Goal: Task Accomplishment & Management: Manage account settings

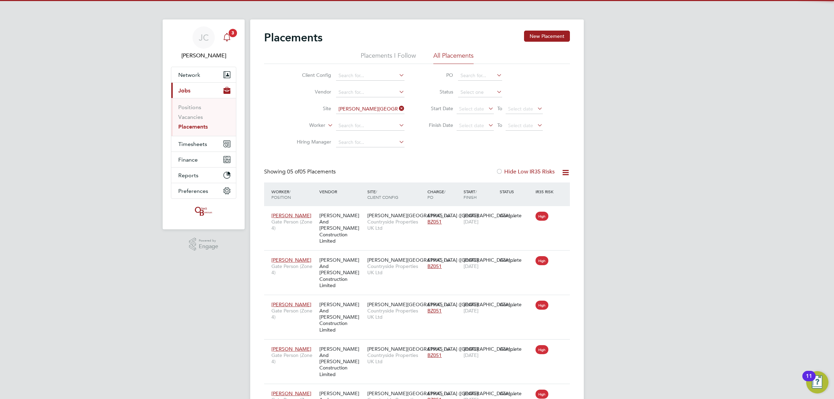
click at [223, 44] on div "Main navigation" at bounding box center [227, 38] width 14 height 14
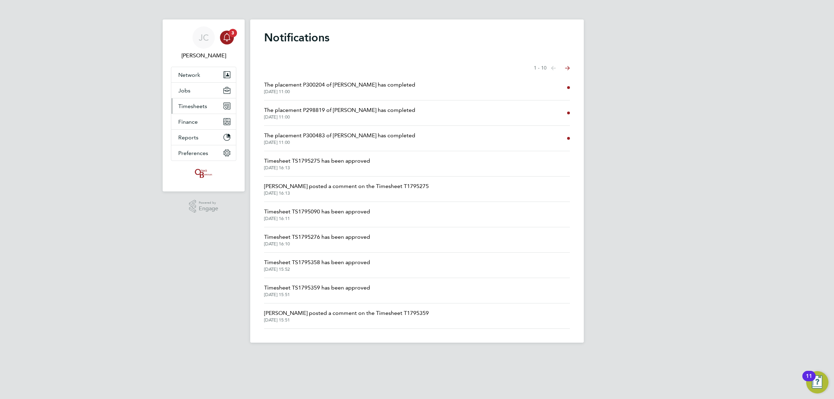
click at [202, 103] on button "Timesheets" at bounding box center [203, 105] width 65 height 15
click at [198, 121] on link "Timesheets" at bounding box center [192, 123] width 29 height 7
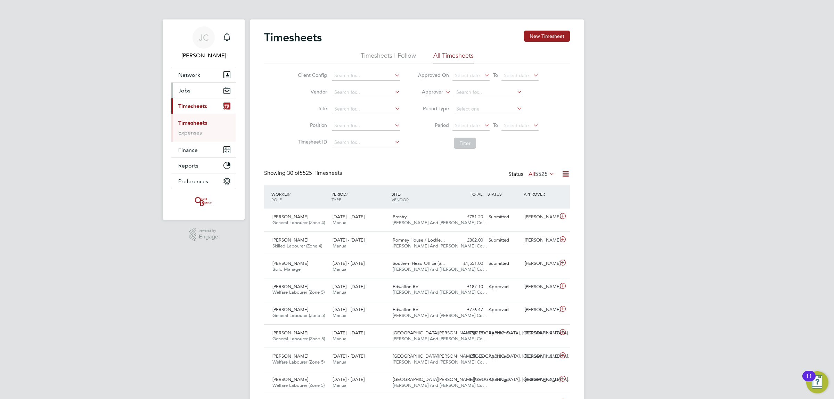
click at [217, 85] on button "Jobs" at bounding box center [203, 90] width 65 height 15
click at [196, 114] on link "Vacancies" at bounding box center [190, 117] width 25 height 7
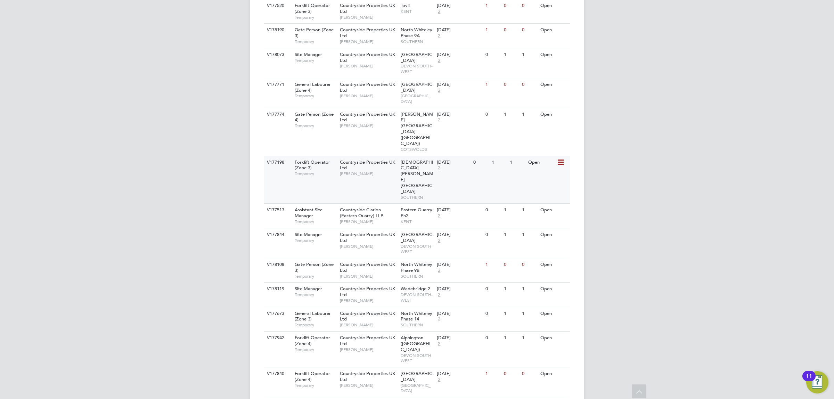
drag, startPoint x: 604, startPoint y: 101, endPoint x: 561, endPoint y: 108, distance: 43.0
click at [605, 101] on div "[PERSON_NAME] Notifications Applications: Network Team Members Businesses Sites…" at bounding box center [417, 390] width 834 height 1302
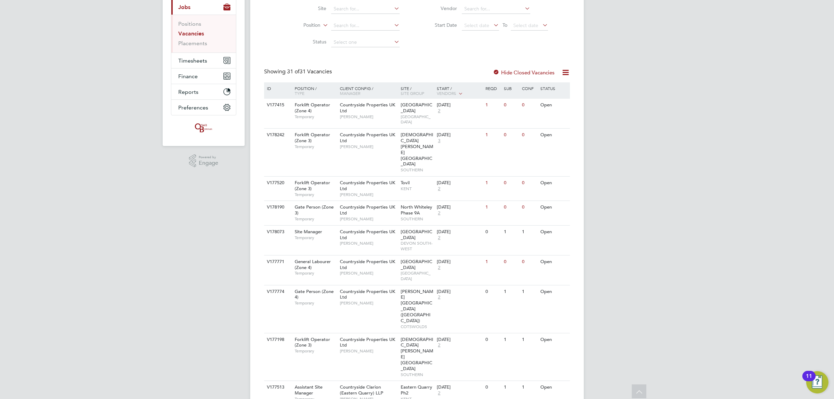
scroll to position [83, 0]
click at [560, 105] on icon at bounding box center [560, 106] width 7 height 8
click at [548, 118] on li "View Details" at bounding box center [544, 122] width 40 height 10
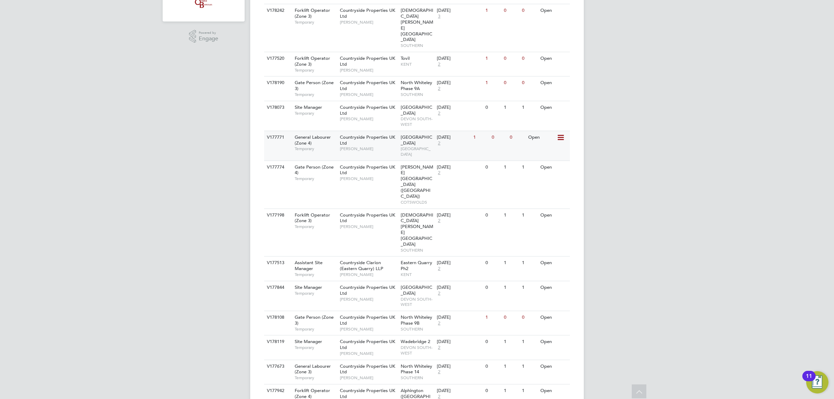
scroll to position [213, 0]
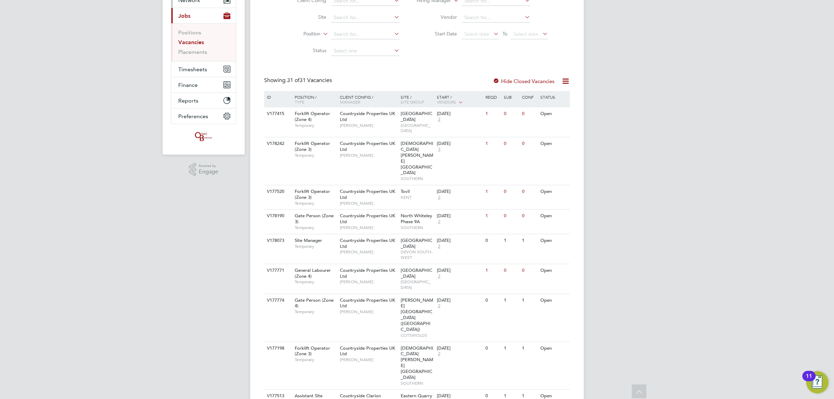
scroll to position [0, 0]
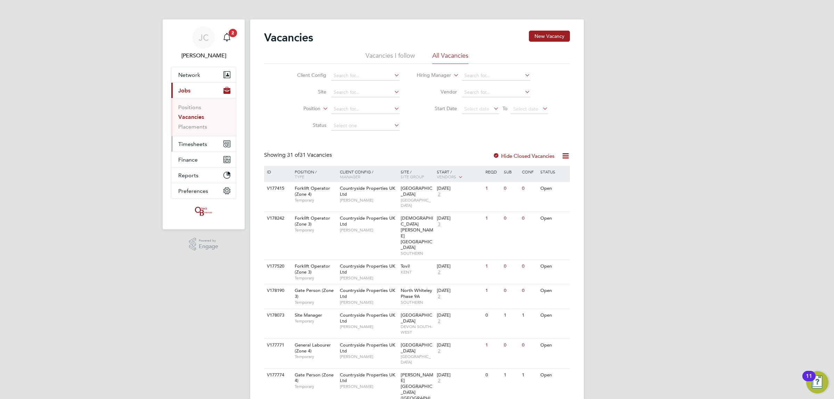
click at [202, 139] on button "Timesheets" at bounding box center [203, 143] width 65 height 15
click at [205, 124] on link "Timesheets" at bounding box center [192, 123] width 29 height 7
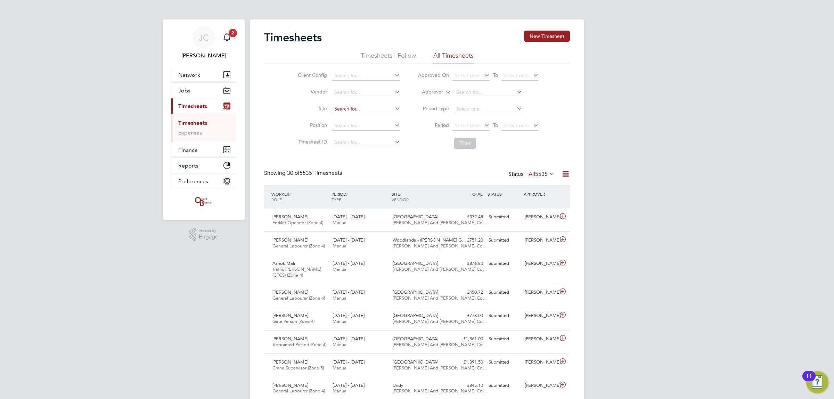
scroll to position [23, 60]
click at [347, 106] on input at bounding box center [366, 109] width 68 height 10
drag, startPoint x: 366, startPoint y: 119, endPoint x: 375, endPoint y: 121, distance: 9.4
click at [366, 119] on li "Lang ley Park (Chippenham)" at bounding box center [375, 118] width 88 height 9
type input "[PERSON_NAME][GEOGRAPHIC_DATA] ([GEOGRAPHIC_DATA])"
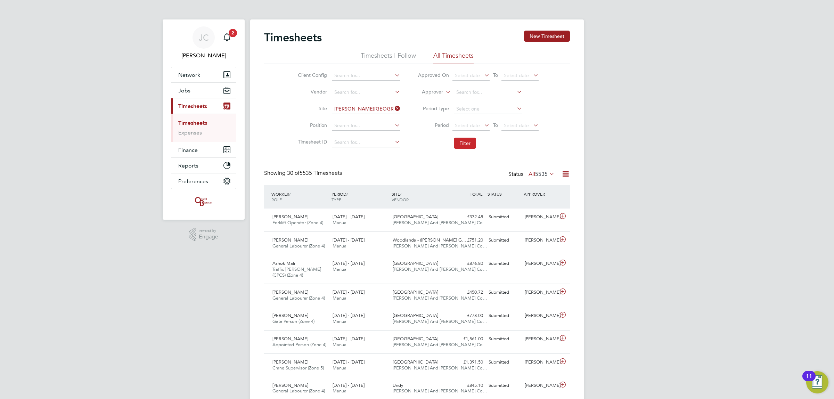
click at [458, 140] on button "Filter" at bounding box center [465, 143] width 22 height 11
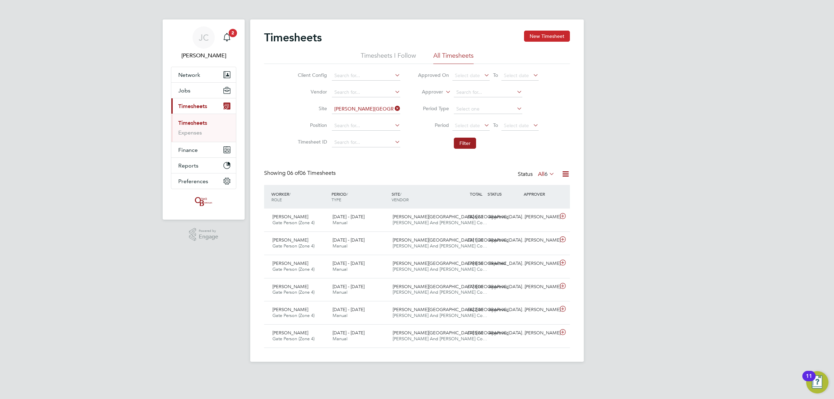
click at [546, 32] on button "New Timesheet" at bounding box center [547, 36] width 46 height 11
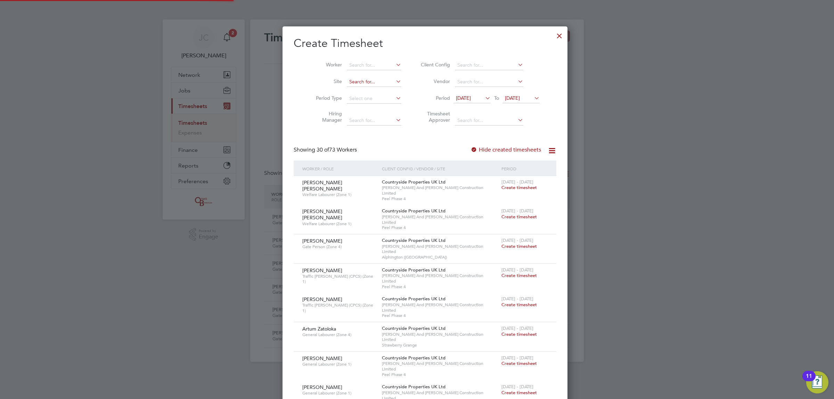
click at [351, 83] on input at bounding box center [374, 82] width 55 height 10
drag, startPoint x: 360, startPoint y: 89, endPoint x: 461, endPoint y: 102, distance: 101.6
click at [360, 90] on li "Langle y Park (Chippenham)" at bounding box center [382, 91] width 88 height 9
type input "Langley Park (Chippenham)"
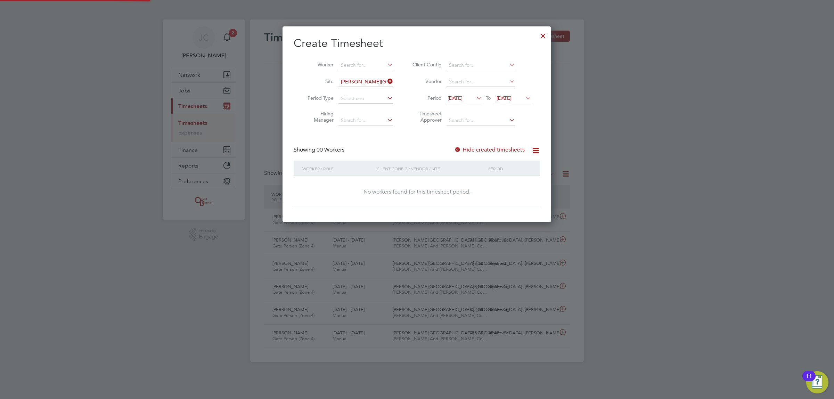
click at [463, 97] on span "[DATE]" at bounding box center [455, 98] width 15 height 6
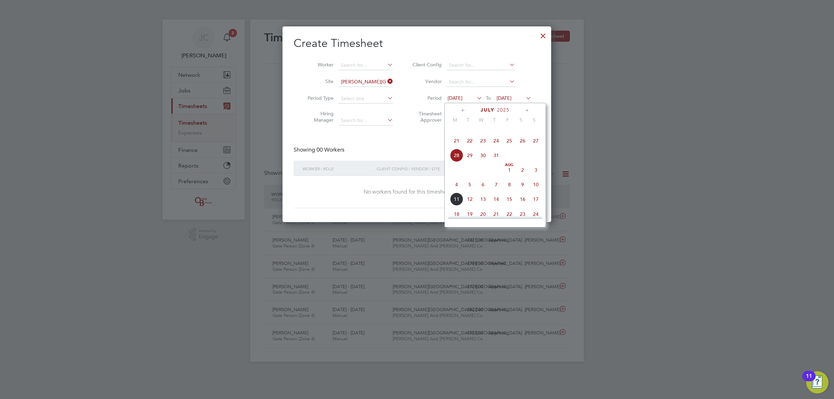
click at [458, 191] on span "4" at bounding box center [456, 184] width 13 height 13
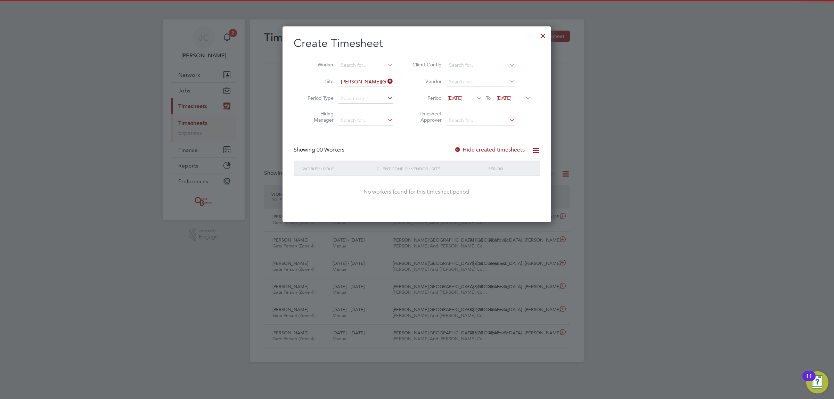
click at [512, 96] on span "[DATE]" at bounding box center [504, 98] width 15 height 6
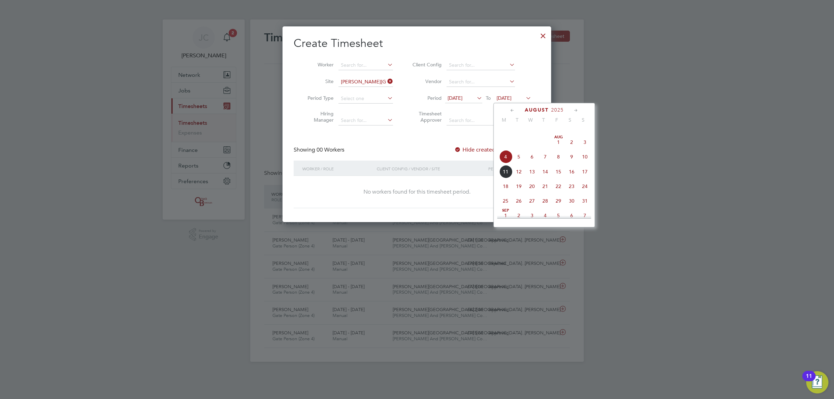
click at [583, 163] on span "10" at bounding box center [584, 156] width 13 height 13
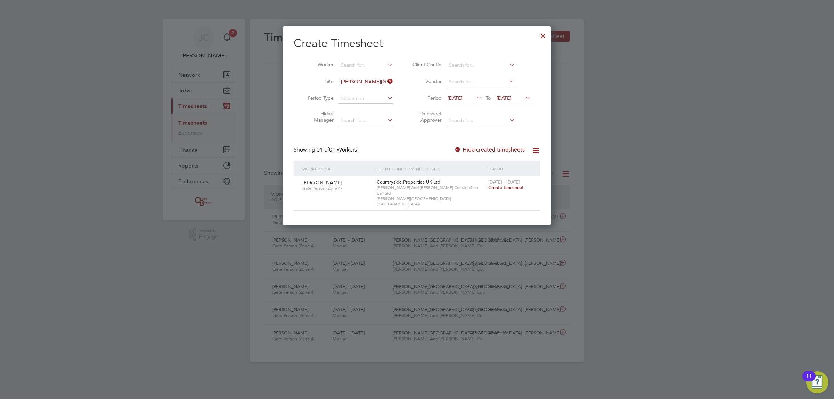
click at [504, 189] on span "Create timesheet" at bounding box center [505, 188] width 35 height 6
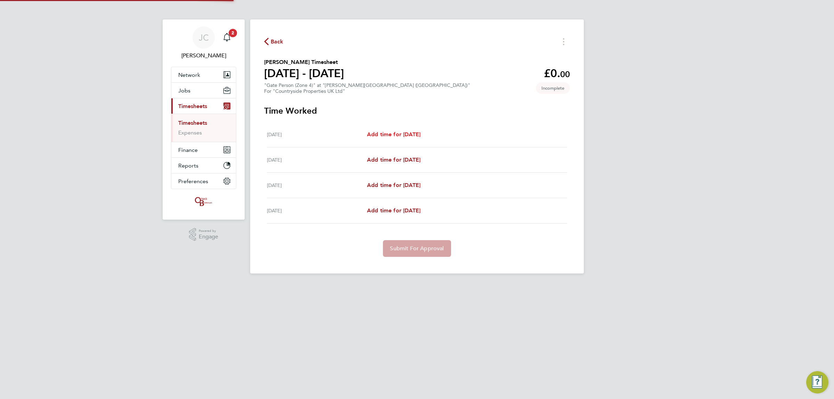
click at [383, 138] on span "Add time for Tue 05 Aug" at bounding box center [394, 134] width 54 height 7
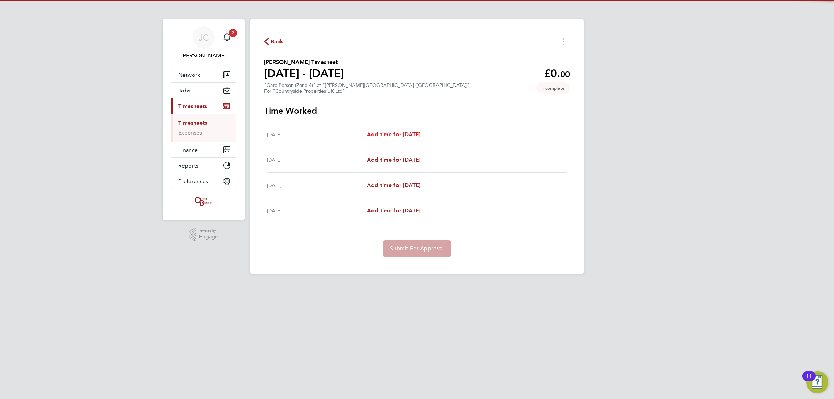
select select "30"
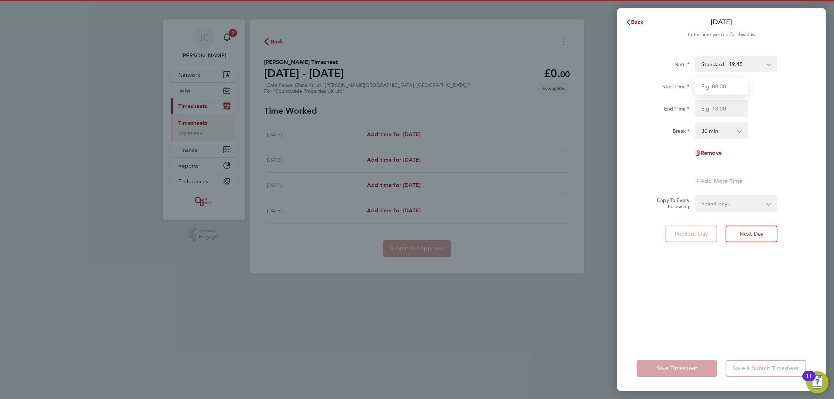
click at [720, 83] on input "Start Time" at bounding box center [721, 86] width 53 height 17
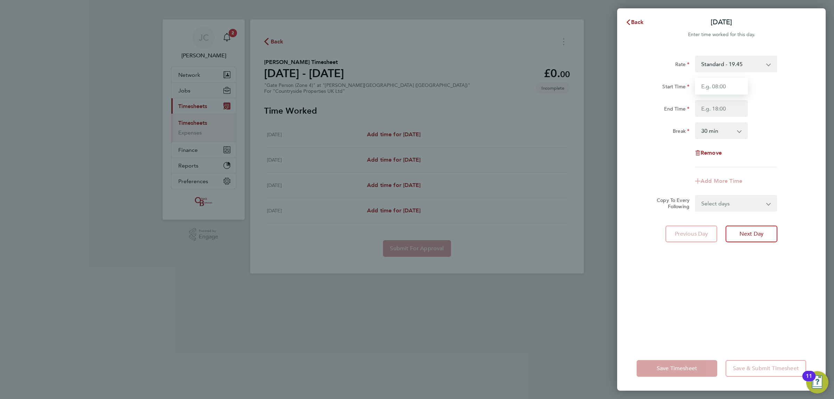
type input "07:00"
click at [710, 108] on input "End Time" at bounding box center [721, 108] width 53 height 17
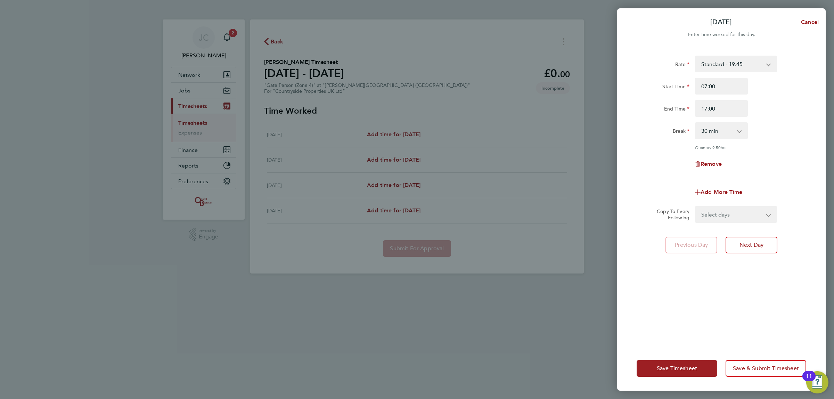
click at [784, 112] on div "End Time 17:00" at bounding box center [721, 108] width 175 height 17
click at [731, 106] on input "17:00" at bounding box center [721, 108] width 53 height 17
type input "16:00"
drag, startPoint x: 791, startPoint y: 92, endPoint x: 783, endPoint y: 114, distance: 23.3
click at [791, 92] on div "Start Time 07:00" at bounding box center [721, 86] width 175 height 17
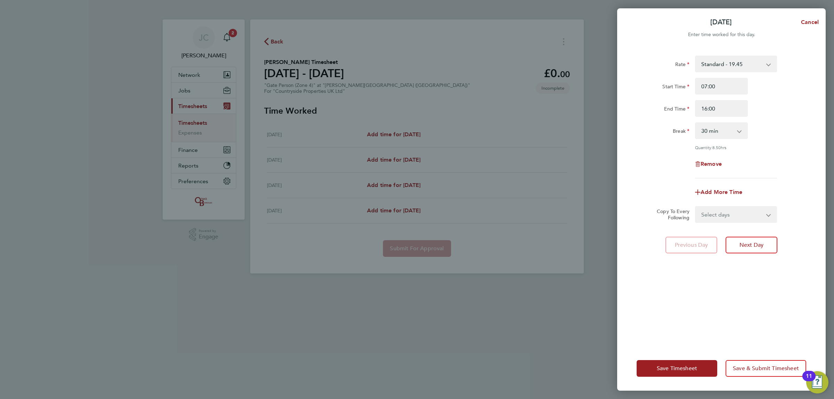
click at [798, 151] on div "Rate Standard - 19.45 Start Time 07:00 End Time 16:00 Break 0 min 15 min 30 min…" at bounding box center [722, 117] width 170 height 123
click at [740, 211] on select "Select days Day Wednesday Thursday Friday" at bounding box center [732, 214] width 73 height 15
click at [614, 59] on div "Tue 05 Aug Cancel Enter time worked for this day. Rate Standard - 19.45 Start T…" at bounding box center [417, 199] width 834 height 399
click at [612, 110] on div "Tue 05 Aug Cancel Enter time worked for this day. Rate Standard - 19.45 Start T…" at bounding box center [417, 199] width 834 height 399
drag, startPoint x: 733, startPoint y: 216, endPoint x: 731, endPoint y: 221, distance: 5.8
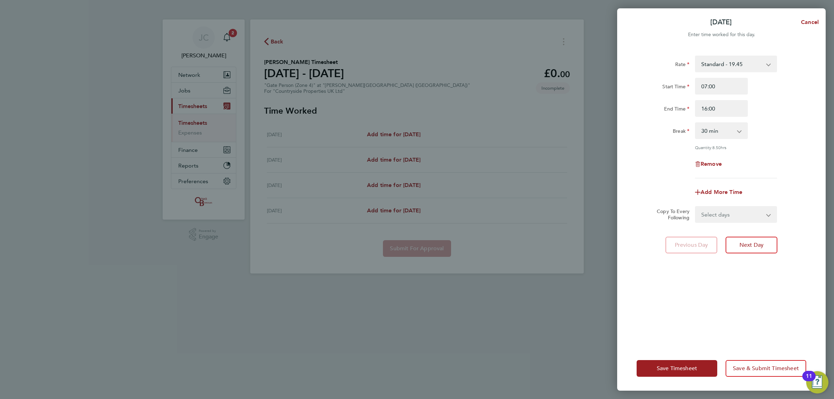
click at [733, 216] on select "Select days Day Wednesday Thursday Friday" at bounding box center [732, 214] width 73 height 15
select select "WED"
click at [696, 207] on select "Select days Day Wednesday Thursday Friday" at bounding box center [732, 214] width 73 height 15
select select "2025-08-08"
click at [756, 275] on span "Next Day" at bounding box center [752, 275] width 24 height 7
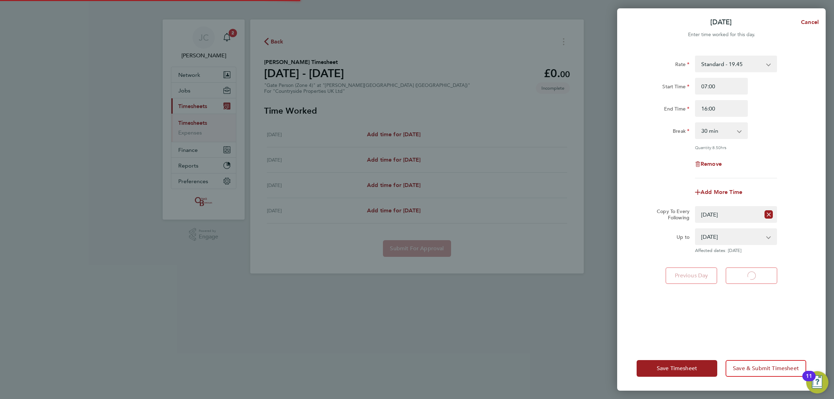
select select "30"
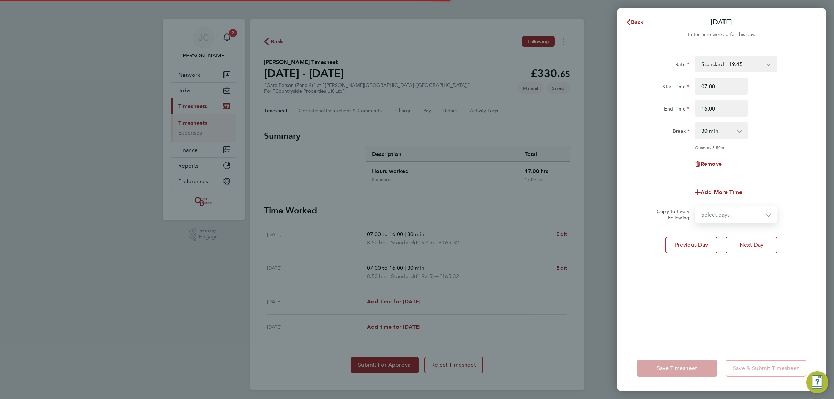
click at [717, 214] on select "Select days Day Thursday Friday" at bounding box center [732, 214] width 73 height 15
select select "THU"
click at [696, 207] on select "Select days Day Thursday Friday" at bounding box center [732, 214] width 73 height 15
select select "2025-08-08"
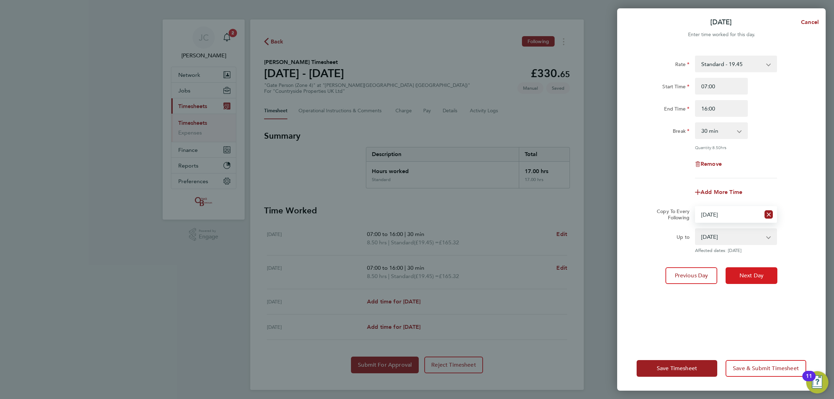
click at [748, 268] on button "Next Day" at bounding box center [752, 275] width 52 height 17
select select "0: null"
select select "30"
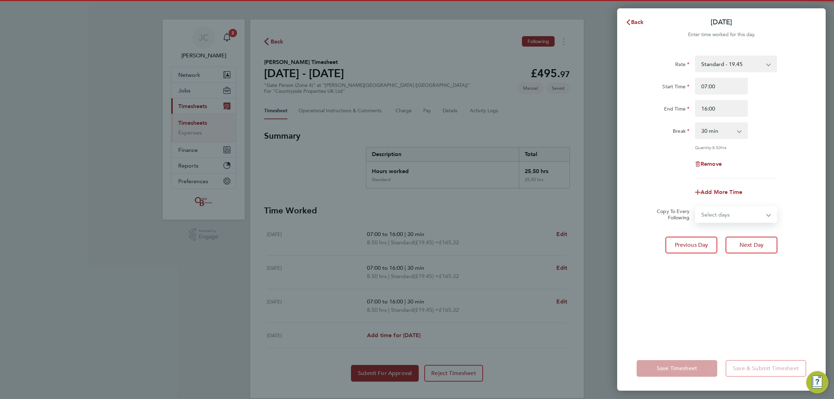
drag, startPoint x: 727, startPoint y: 213, endPoint x: 729, endPoint y: 221, distance: 8.5
click at [727, 213] on select "Select days Friday" at bounding box center [732, 214] width 73 height 15
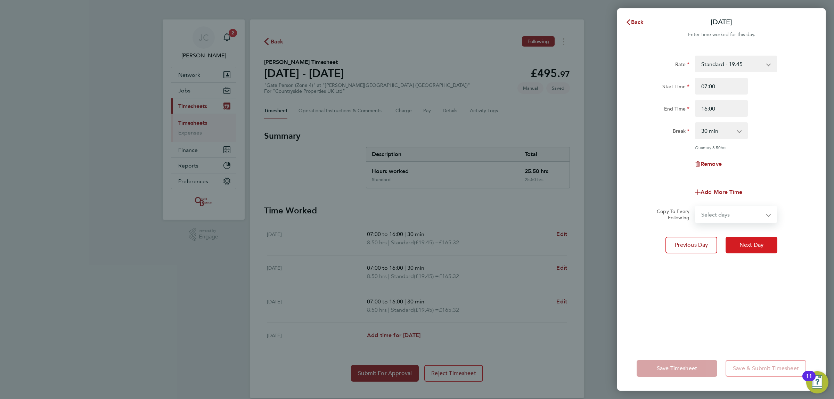
select select "FRI"
click at [696, 207] on select "Select days Friday" at bounding box center [732, 214] width 73 height 15
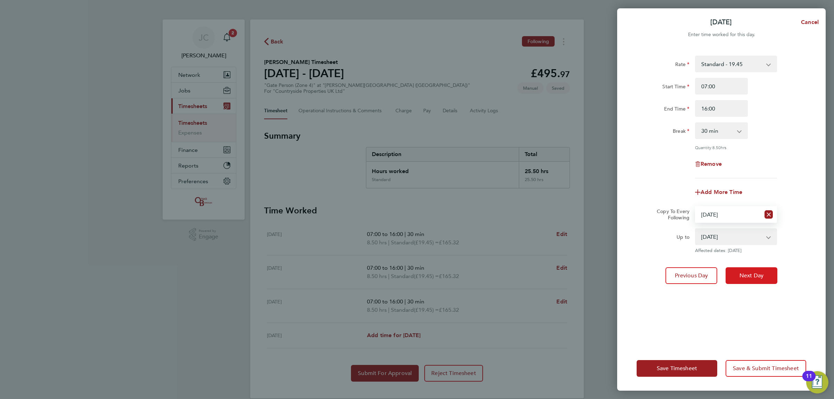
click at [742, 269] on button "Next Day" at bounding box center [752, 275] width 52 height 17
select select "30"
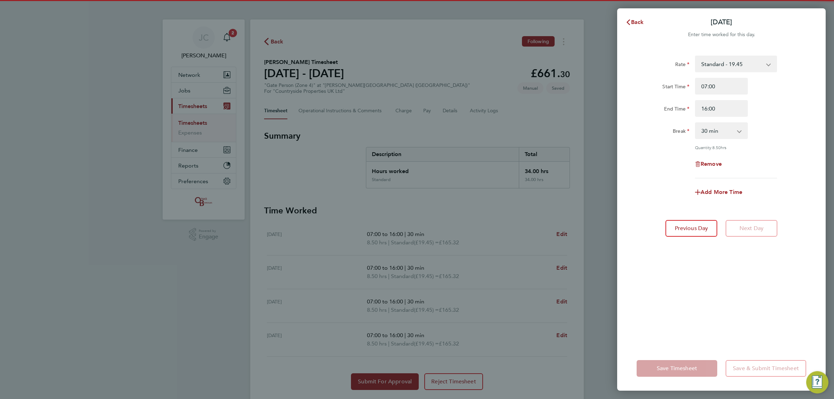
click at [584, 209] on div "Back Fri 08 Aug Enter time worked for this day. Rate Standard - 19.45 Start Tim…" at bounding box center [417, 199] width 834 height 399
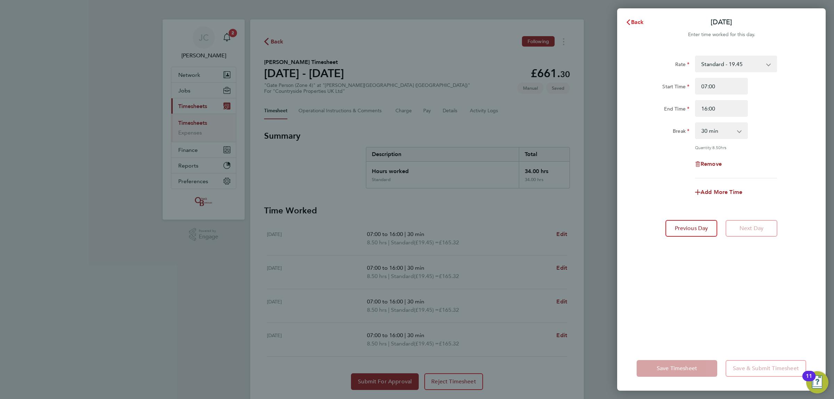
click at [640, 19] on span "Back" at bounding box center [637, 22] width 13 height 7
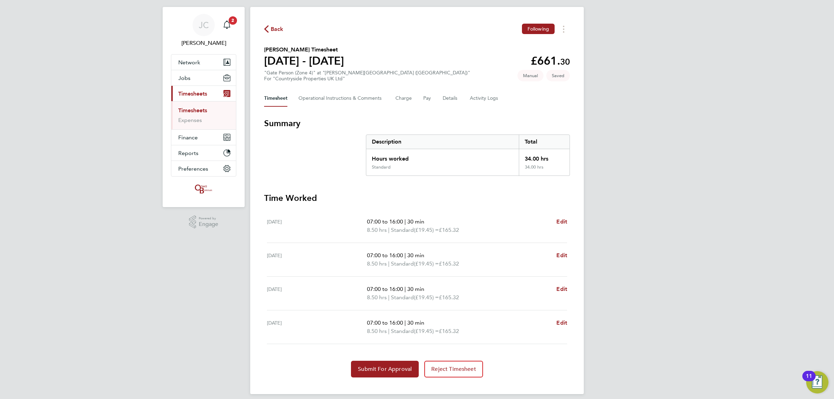
scroll to position [19, 0]
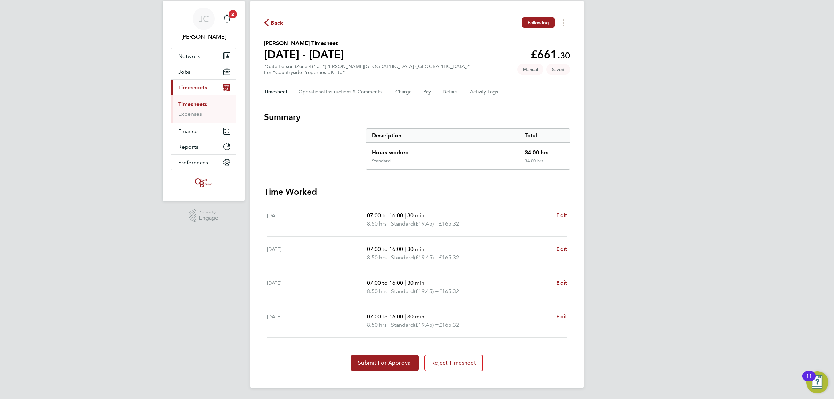
click at [708, 88] on div "JC James Crawley Notifications 2 Applications: Network Team Members Businesses …" at bounding box center [417, 190] width 834 height 418
click at [394, 366] on span "Submit For Approval" at bounding box center [385, 362] width 54 height 7
click at [231, 17] on span "2" at bounding box center [233, 14] width 8 height 8
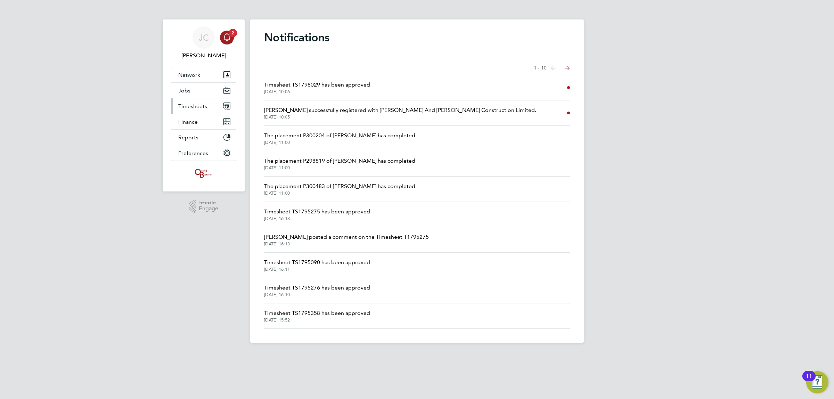
click at [209, 108] on button "Timesheets" at bounding box center [203, 105] width 65 height 15
drag, startPoint x: 204, startPoint y: 124, endPoint x: 214, endPoint y: 134, distance: 13.8
click at [204, 124] on link "Timesheets" at bounding box center [192, 123] width 29 height 7
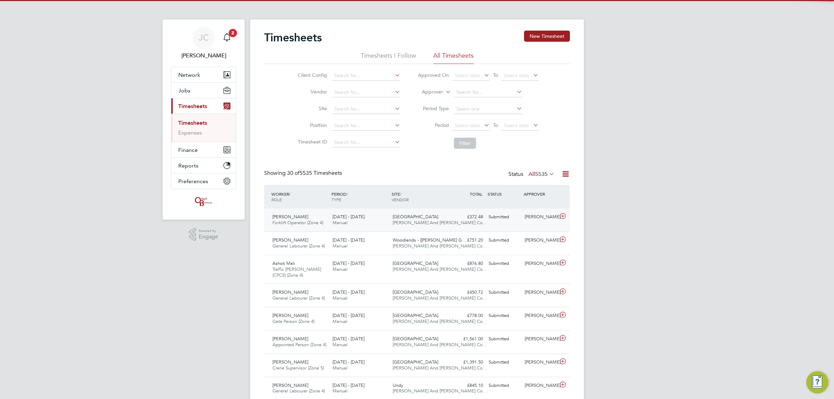
scroll to position [23, 60]
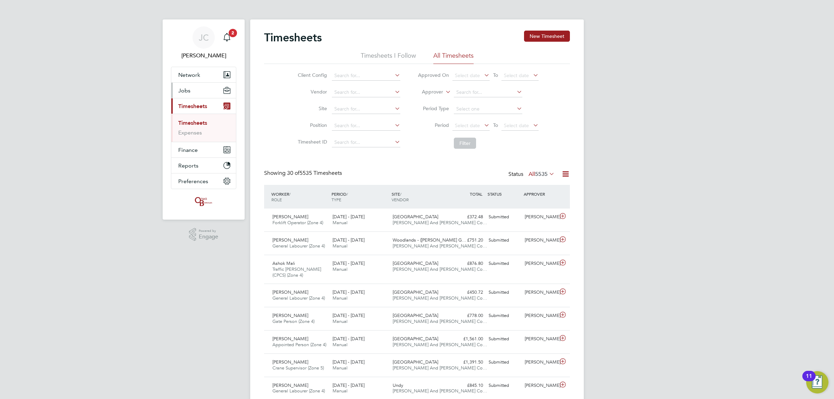
click at [188, 90] on span "Jobs" at bounding box center [184, 90] width 12 height 7
drag, startPoint x: 193, startPoint y: 117, endPoint x: 204, endPoint y: 124, distance: 12.8
click at [195, 117] on link "Vacancies" at bounding box center [190, 117] width 25 height 7
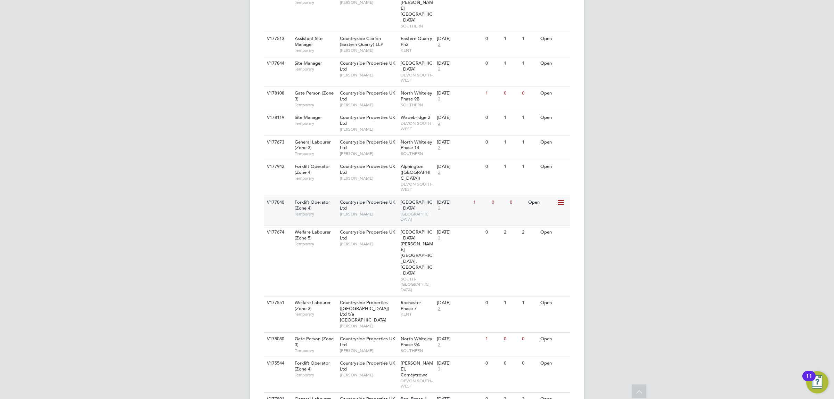
click at [559, 198] on icon at bounding box center [560, 202] width 7 height 8
click at [536, 115] on li "View Details" at bounding box center [544, 116] width 40 height 10
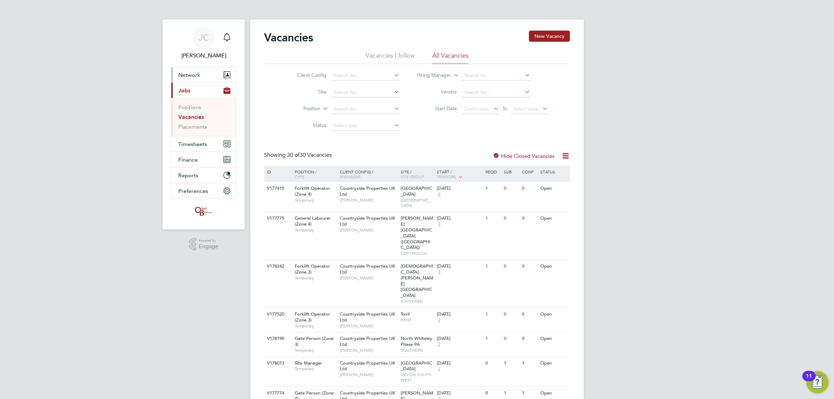
click at [195, 77] on span "Network" at bounding box center [189, 75] width 22 height 7
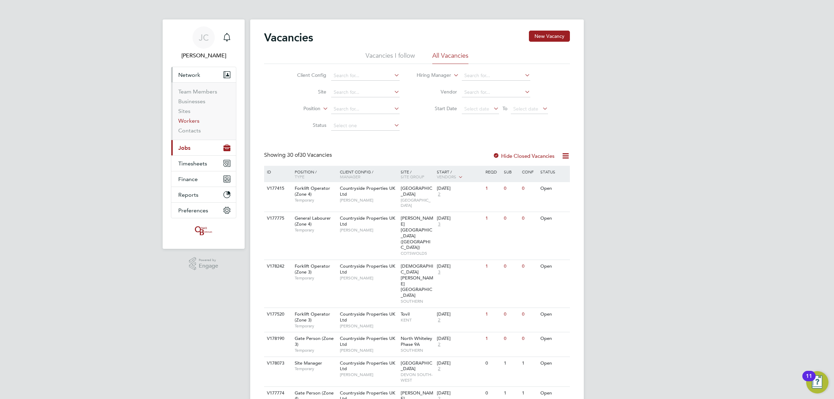
click at [192, 117] on link "Workers" at bounding box center [188, 120] width 21 height 7
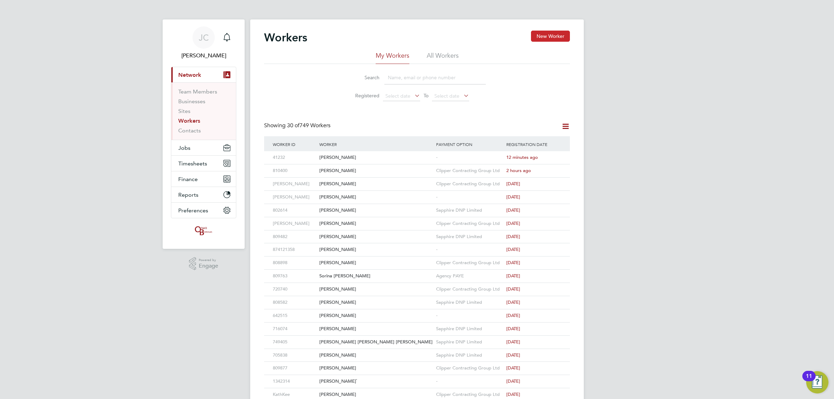
click at [547, 37] on button "New Worker" at bounding box center [550, 36] width 39 height 11
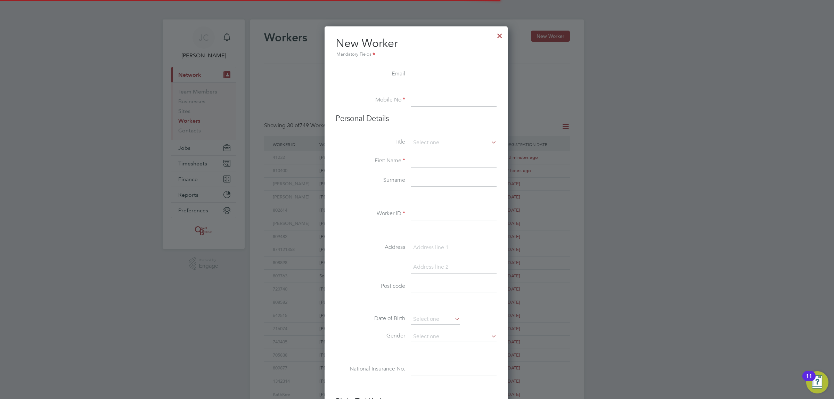
scroll to position [593, 185]
type input "Ross.lewis@gmail.com"
click at [442, 98] on input at bounding box center [454, 100] width 86 height 13
paste input "07876681389"
type input "07876681389"
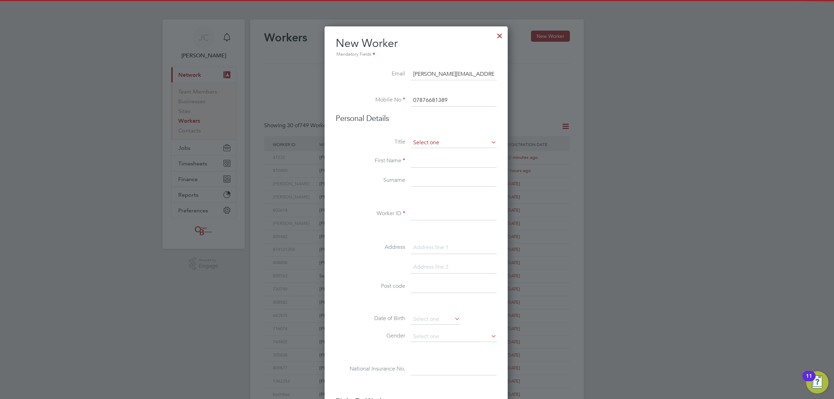
click at [431, 142] on input at bounding box center [454, 143] width 86 height 10
click at [432, 153] on li "Mr" at bounding box center [453, 152] width 87 height 9
type input "Mr"
click at [437, 159] on input at bounding box center [454, 161] width 86 height 13
type input "Ross"
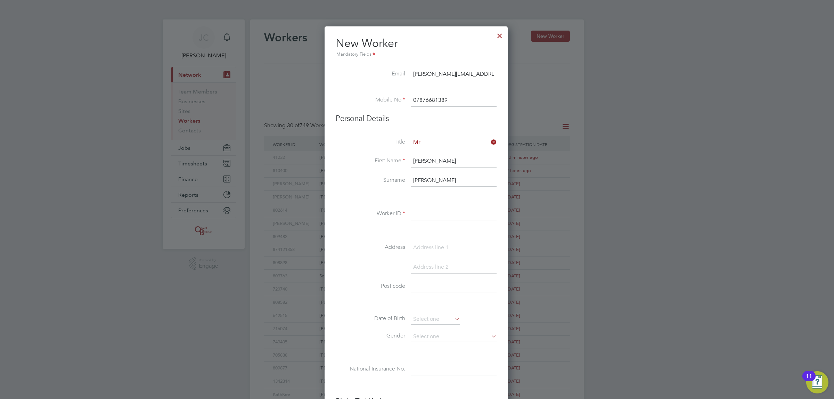
type input "Lewis"
drag, startPoint x: 463, startPoint y: 203, endPoint x: 463, endPoint y: 208, distance: 4.9
click at [463, 208] on div "Title Mr First Name Ross Surname Lewis Worker ID Address Post code Date of Birt…" at bounding box center [416, 264] width 161 height 252
drag, startPoint x: 465, startPoint y: 207, endPoint x: 481, endPoint y: 211, distance: 17.3
click at [477, 210] on div "Title Mr First Name Ross Surname Lewis Worker ID Address Post code Date of Birt…" at bounding box center [416, 264] width 161 height 252
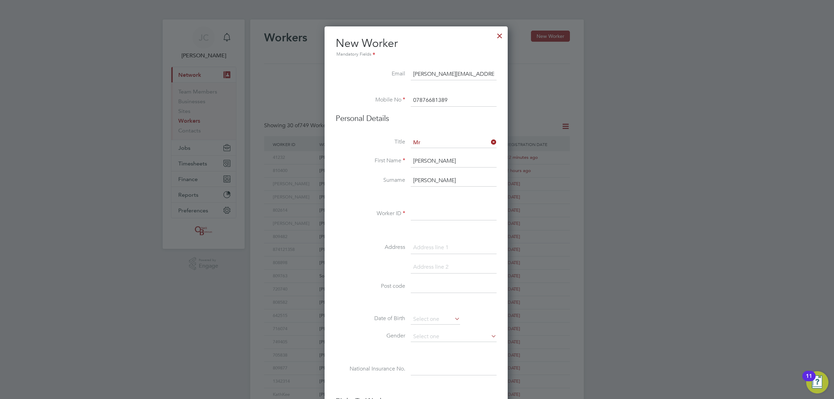
drag, startPoint x: 439, startPoint y: 220, endPoint x: 442, endPoint y: 220, distance: 3.8
click at [439, 220] on input at bounding box center [454, 214] width 86 height 13
click at [418, 213] on input "+4551" at bounding box center [454, 214] width 86 height 13
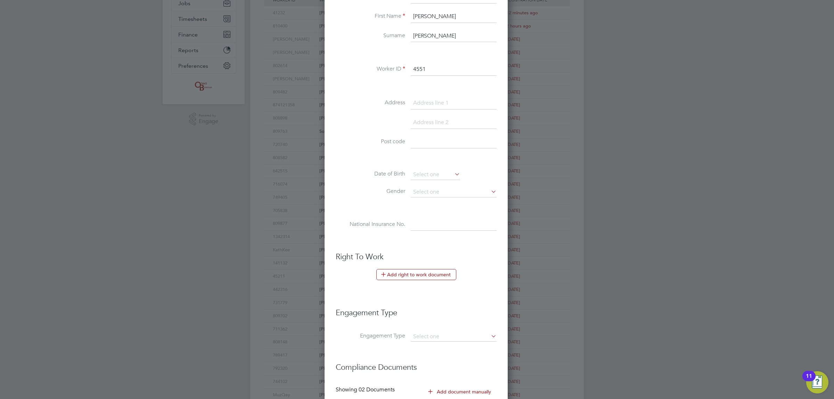
scroll to position [220, 0]
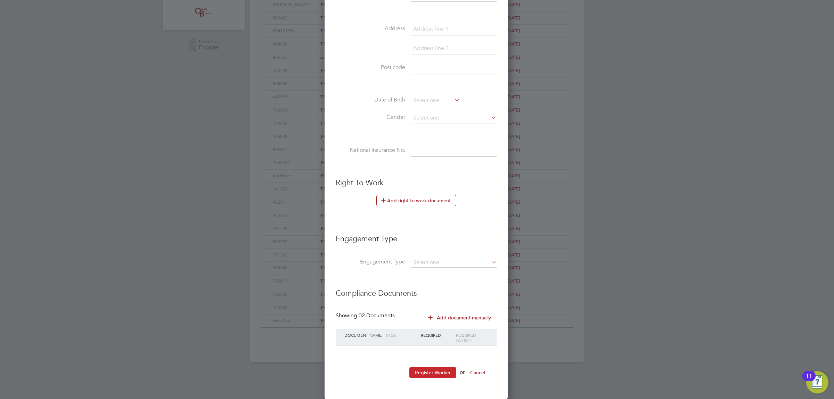
type input "4551"
click at [424, 373] on button "Register Worker" at bounding box center [432, 372] width 47 height 11
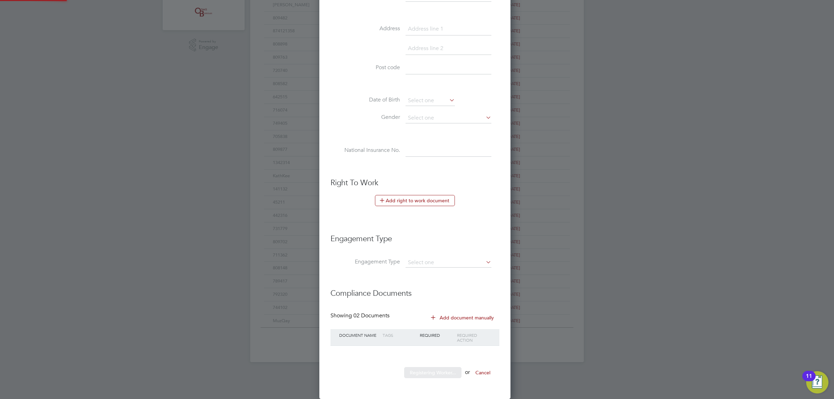
scroll to position [0, 0]
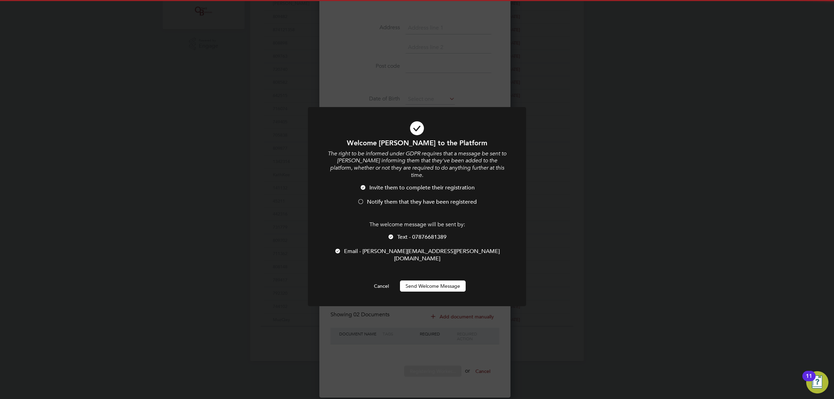
click at [416, 265] on div "Welcome Ross to the Platform The right to be informed under GDPR requires that …" at bounding box center [417, 215] width 181 height 154
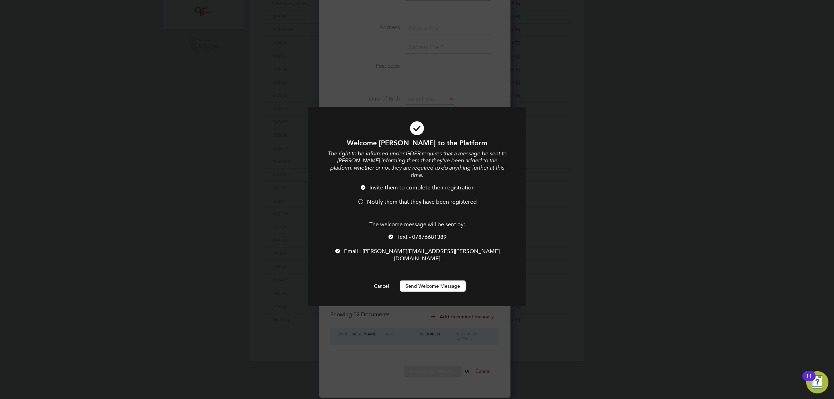
click at [416, 280] on button "Send Welcome Message" at bounding box center [433, 285] width 66 height 11
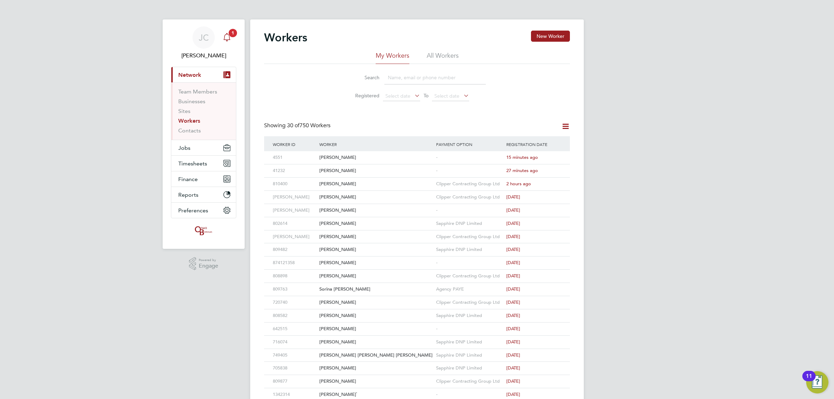
click at [221, 36] on div "Main navigation" at bounding box center [227, 38] width 14 height 14
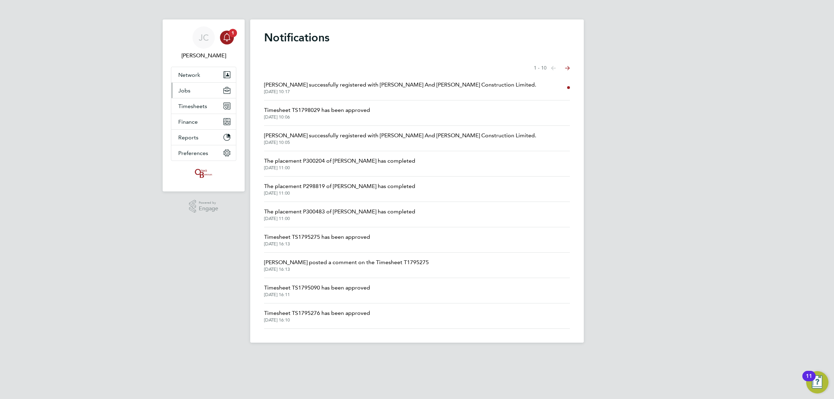
click at [209, 91] on button "Jobs" at bounding box center [203, 90] width 65 height 15
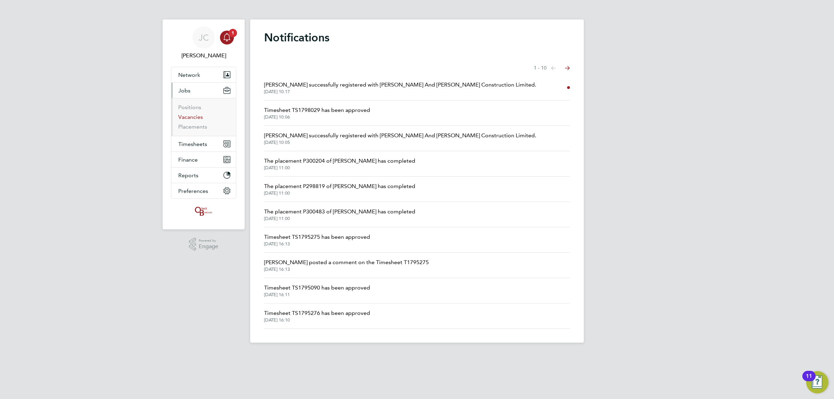
click at [192, 117] on link "Vacancies" at bounding box center [190, 117] width 25 height 7
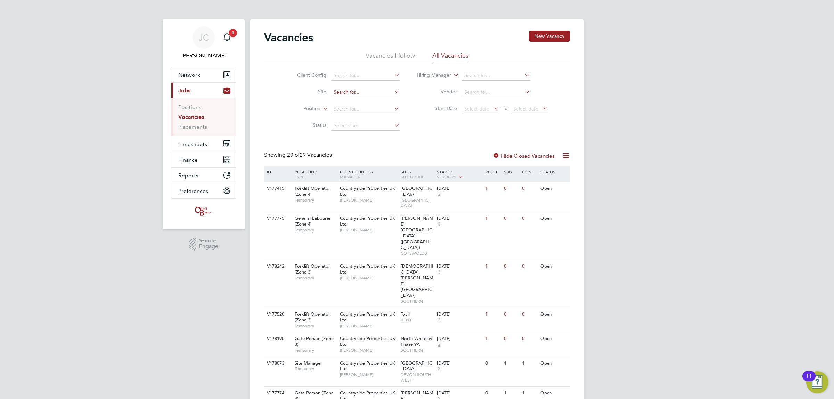
click at [348, 92] on input at bounding box center [365, 93] width 68 height 10
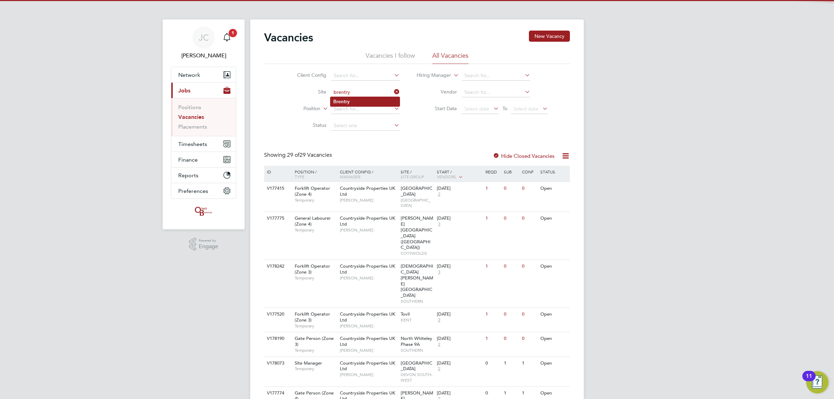
click at [357, 103] on li "Brentry" at bounding box center [365, 101] width 69 height 9
type input "Brentry"
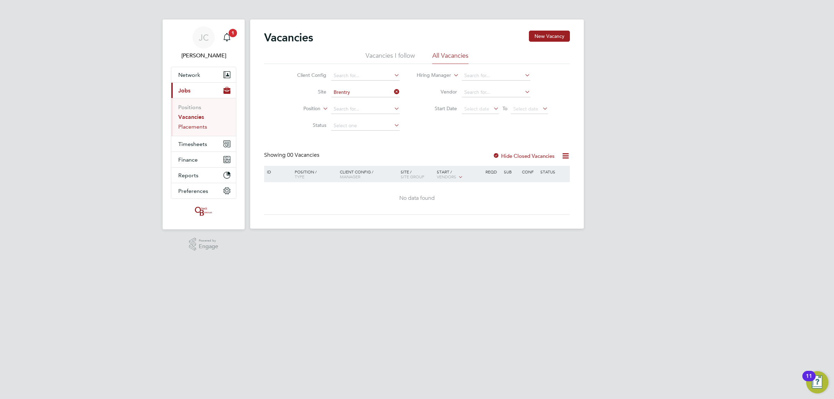
click at [195, 128] on link "Placements" at bounding box center [192, 126] width 29 height 7
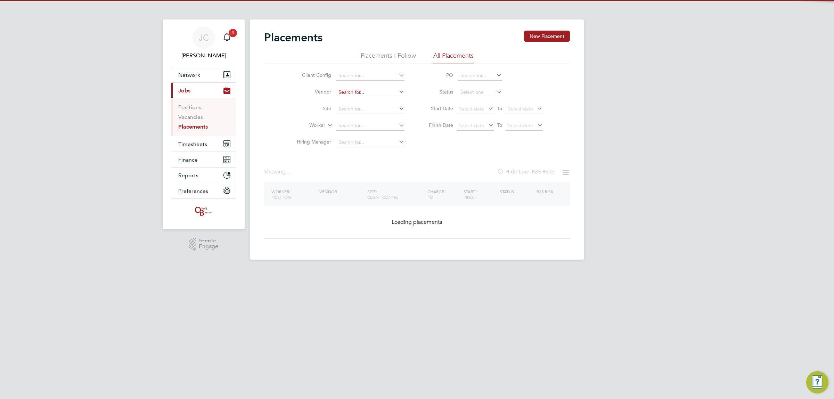
click at [381, 96] on input at bounding box center [370, 93] width 68 height 10
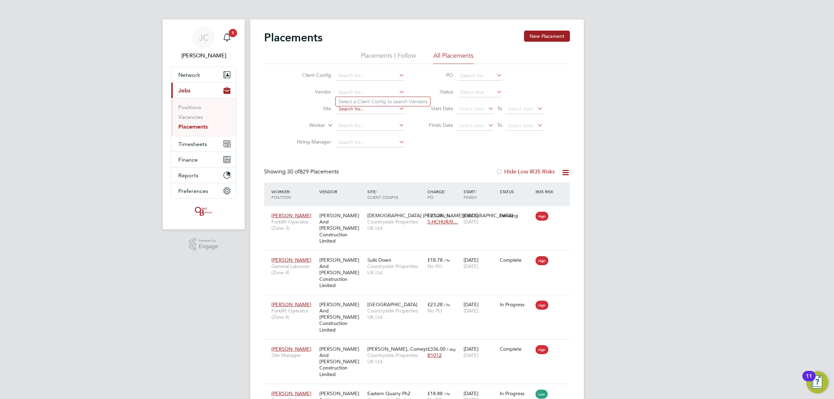
click at [362, 111] on input at bounding box center [370, 109] width 68 height 10
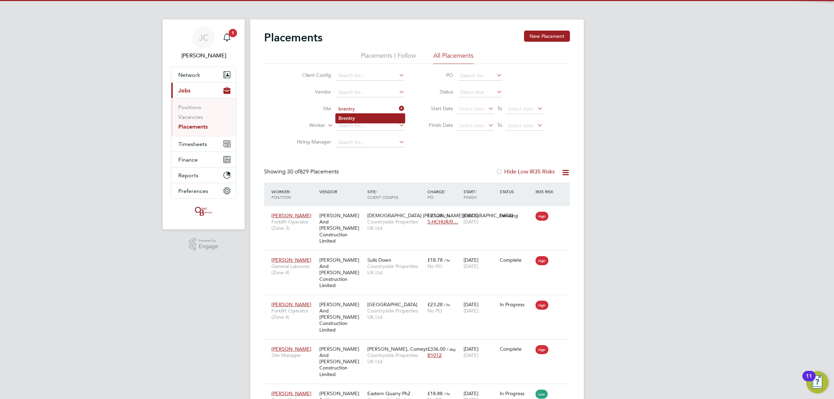
click at [348, 120] on b "Brentry" at bounding box center [347, 118] width 16 height 6
type input "Brentry"
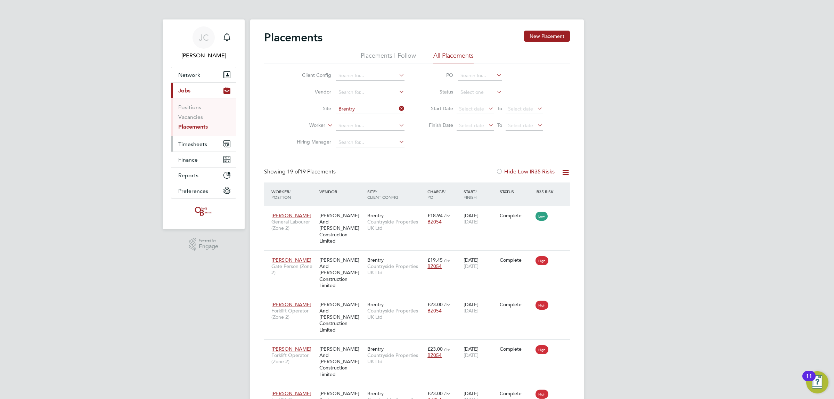
click at [209, 145] on button "Timesheets" at bounding box center [203, 143] width 65 height 15
click at [200, 124] on link "Timesheets" at bounding box center [192, 123] width 29 height 7
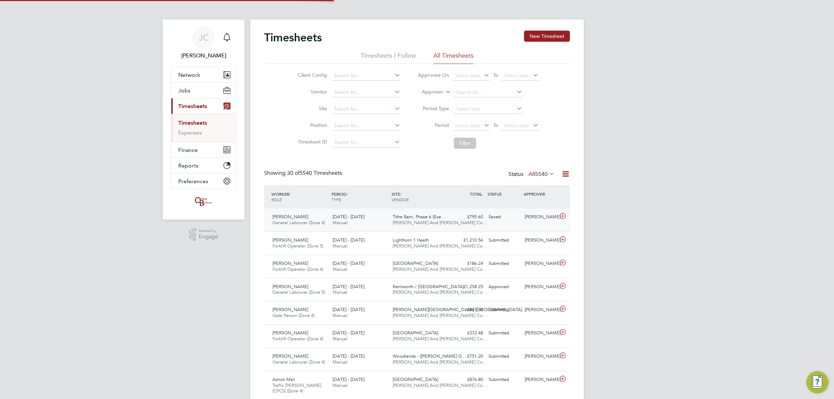
scroll to position [17, 60]
click at [229, 33] on span "1" at bounding box center [233, 33] width 8 height 8
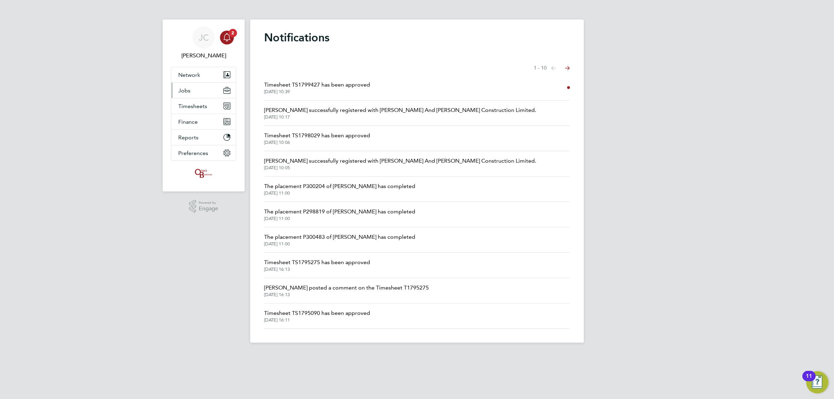
click at [196, 96] on button "Jobs" at bounding box center [203, 90] width 65 height 15
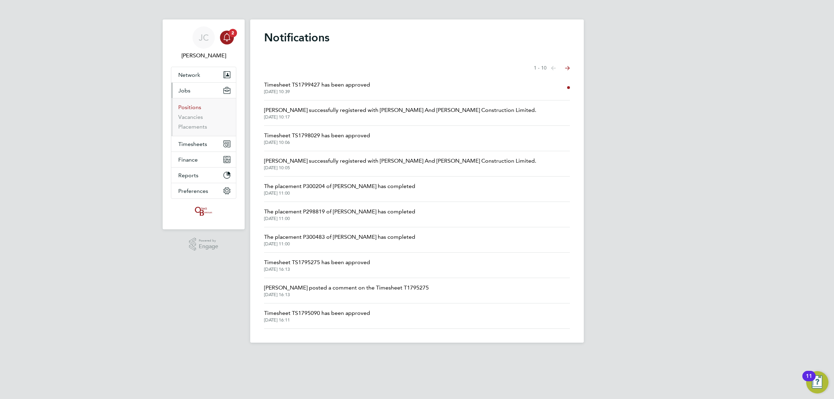
click at [196, 106] on link "Positions" at bounding box center [189, 107] width 23 height 7
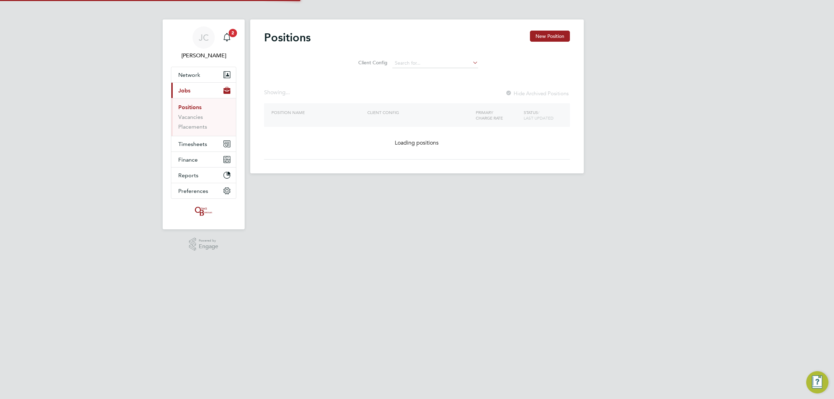
click at [197, 131] on ul "Positions Vacancies Placements" at bounding box center [203, 117] width 65 height 38
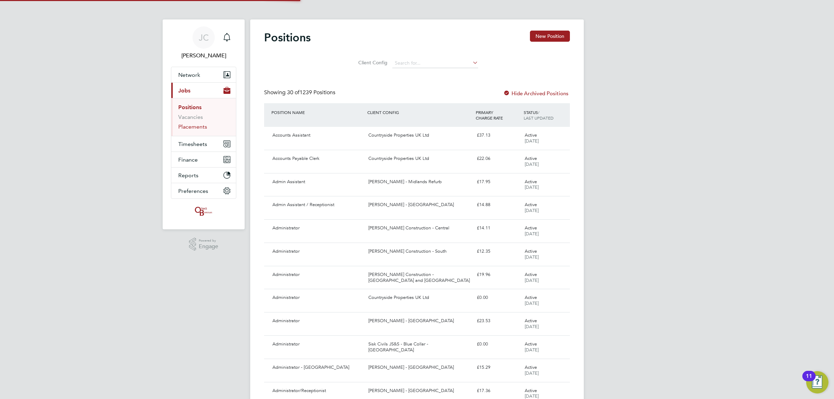
click at [195, 125] on link "Placements" at bounding box center [192, 126] width 29 height 7
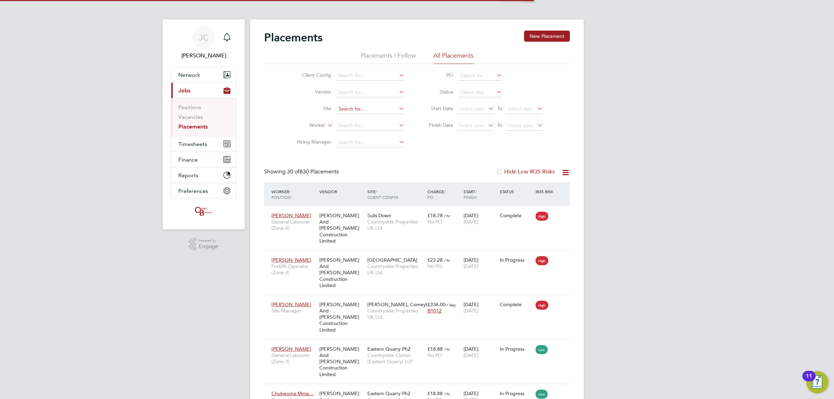
click at [346, 109] on input at bounding box center [370, 109] width 68 height 10
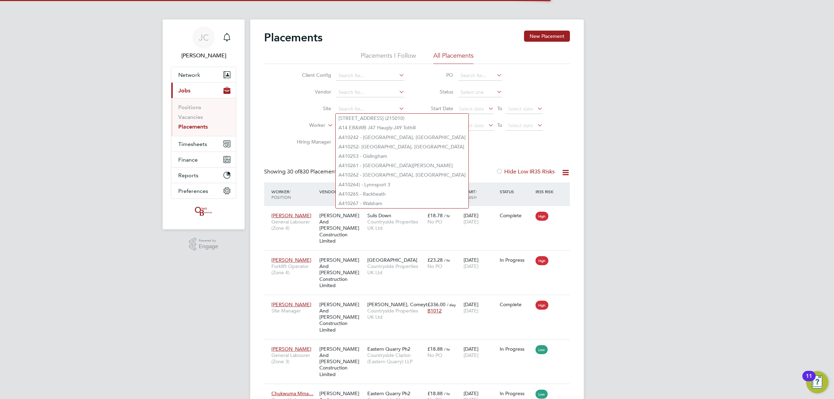
scroll to position [20, 49]
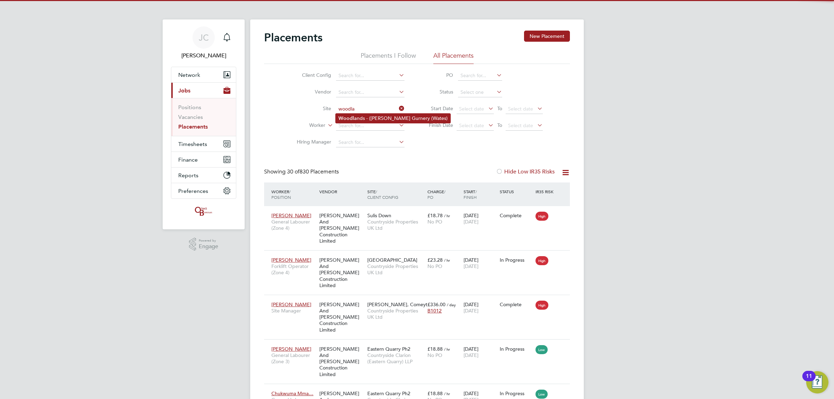
click at [366, 119] on li "Woodla nds - (Barrow Gurnery (Wates)" at bounding box center [393, 118] width 115 height 9
type input "Woodlands - ([PERSON_NAME][GEOGRAPHIC_DATA] (Wates)"
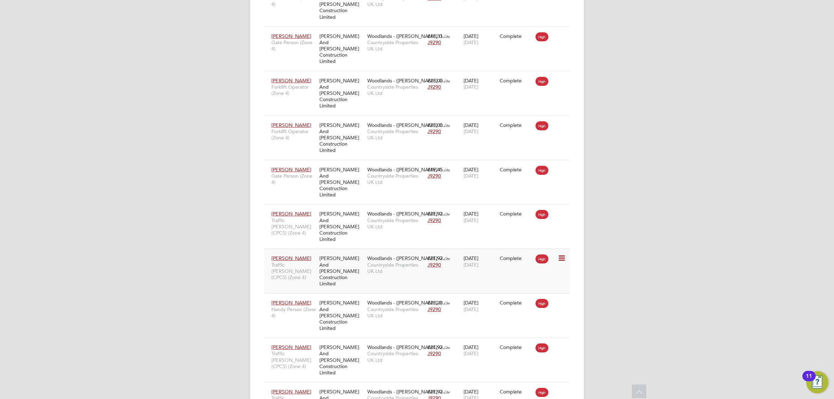
click at [562, 254] on icon at bounding box center [561, 258] width 7 height 8
click at [301, 255] on span "[PERSON_NAME]" at bounding box center [291, 258] width 40 height 6
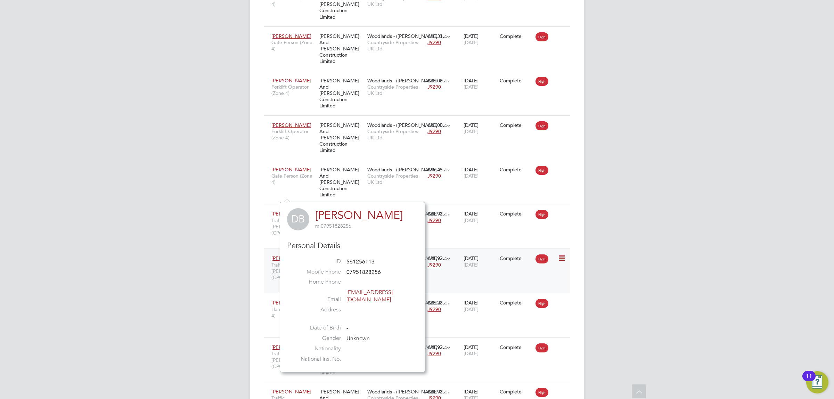
click at [315, 252] on div "Dominic Bradley Traffic Marshall (CPCS) (Zone 4)" at bounding box center [294, 268] width 48 height 32
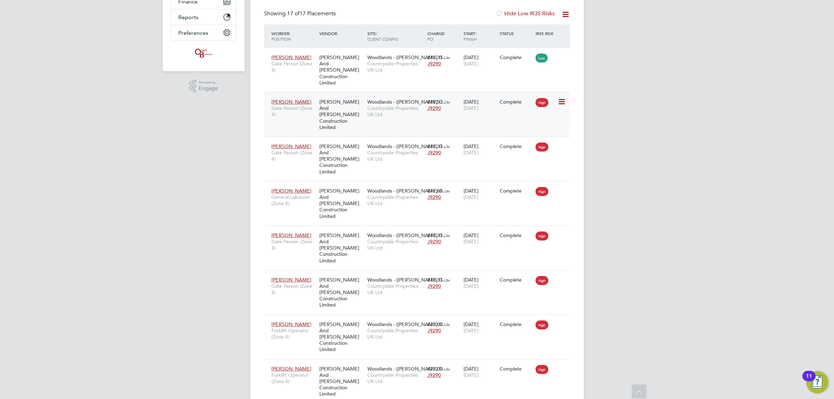
scroll to position [54, 0]
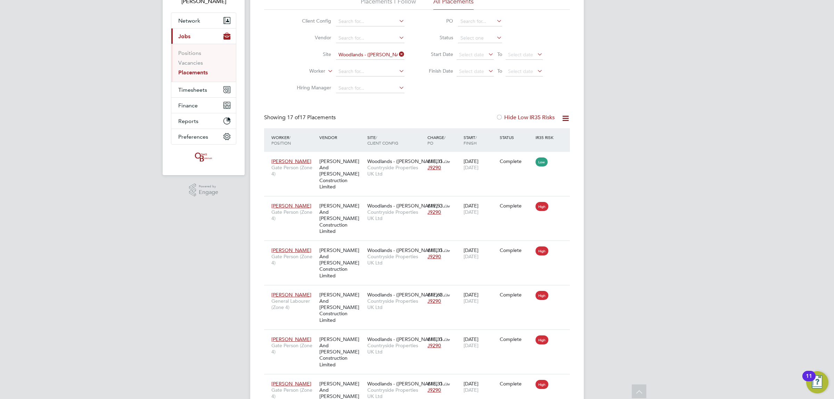
click at [398, 54] on icon at bounding box center [398, 54] width 0 height 10
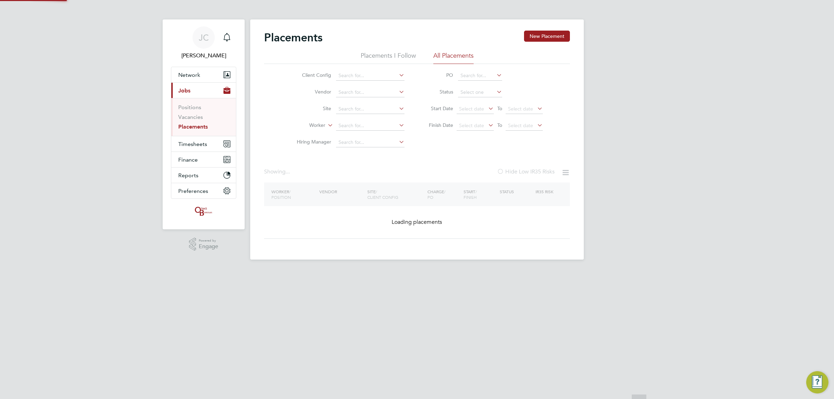
click at [366, 55] on li "Placements I Follow" at bounding box center [388, 57] width 55 height 13
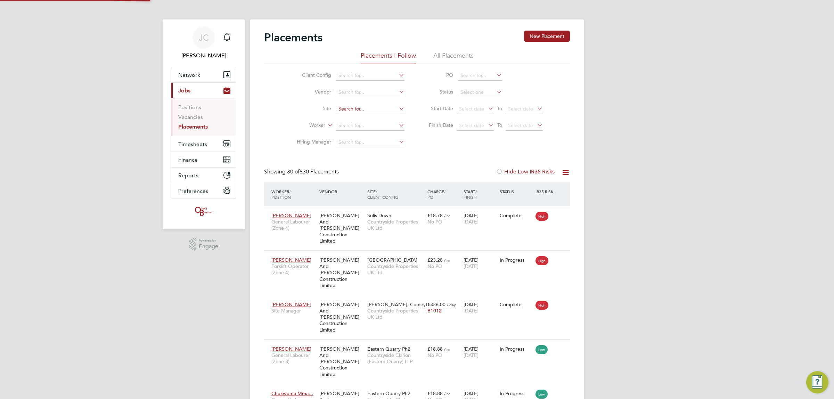
scroll to position [4, 3]
click at [363, 109] on input at bounding box center [370, 109] width 68 height 10
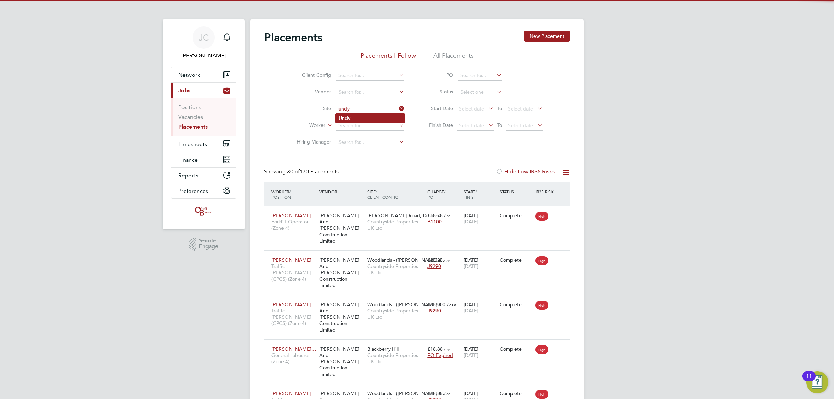
click at [378, 118] on li "Undy" at bounding box center [370, 118] width 69 height 9
type input "Undy"
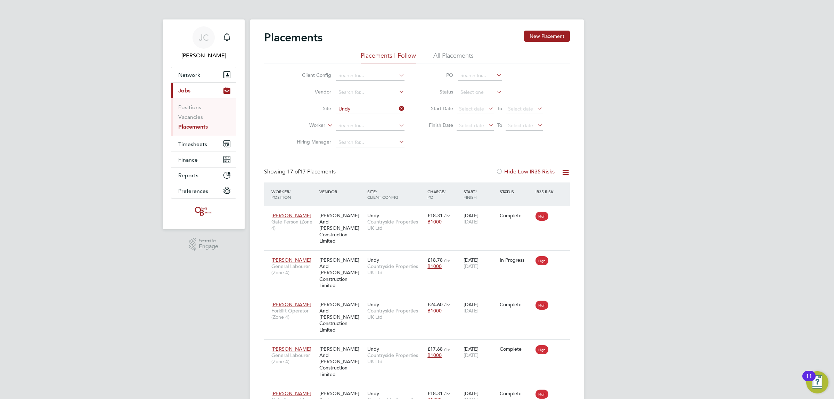
click at [398, 105] on icon at bounding box center [398, 109] width 0 height 10
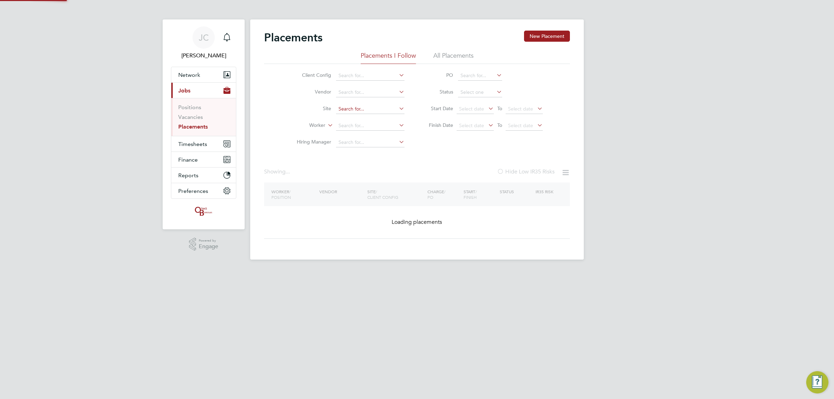
click at [389, 110] on input at bounding box center [370, 109] width 68 height 10
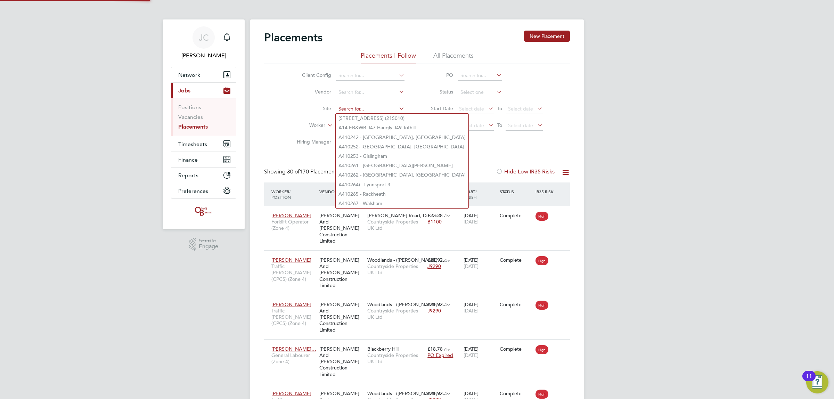
scroll to position [26, 60]
type input "l"
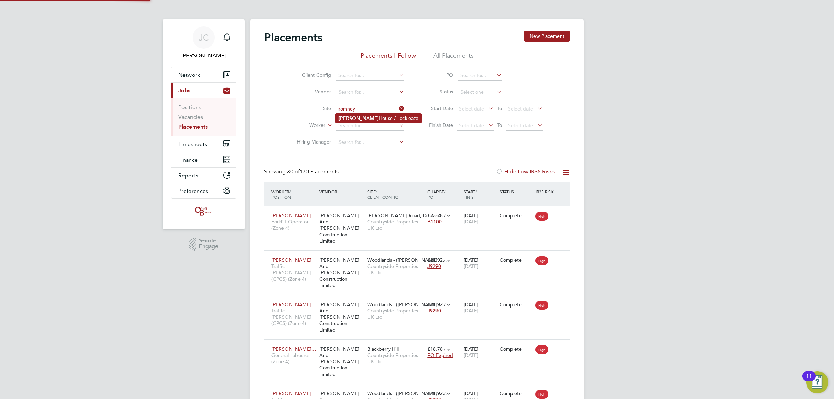
click at [385, 117] on li "Romney House / Lockleaze" at bounding box center [379, 118] width 86 height 9
type input "Romney House / Lockleaze"
click at [207, 148] on button "Timesheets" at bounding box center [203, 143] width 65 height 15
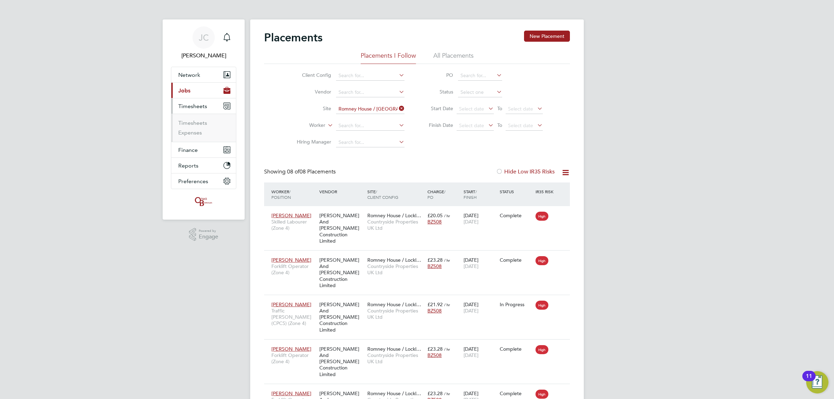
click at [192, 129] on li "Timesheets" at bounding box center [204, 125] width 52 height 10
click at [192, 125] on link "Timesheets" at bounding box center [192, 123] width 29 height 7
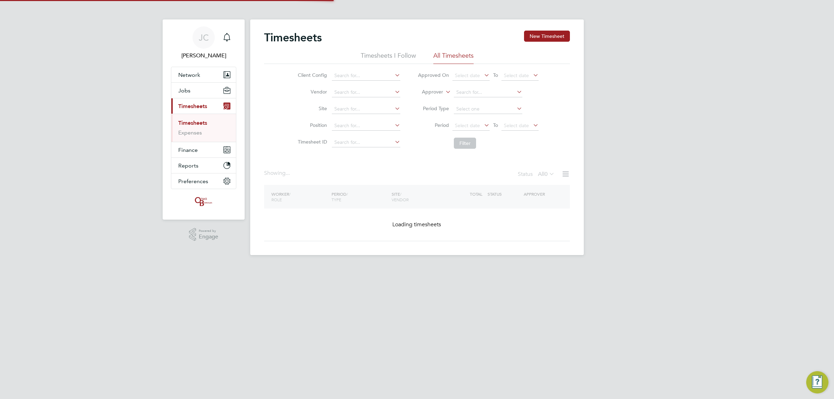
click at [552, 32] on button "New Timesheet" at bounding box center [547, 36] width 46 height 11
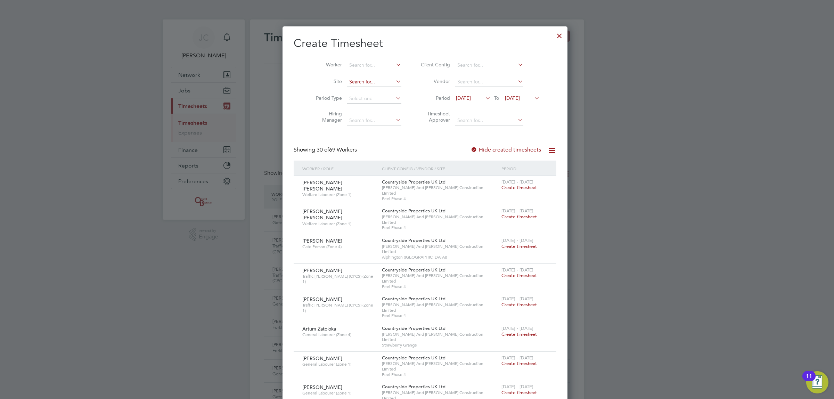
click at [370, 83] on input at bounding box center [374, 82] width 55 height 10
click at [370, 88] on li "Romney House / Lockleaze" at bounding box center [381, 91] width 86 height 9
type input "Romney House / Lockleaze"
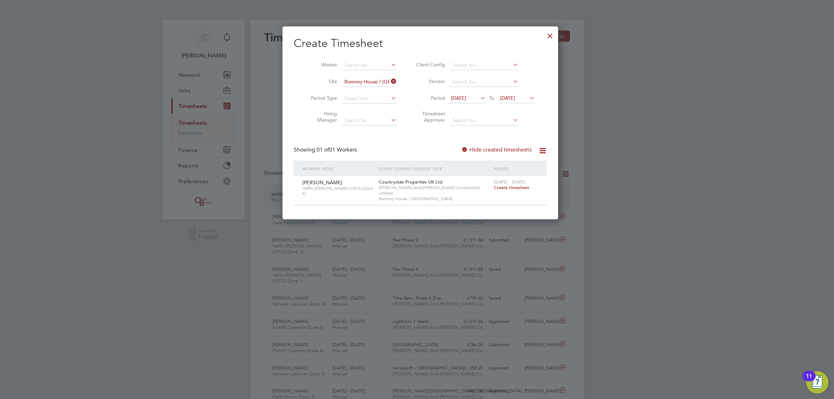
click at [475, 96] on span "28 Jul 2025" at bounding box center [467, 98] width 37 height 9
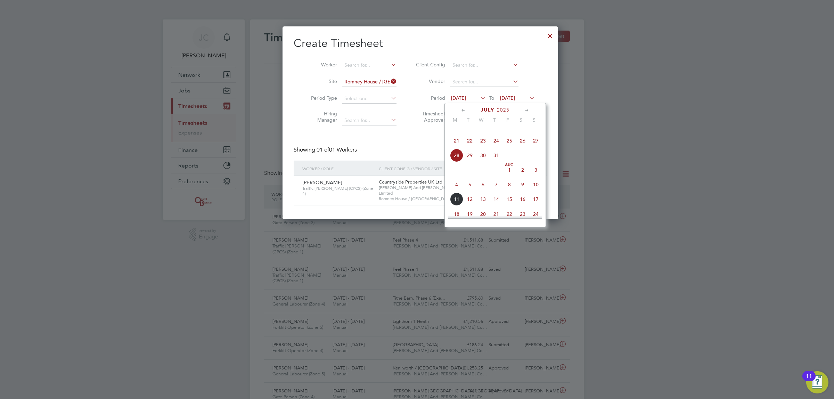
click at [456, 191] on span "4" at bounding box center [456, 184] width 13 height 13
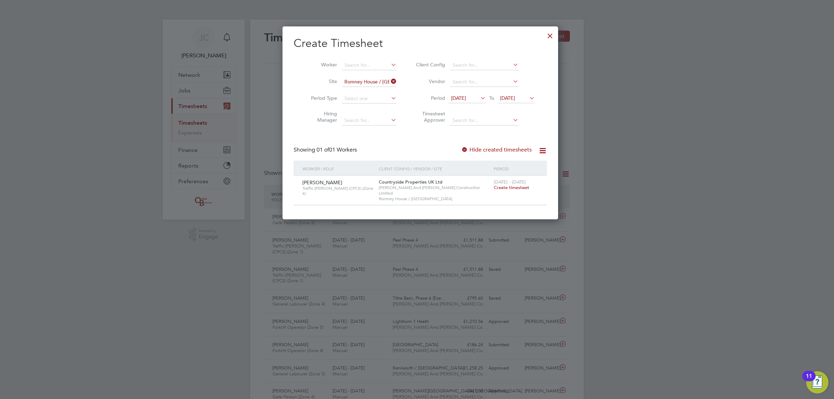
click at [515, 97] on span "04 Aug 2025" at bounding box center [507, 98] width 15 height 6
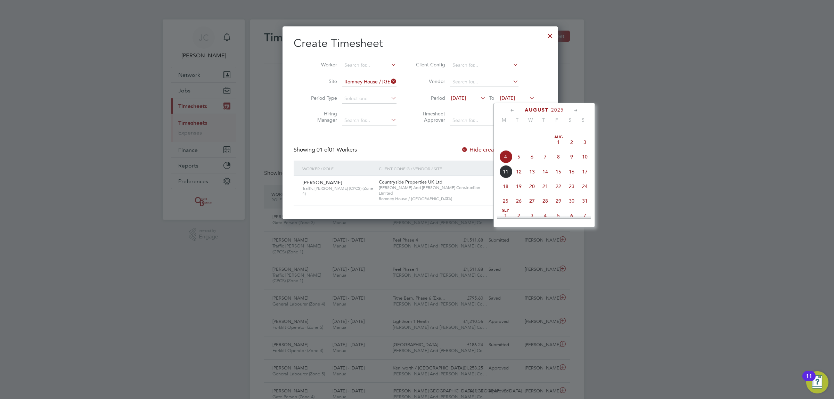
click at [587, 163] on span "10" at bounding box center [584, 156] width 13 height 13
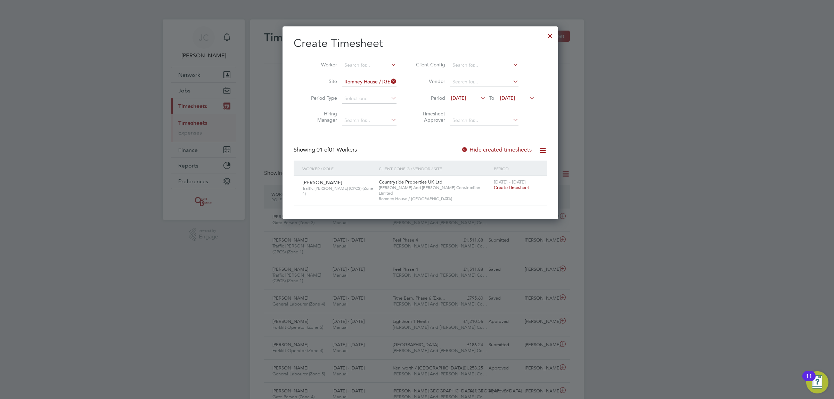
click at [471, 148] on label "Hide created timesheets" at bounding box center [496, 149] width 71 height 7
click at [545, 35] on div at bounding box center [550, 34] width 13 height 13
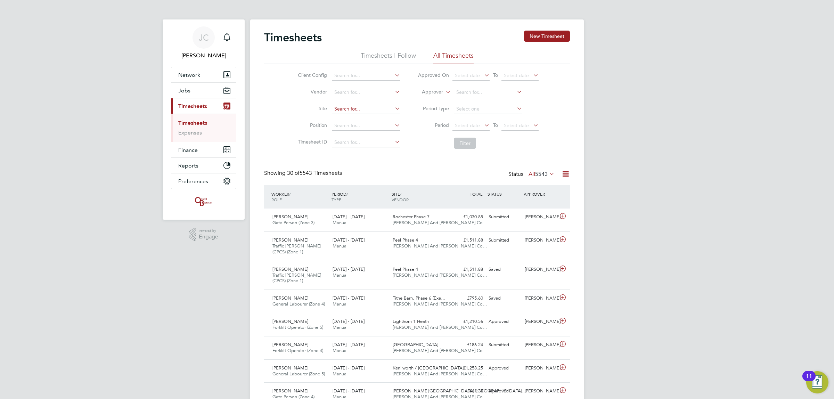
click at [357, 112] on input at bounding box center [366, 109] width 68 height 10
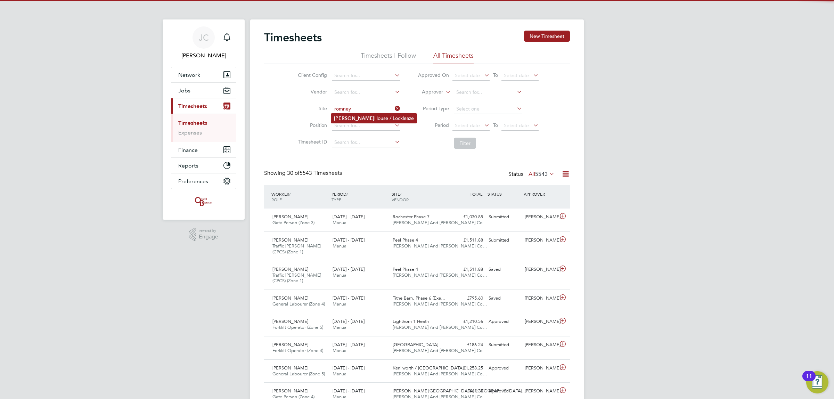
click at [356, 120] on li "Romney House / Lockleaze" at bounding box center [374, 118] width 86 height 9
type input "Romney House / Lockleaze"
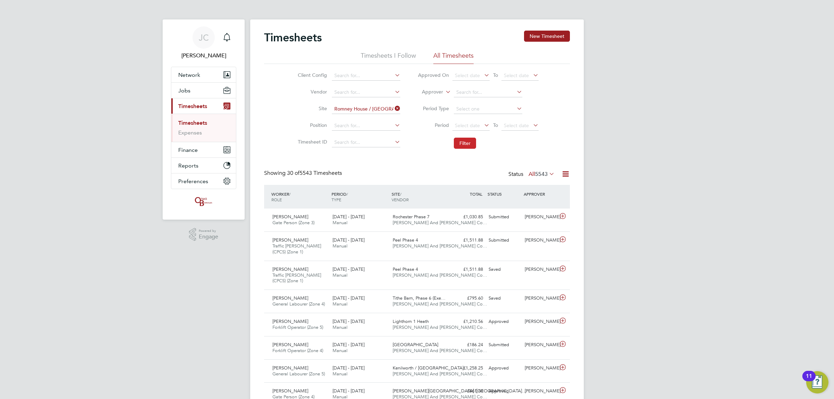
click at [467, 147] on button "Filter" at bounding box center [465, 143] width 22 height 11
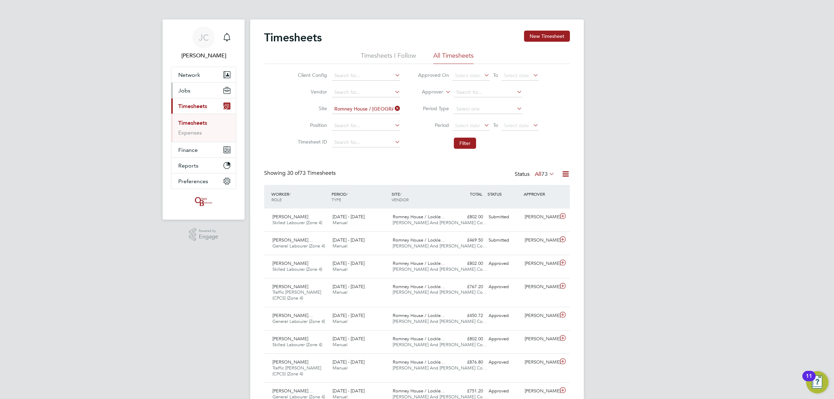
click at [201, 87] on button "Jobs" at bounding box center [203, 90] width 65 height 15
click at [193, 115] on link "Vacancies" at bounding box center [190, 117] width 25 height 7
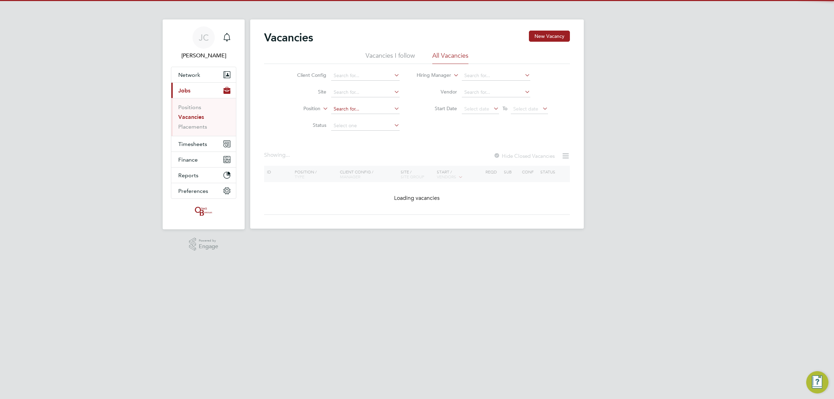
click at [360, 106] on input at bounding box center [365, 109] width 68 height 10
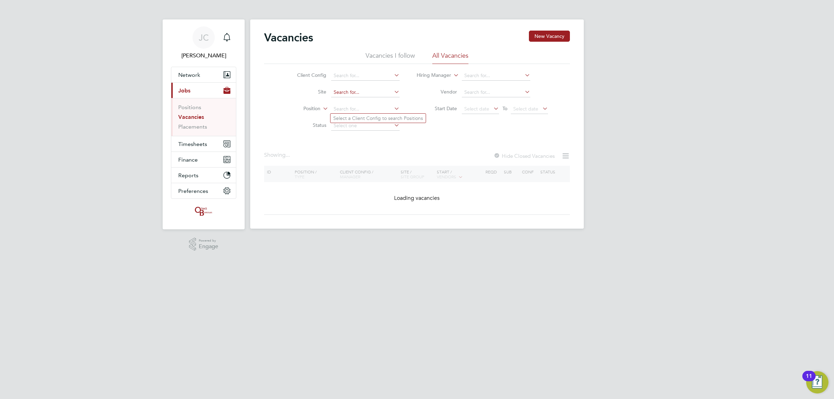
click at [355, 89] on input at bounding box center [365, 93] width 68 height 10
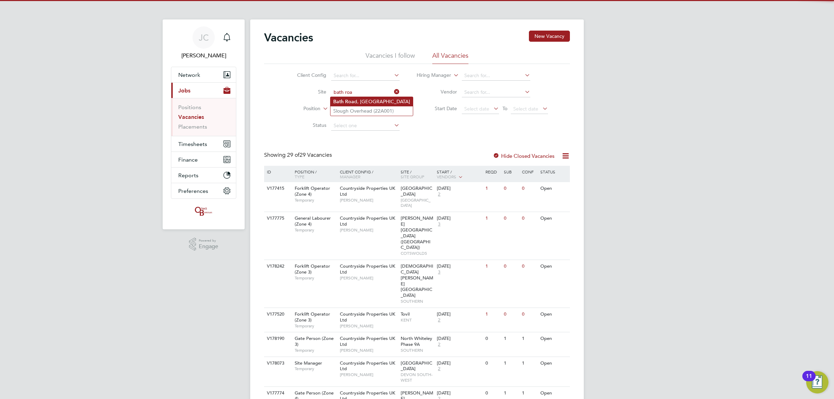
click at [360, 98] on li "Bath Roa d, Bristol" at bounding box center [372, 101] width 82 height 9
type input "Bath Road, Bristol"
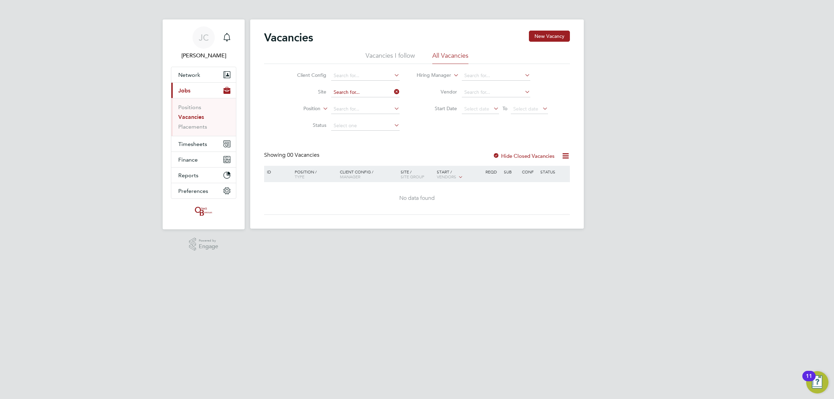
click at [389, 91] on input at bounding box center [365, 93] width 68 height 10
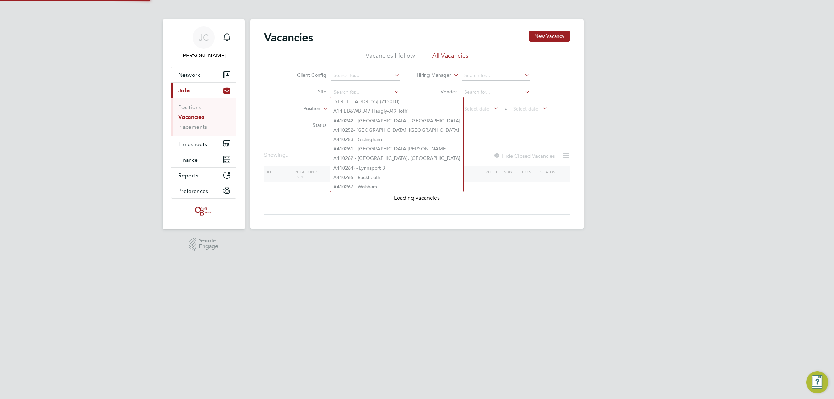
click at [393, 91] on icon at bounding box center [393, 92] width 0 height 10
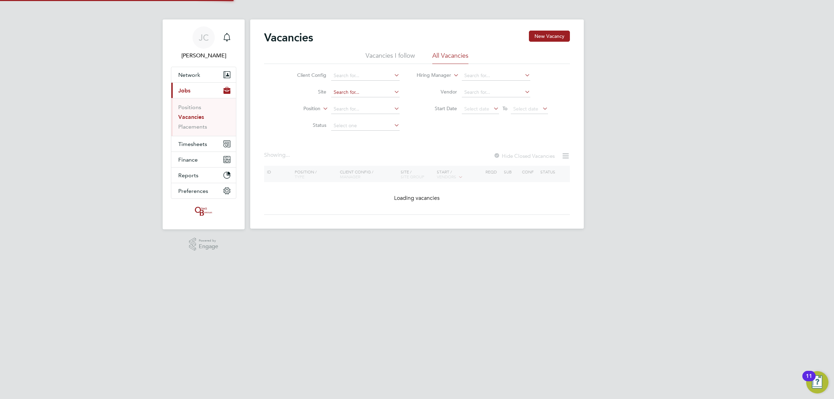
click at [383, 95] on input at bounding box center [365, 93] width 68 height 10
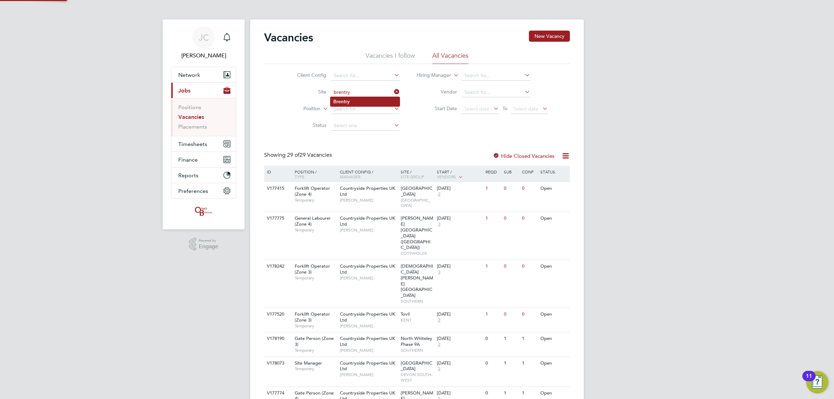
click at [376, 100] on li "Brentry" at bounding box center [365, 101] width 69 height 9
type input "Brentry"
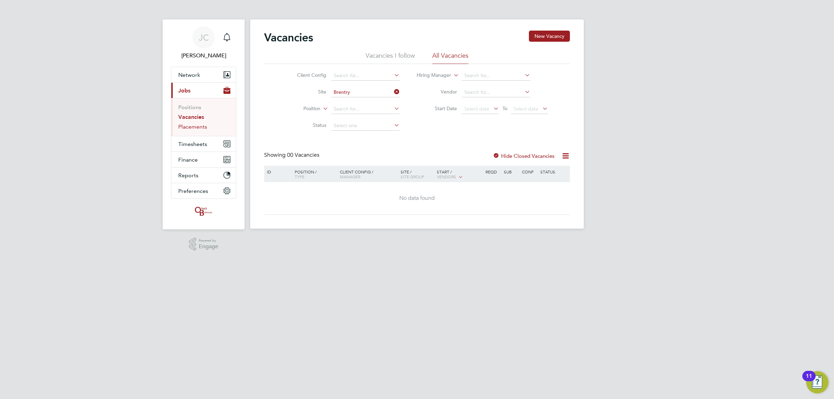
click at [197, 125] on link "Placements" at bounding box center [192, 126] width 29 height 7
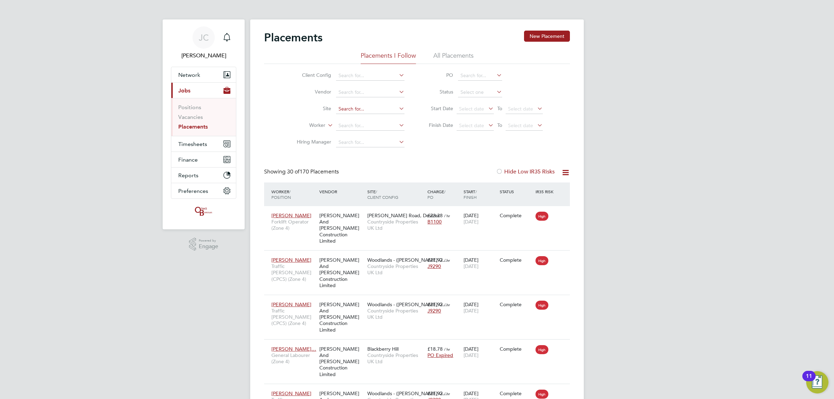
scroll to position [26, 49]
click at [353, 105] on input at bounding box center [370, 109] width 68 height 10
click at [377, 115] on li "Brent ry" at bounding box center [370, 118] width 69 height 9
type input "Brentry"
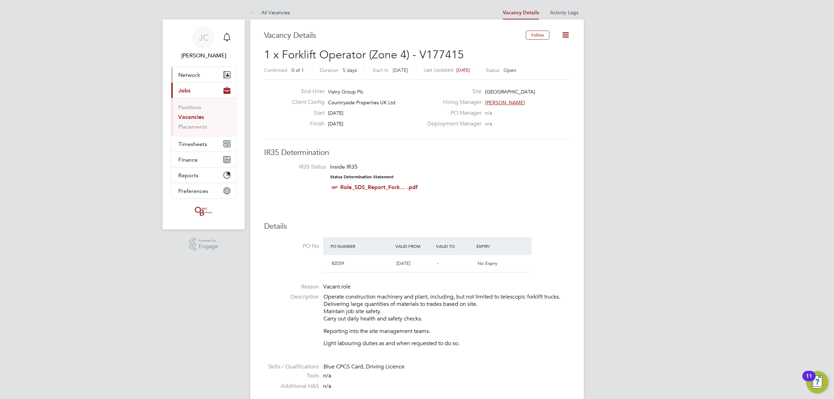
click at [209, 76] on button "Network" at bounding box center [203, 74] width 65 height 15
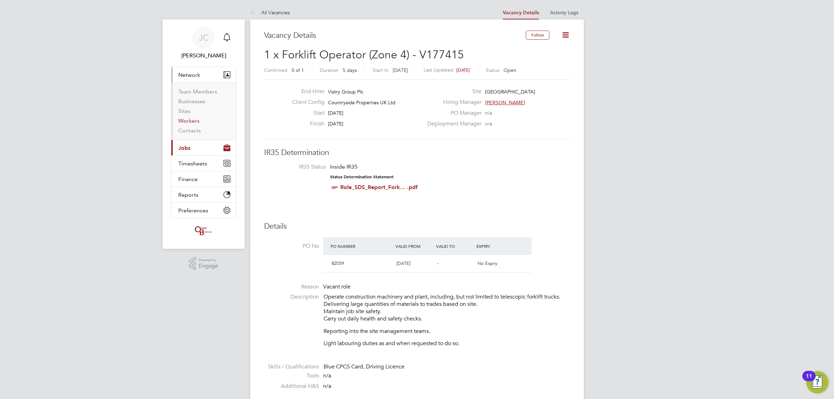
click at [195, 121] on link "Workers" at bounding box center [188, 120] width 21 height 7
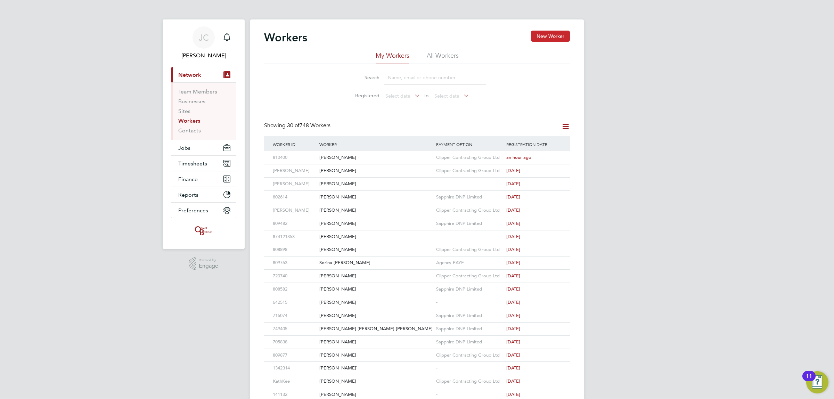
click at [537, 34] on button "New Worker" at bounding box center [550, 36] width 39 height 11
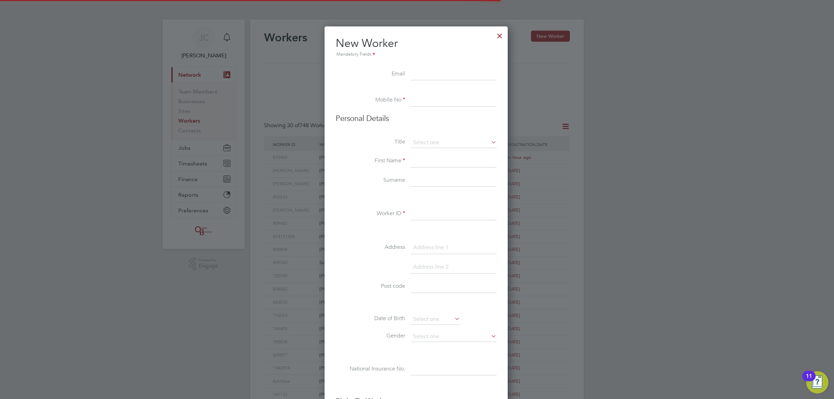
scroll to position [593, 185]
click at [446, 70] on input at bounding box center [454, 74] width 86 height 13
paste input "Tomingledewgale@gmail.com"
type input "Tomingledewgale@gmail.com"
click at [442, 100] on input at bounding box center [454, 100] width 86 height 13
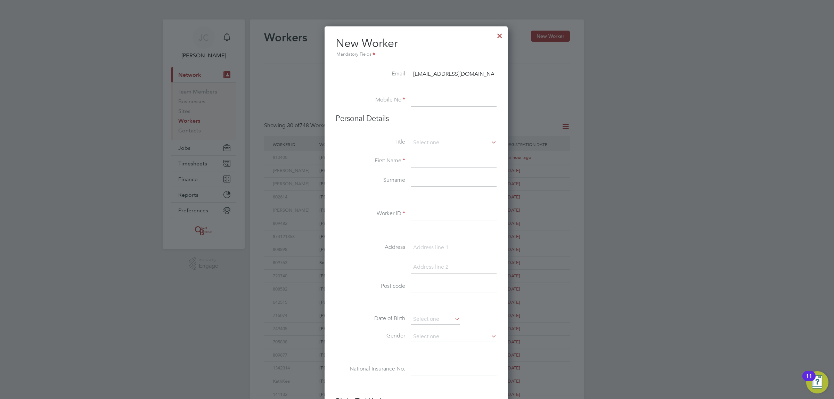
click at [450, 99] on input at bounding box center [454, 100] width 86 height 13
paste input "07999495703"
type input "07999495703"
click at [439, 164] on input at bounding box center [454, 161] width 86 height 13
type input "Tom"
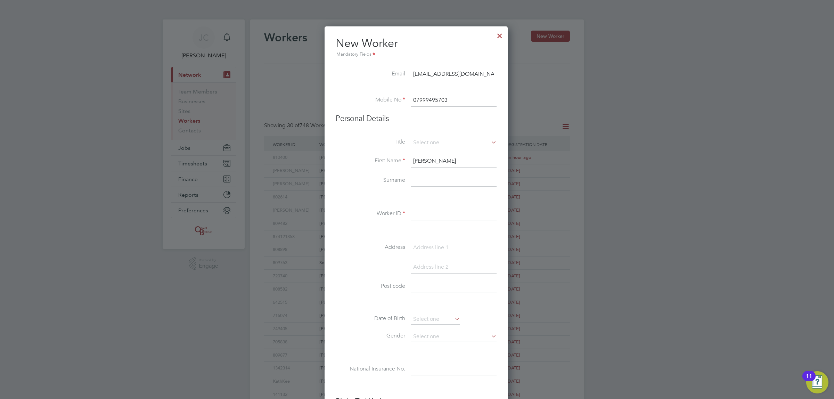
click at [444, 184] on input at bounding box center [454, 180] width 86 height 13
paste input "Ingledew-Gale"
type input "Ingledew-Gale"
click at [437, 205] on div "Title First Name Tom Surname Ingledew-Gale Worker ID Address Post code Date of …" at bounding box center [416, 264] width 161 height 252
click at [438, 210] on input at bounding box center [454, 214] width 86 height 13
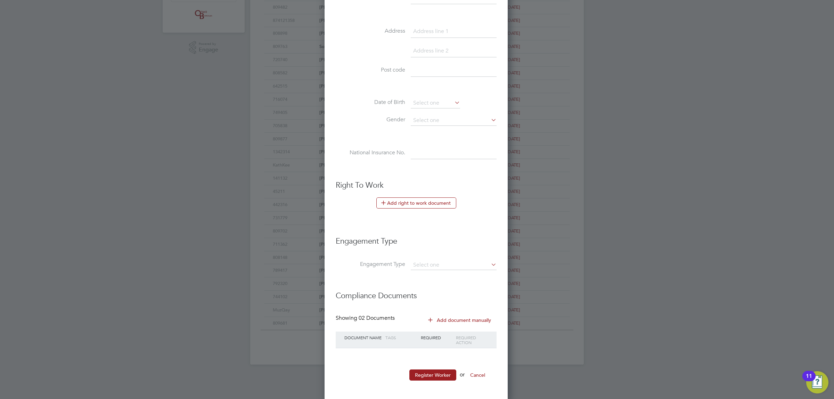
scroll to position [217, 0]
type input "41232"
click at [428, 376] on button "Register Worker" at bounding box center [432, 373] width 47 height 11
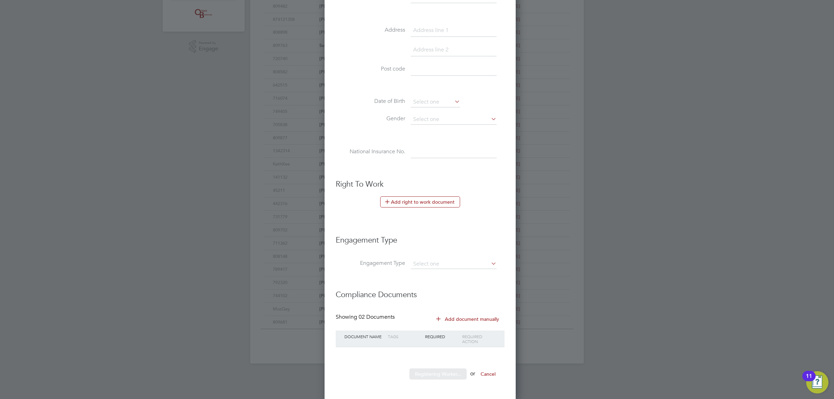
scroll to position [0, 0]
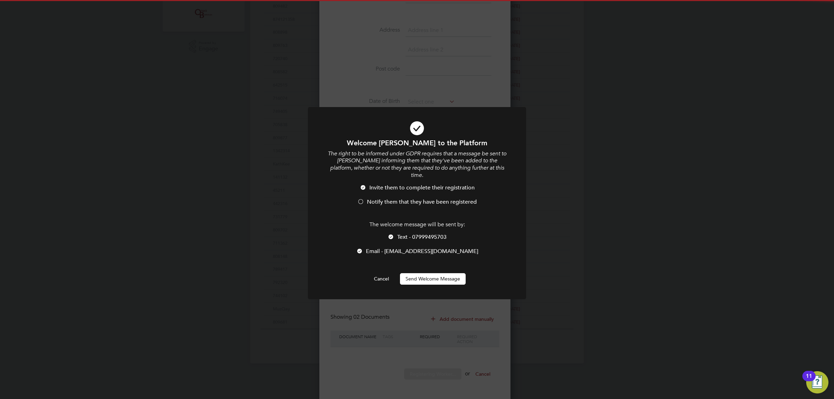
click at [433, 274] on button "Send Welcome Message" at bounding box center [433, 278] width 66 height 11
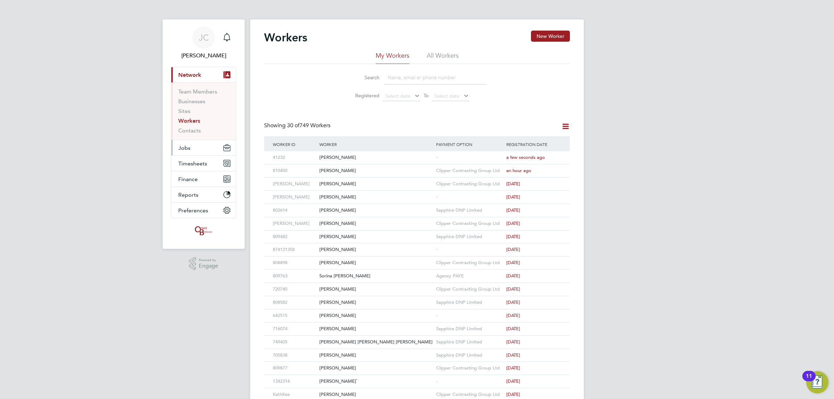
drag, startPoint x: 194, startPoint y: 144, endPoint x: 203, endPoint y: 150, distance: 11.4
click at [194, 144] on button "Jobs" at bounding box center [203, 147] width 65 height 15
click at [188, 119] on link "Vacancies" at bounding box center [190, 117] width 25 height 7
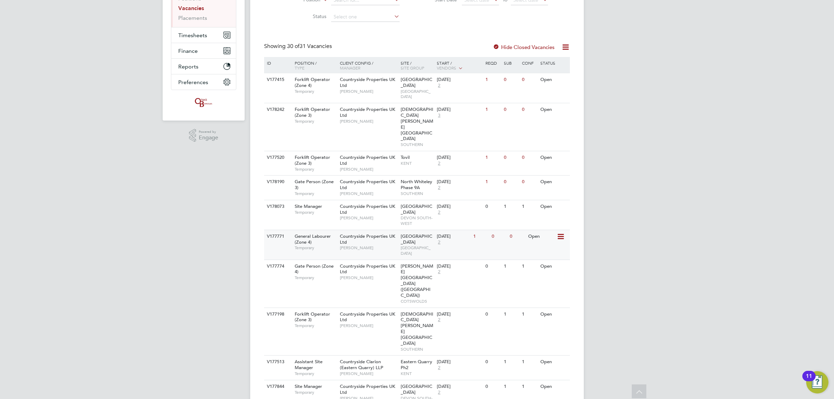
scroll to position [130, 0]
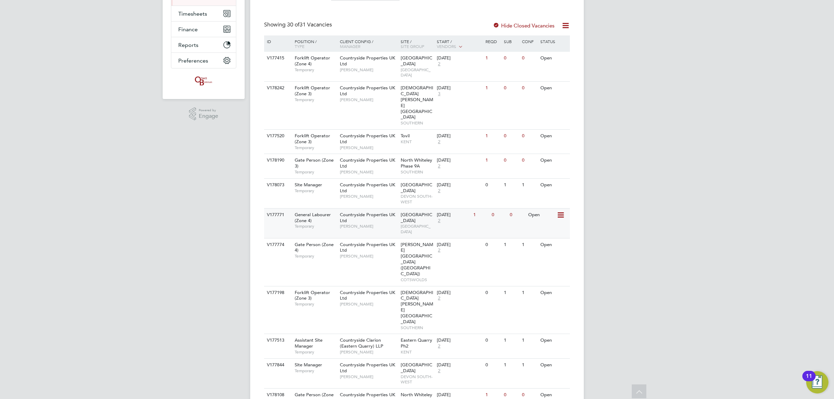
click at [558, 211] on icon at bounding box center [560, 215] width 7 height 8
click at [539, 201] on li "View Details" at bounding box center [544, 203] width 40 height 10
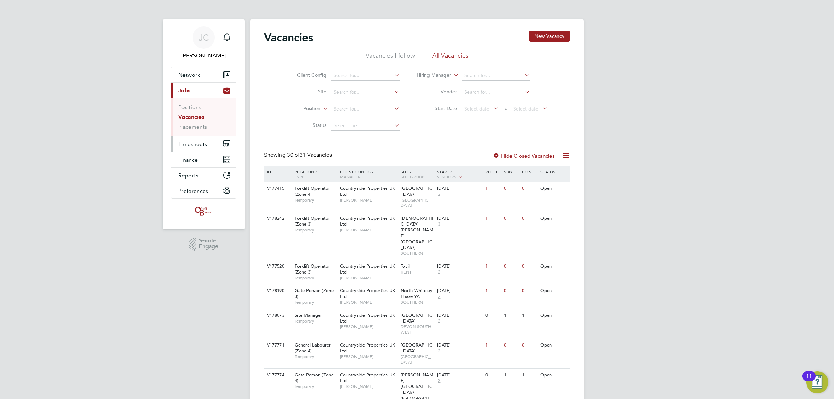
click at [197, 145] on span "Timesheets" at bounding box center [192, 144] width 29 height 7
click at [186, 124] on link "Timesheets" at bounding box center [192, 123] width 29 height 7
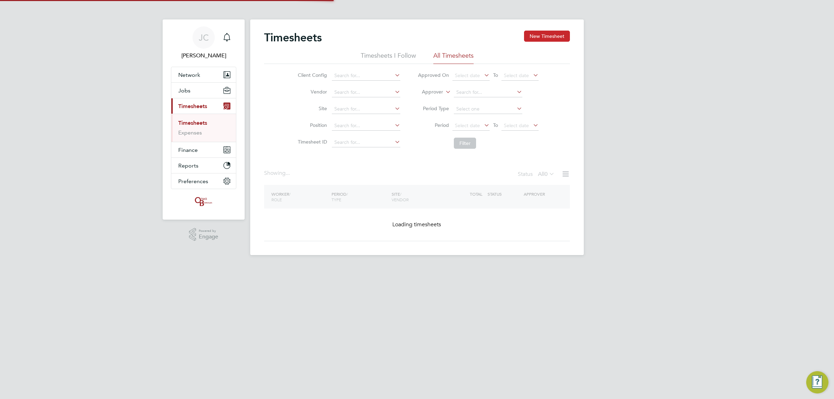
click at [541, 40] on button "New Timesheet" at bounding box center [547, 36] width 46 height 11
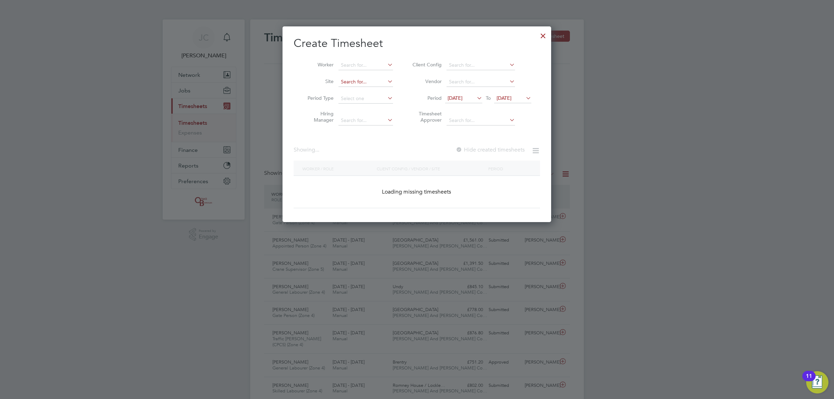
scroll to position [17, 60]
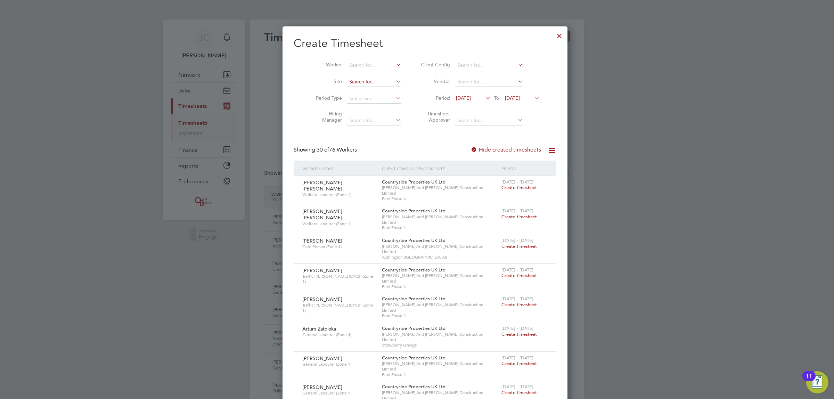
click at [350, 84] on input at bounding box center [374, 82] width 55 height 10
click at [353, 87] on li "Oldl and Common" at bounding box center [365, 91] width 55 height 9
type input "[GEOGRAPHIC_DATA]"
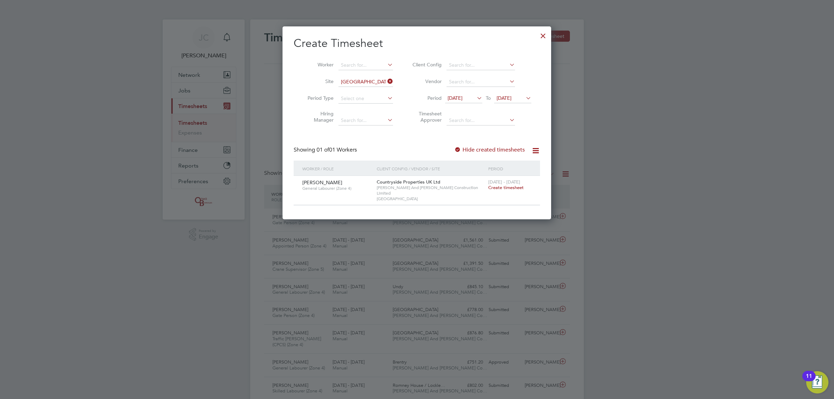
click at [511, 186] on span "Create timesheet" at bounding box center [505, 188] width 35 height 6
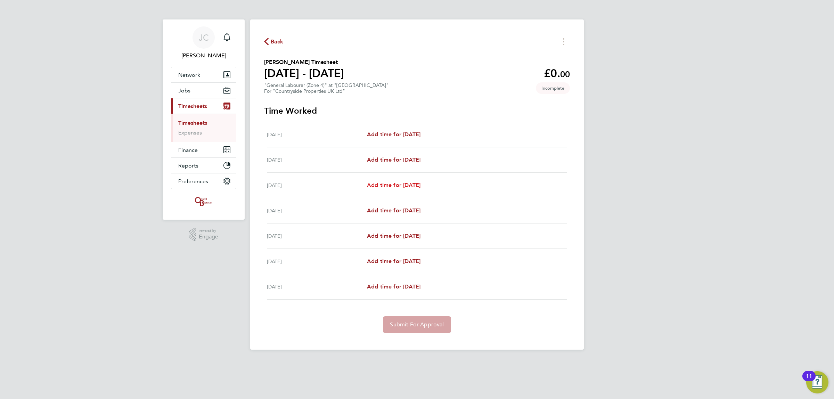
click at [388, 186] on span "Add time for Wed 06 Aug" at bounding box center [394, 185] width 54 height 7
select select "30"
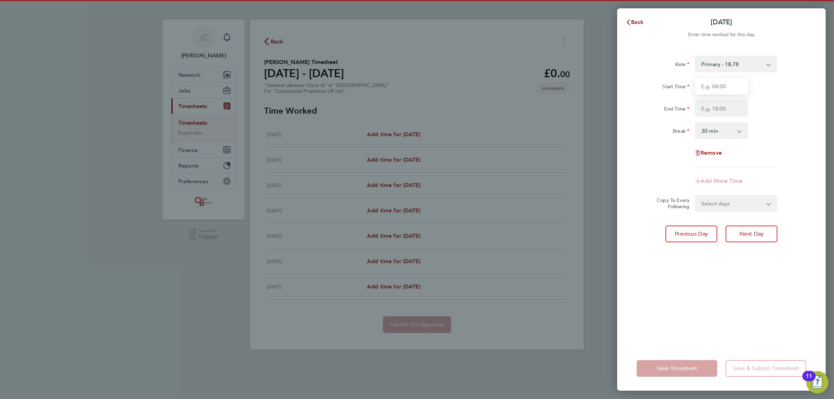
click at [727, 85] on input "Start Time" at bounding box center [721, 86] width 53 height 17
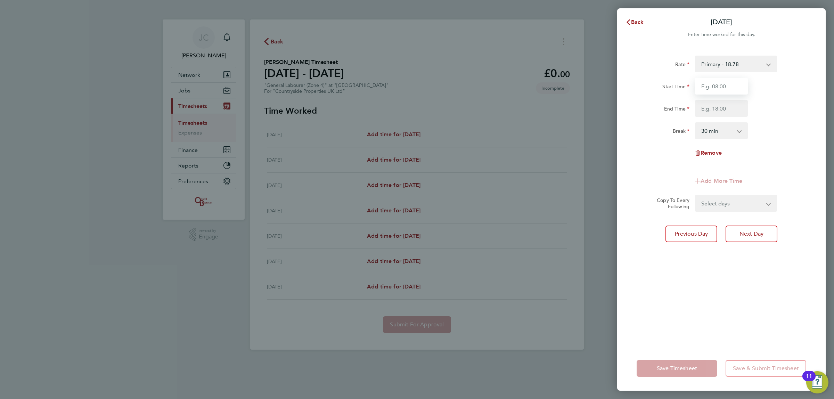
type input "07:00"
click at [722, 108] on input "End Time" at bounding box center [721, 108] width 53 height 17
type input "16:00"
click at [775, 109] on div "End Time 16:00" at bounding box center [721, 108] width 175 height 17
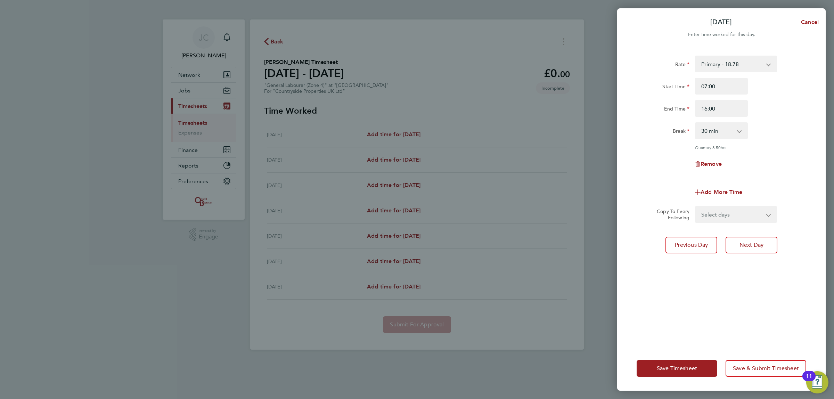
click at [733, 126] on select "0 min 15 min 30 min 45 min 60 min 75 min 90 min" at bounding box center [717, 130] width 43 height 15
select select "60"
click at [696, 123] on select "0 min 15 min 30 min 45 min 60 min 75 min 90 min" at bounding box center [717, 130] width 43 height 15
click at [787, 141] on div "Rate Primary - 18.78 Start Time 07:00 End Time 16:00 Break 0 min 15 min 30 min …" at bounding box center [722, 117] width 170 height 123
click at [737, 214] on select "Select days Day Weekday (Mon-Fri) Weekend (Sat-Sun) Thursday Friday Saturday Su…" at bounding box center [732, 214] width 73 height 15
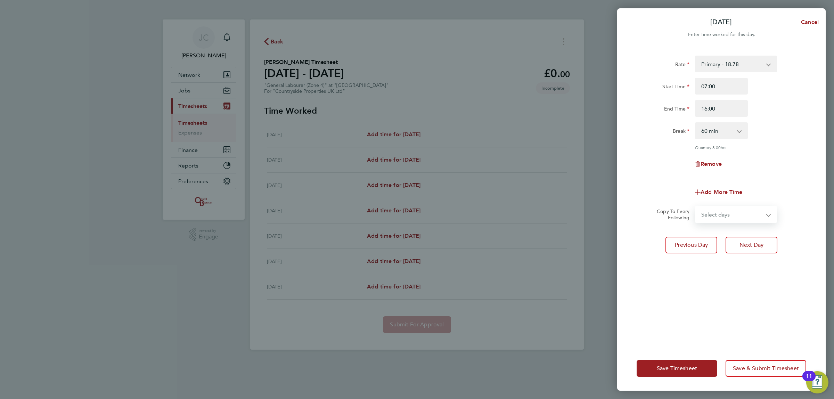
select select "THU"
click at [696, 207] on select "Select days Day Weekday (Mon-Fri) Weekend (Sat-Sun) Thursday Friday Saturday Su…" at bounding box center [732, 214] width 73 height 15
select select "2025-08-10"
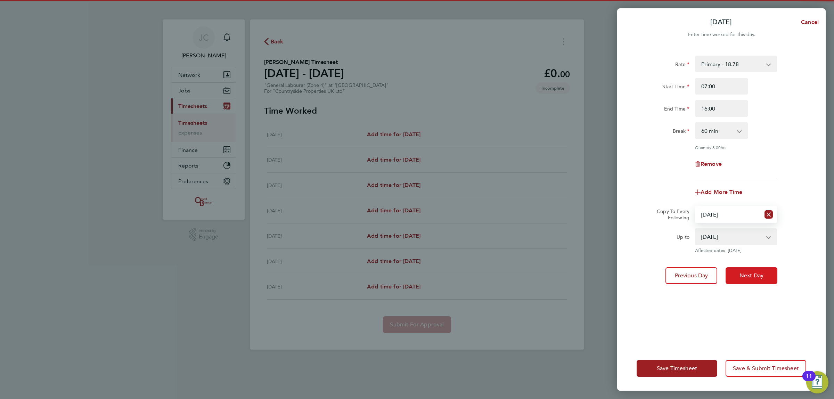
click at [742, 278] on button "Next Day" at bounding box center [752, 275] width 52 height 17
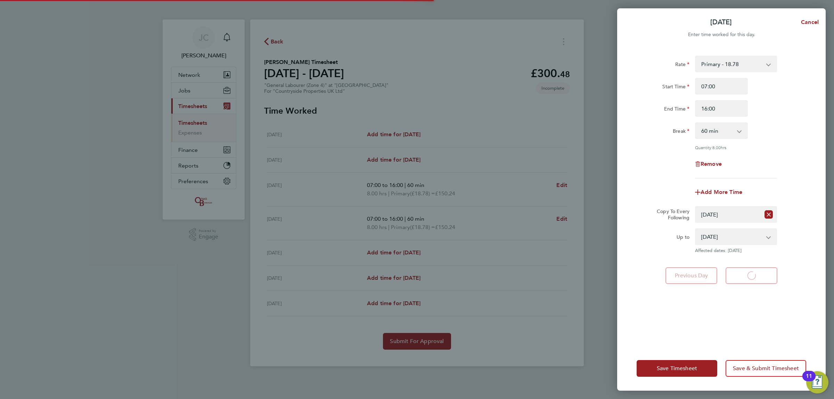
select select "60"
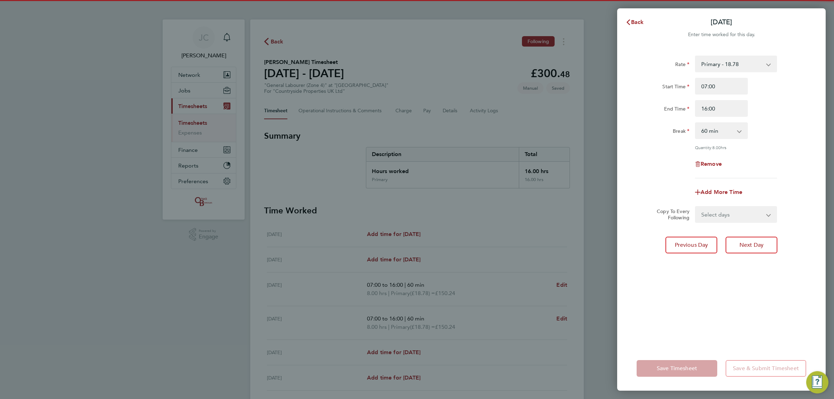
click at [729, 213] on select "Select days Day Weekend (Sat-Sun) Friday Saturday Sunday" at bounding box center [732, 214] width 73 height 15
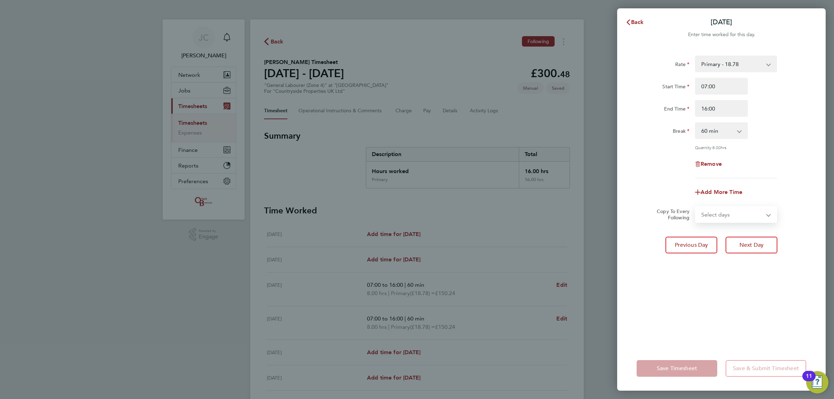
select select "FRI"
click at [696, 207] on select "Select days Day Weekend (Sat-Sun) Friday Saturday Sunday" at bounding box center [732, 214] width 73 height 15
select select "2025-08-10"
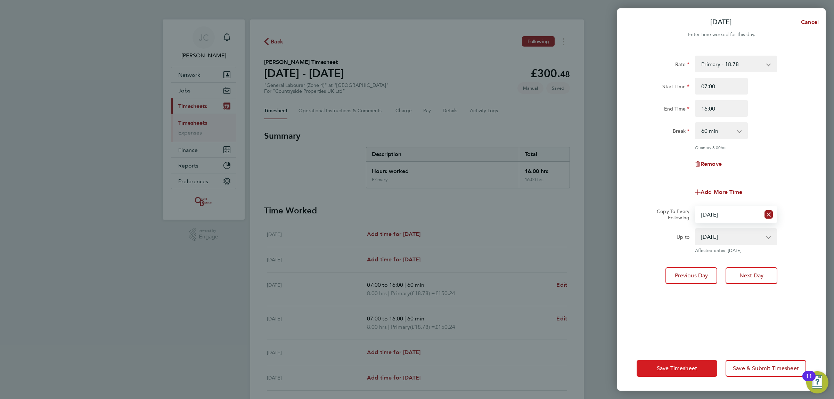
click at [692, 364] on button "Save Timesheet" at bounding box center [677, 368] width 81 height 17
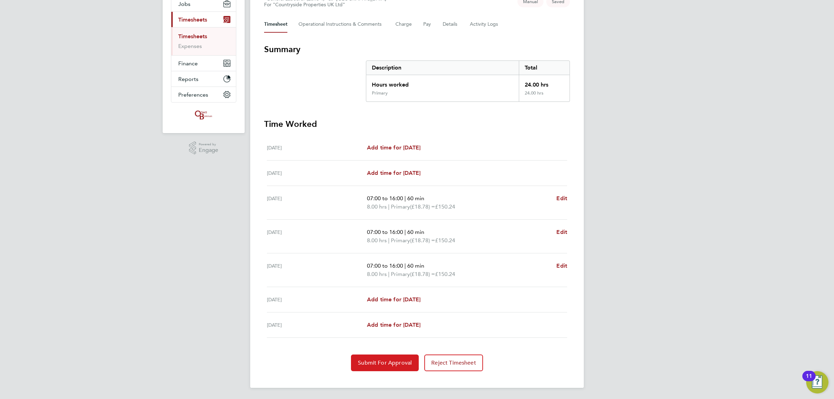
click at [378, 364] on span "Submit For Approval" at bounding box center [385, 362] width 54 height 7
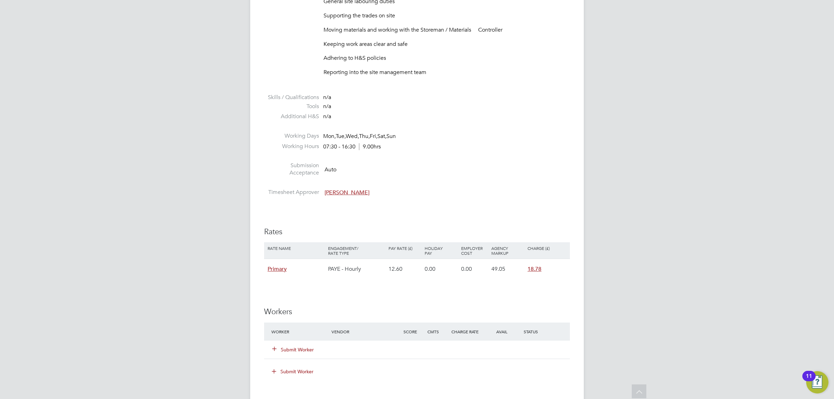
click at [277, 349] on icon at bounding box center [274, 348] width 5 height 5
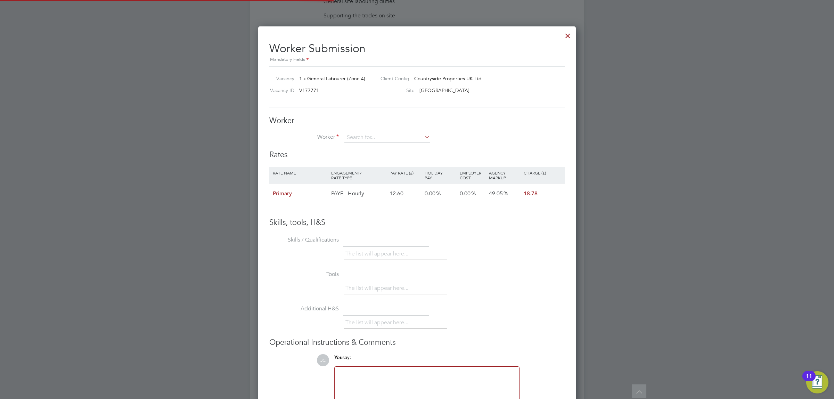
scroll to position [423, 318]
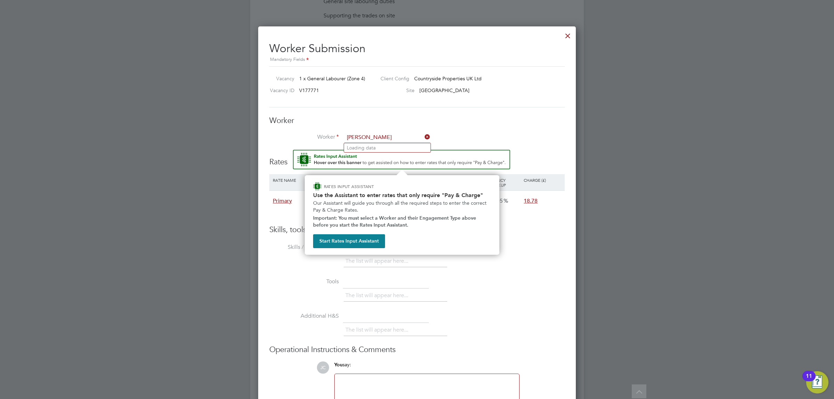
type input "tom"
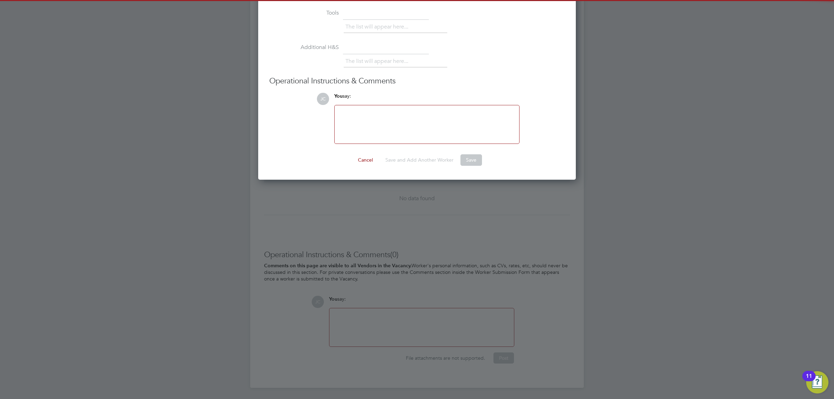
scroll to position [264, 0]
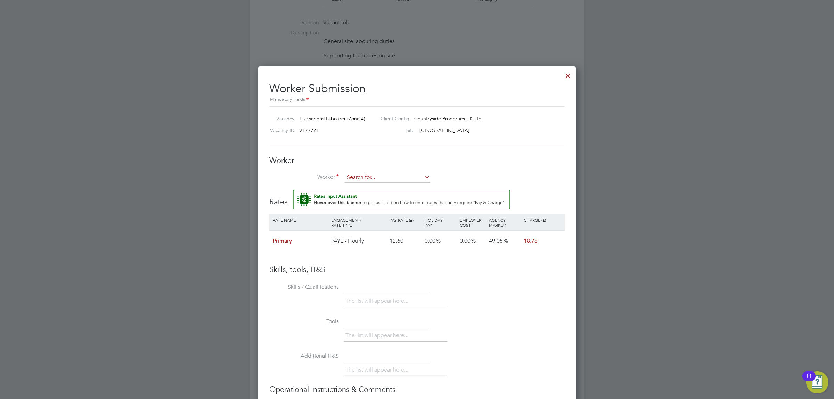
drag, startPoint x: 346, startPoint y: 177, endPoint x: 350, endPoint y: 178, distance: 3.5
click at [347, 177] on input at bounding box center [387, 177] width 86 height 10
click at [389, 188] on b "I" at bounding box center [389, 188] width 1 height 6
type input "Tom Ingledew-Gale (41232)"
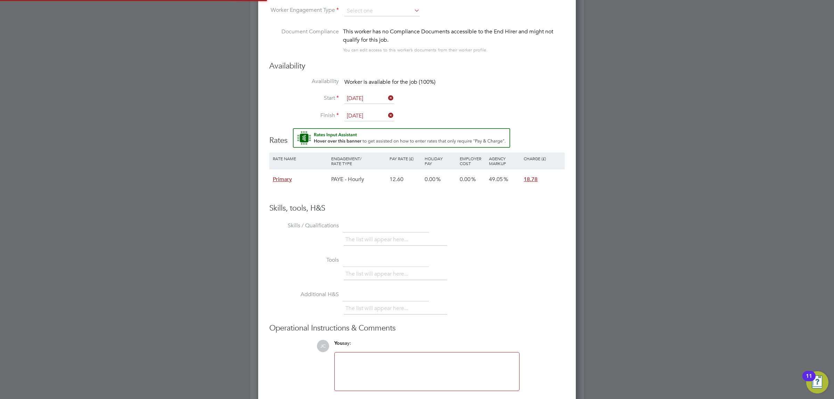
scroll to position [579, 318]
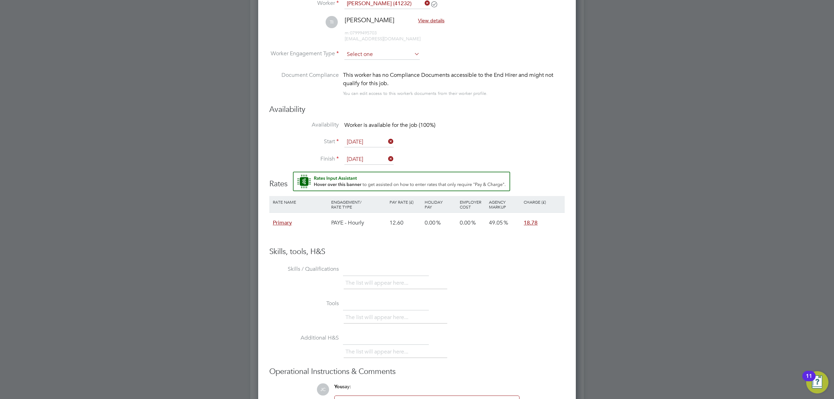
click at [364, 53] on input at bounding box center [381, 54] width 75 height 10
click at [371, 70] on li "PAYE" at bounding box center [382, 73] width 76 height 9
type input "PAYE"
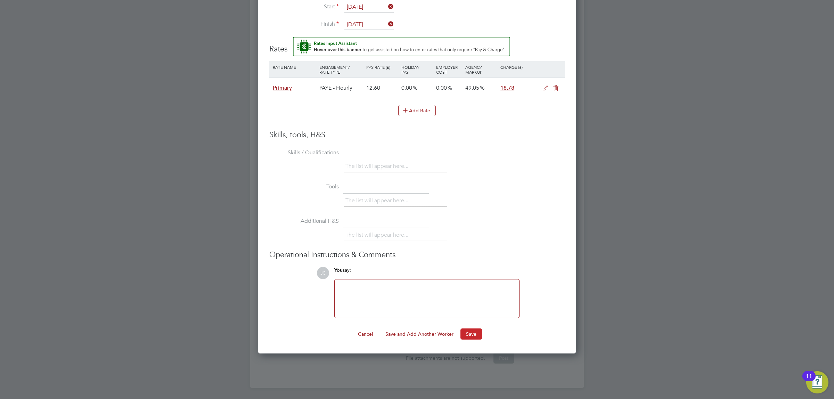
click at [478, 335] on button "Save" at bounding box center [472, 333] width 22 height 11
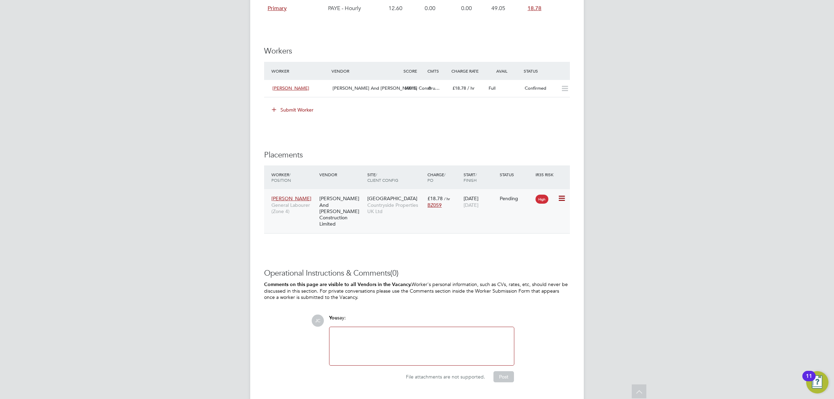
click at [560, 197] on icon at bounding box center [561, 198] width 7 height 8
click at [523, 242] on li "Start" at bounding box center [539, 242] width 49 height 10
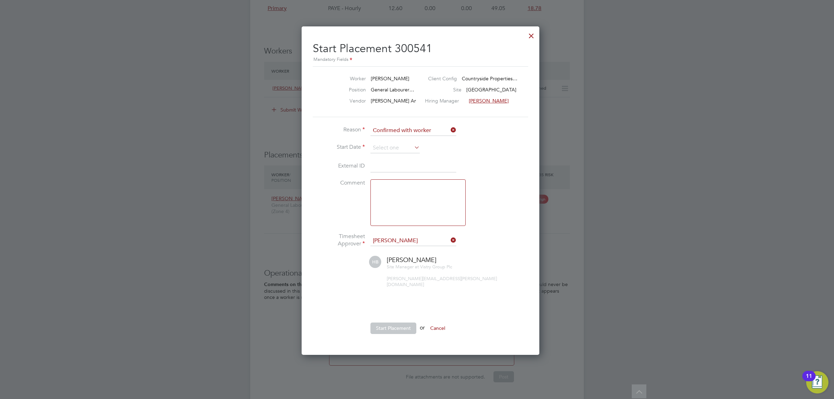
click at [383, 137] on li "Reason Confirmed with worker" at bounding box center [417, 133] width 209 height 17
click at [384, 145] on input at bounding box center [395, 148] width 49 height 10
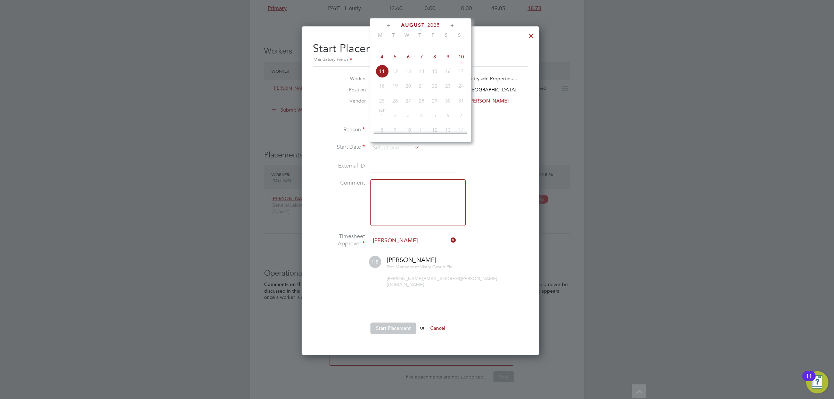
drag, startPoint x: 388, startPoint y: 65, endPoint x: 405, endPoint y: 99, distance: 38.1
click at [387, 63] on span "4" at bounding box center [381, 56] width 13 height 13
type input "[DATE]"
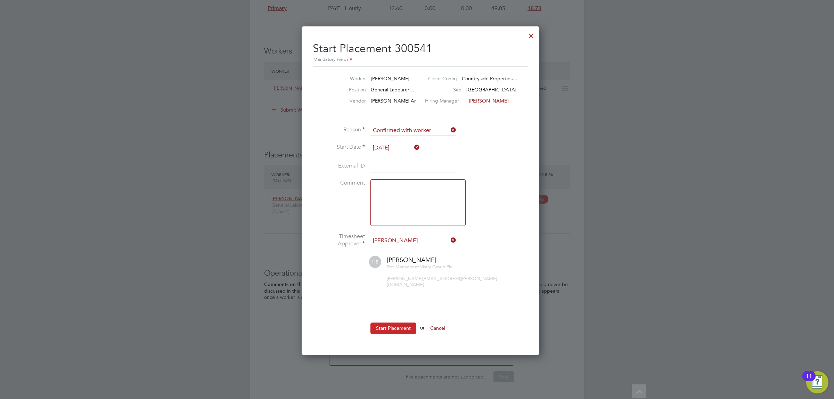
click at [388, 324] on button "Start Placement" at bounding box center [394, 328] width 46 height 11
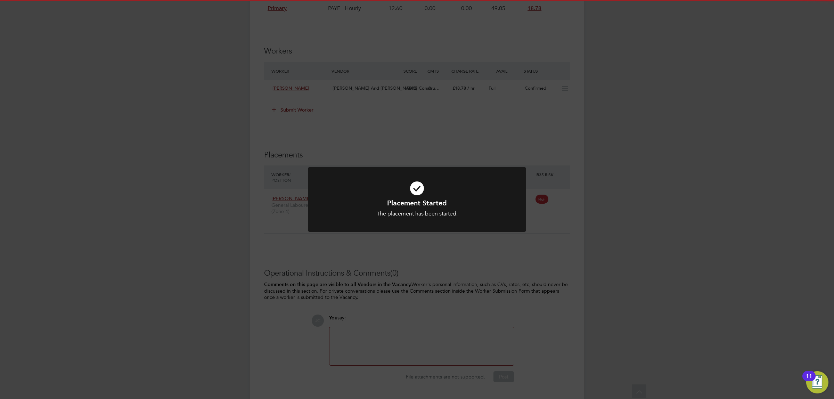
click at [461, 120] on div "Placement Started The placement has been started. Cancel Okay" at bounding box center [417, 199] width 834 height 399
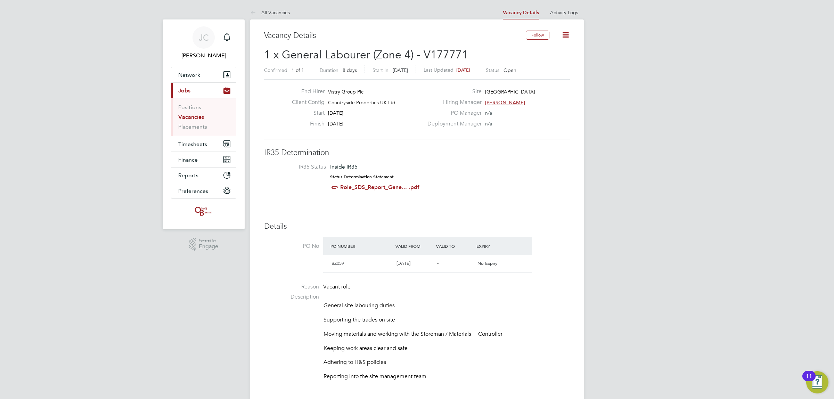
click at [569, 33] on icon at bounding box center [565, 35] width 9 height 9
click at [547, 63] on li "Update Status" at bounding box center [548, 61] width 40 height 10
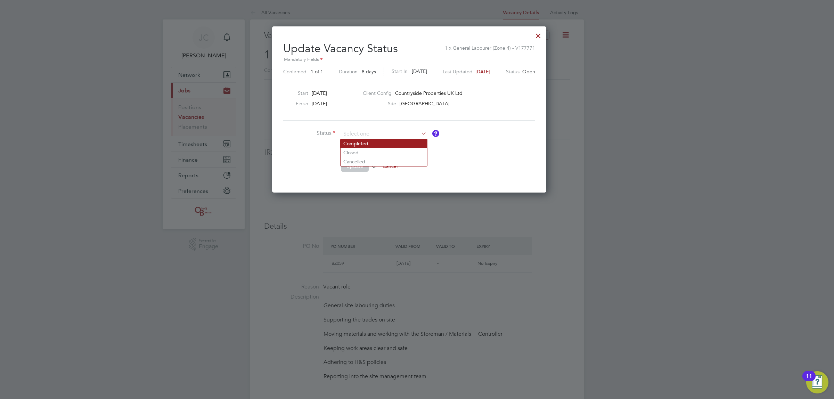
click at [376, 145] on li "Completed" at bounding box center [384, 143] width 87 height 9
type input "Completed"
click at [353, 166] on button "Update" at bounding box center [355, 166] width 28 height 11
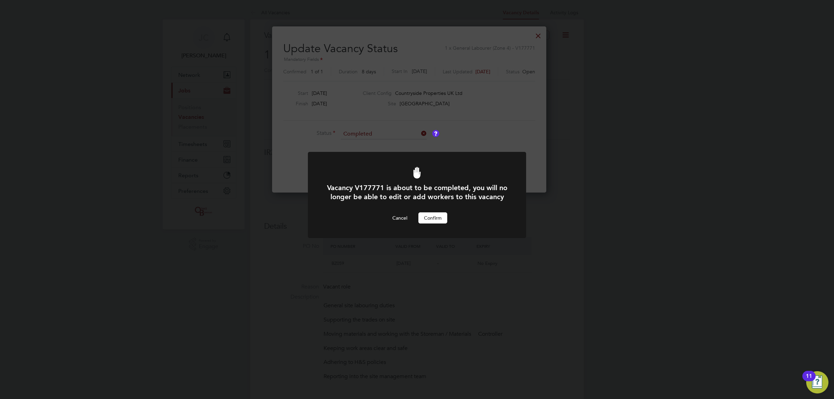
click at [432, 223] on button "Confirm" at bounding box center [432, 217] width 29 height 11
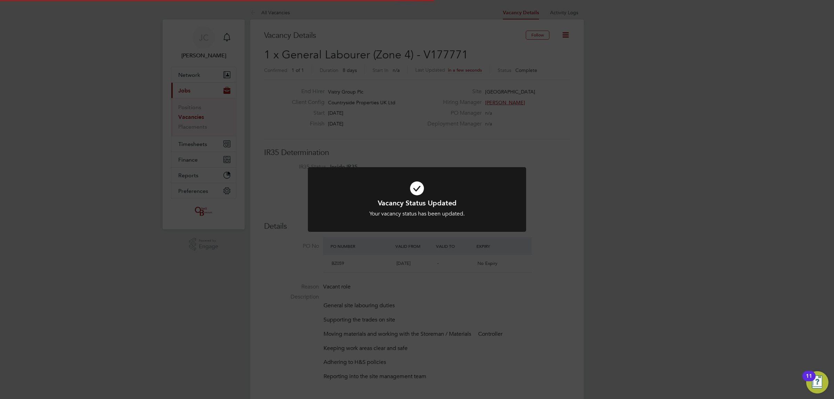
click at [402, 150] on div "Vacancy Status Updated Your vacancy status has been updated. Cancel Okay" at bounding box center [417, 199] width 834 height 399
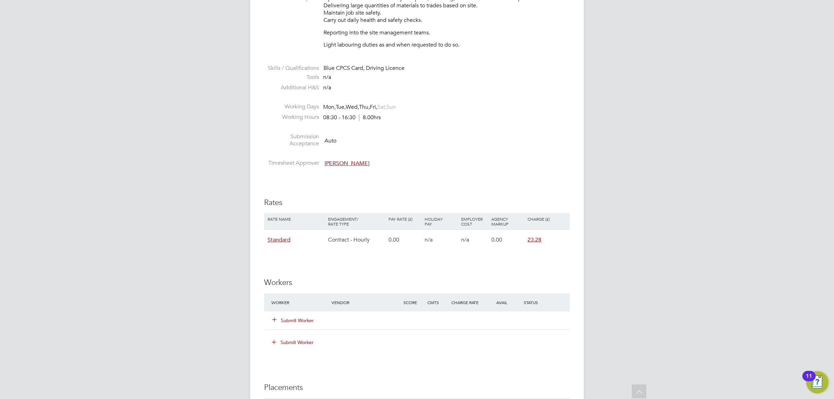
scroll to position [391, 0]
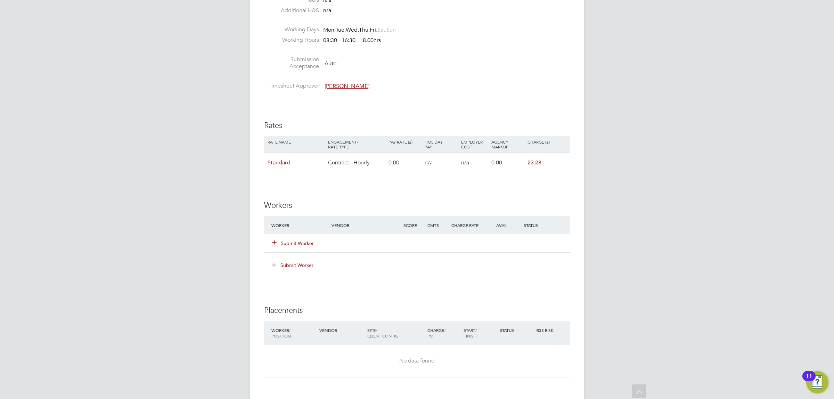
click at [290, 241] on button "Submit Worker" at bounding box center [294, 243] width 42 height 7
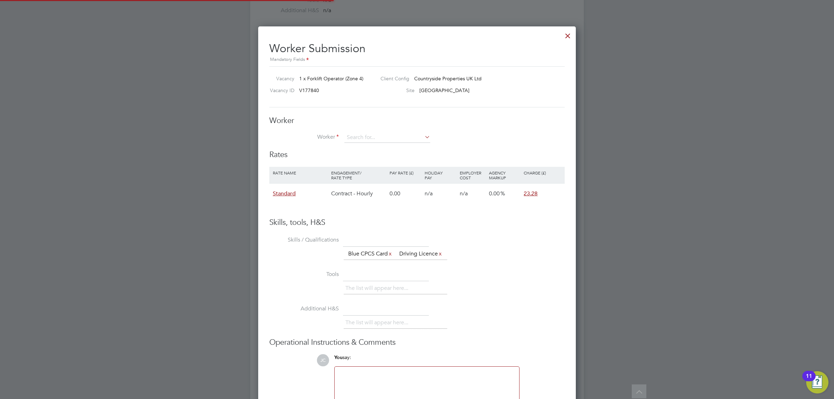
scroll to position [434, 318]
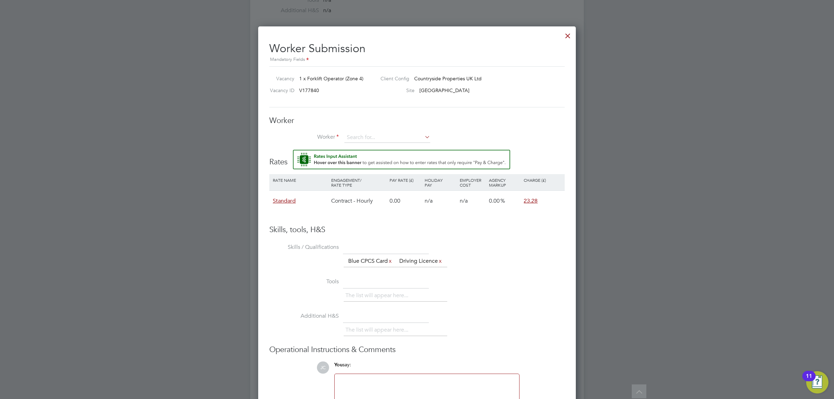
click at [293, 150] on button "Rate Assistant" at bounding box center [401, 159] width 217 height 19
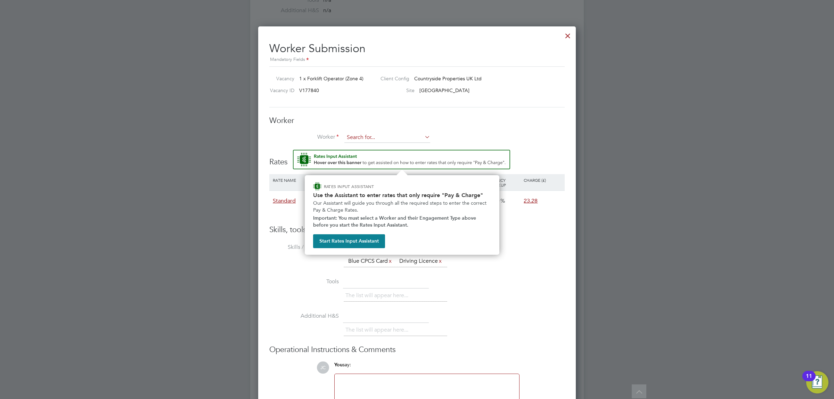
click at [357, 136] on input at bounding box center [387, 137] width 86 height 10
click at [378, 147] on li "Ross Lew is (4551)" at bounding box center [397, 147] width 106 height 9
type input "Ross Lewis (4551)"
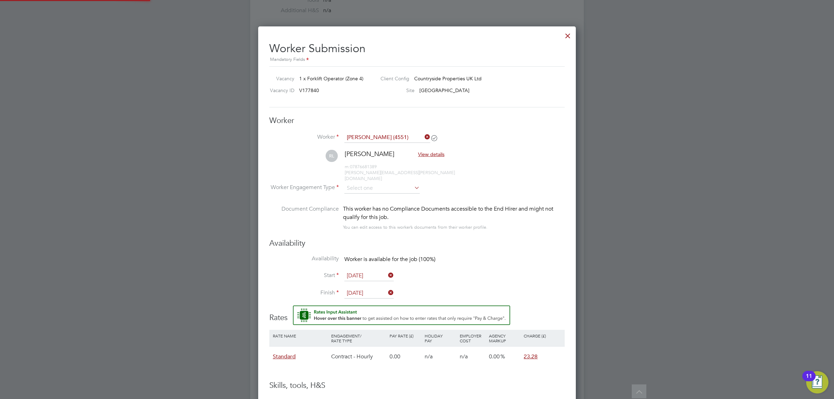
scroll to position [590, 318]
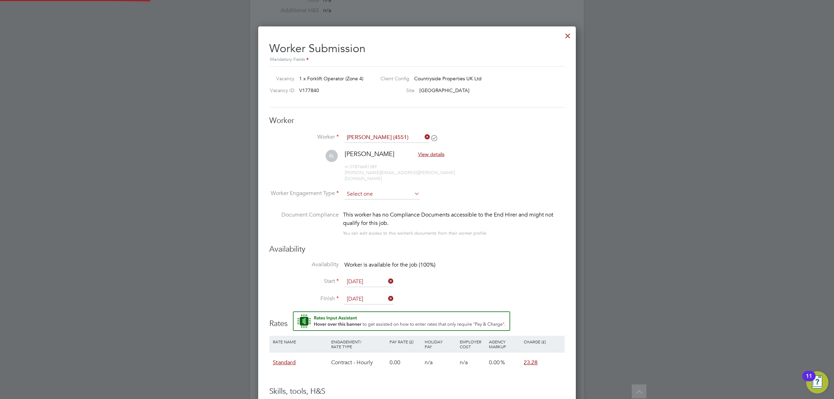
click at [369, 190] on input at bounding box center [381, 194] width 75 height 10
click at [367, 200] on li "Contract" at bounding box center [382, 198] width 76 height 9
type input "Contract"
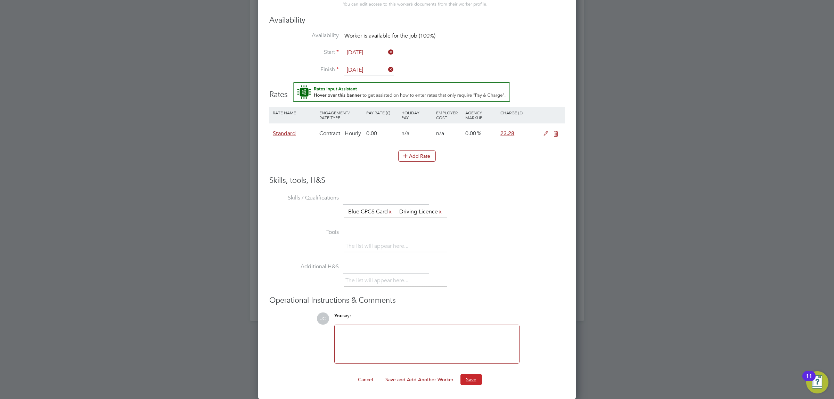
click at [472, 381] on button "Save" at bounding box center [472, 379] width 22 height 11
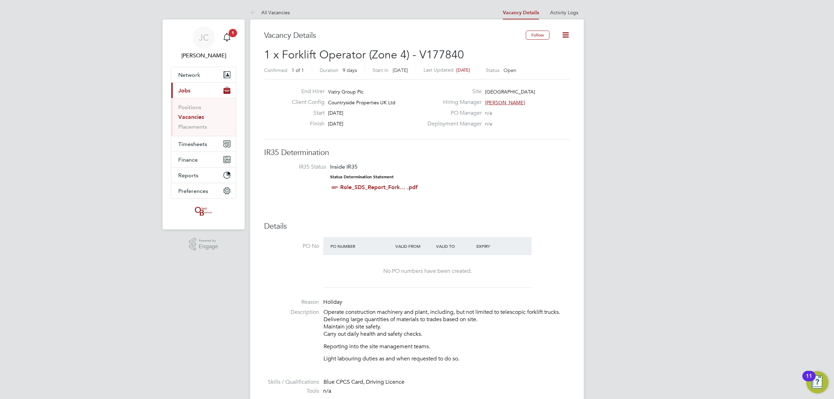
click at [563, 31] on icon at bounding box center [565, 35] width 9 height 9
click at [545, 60] on li "Update Status" at bounding box center [548, 61] width 40 height 10
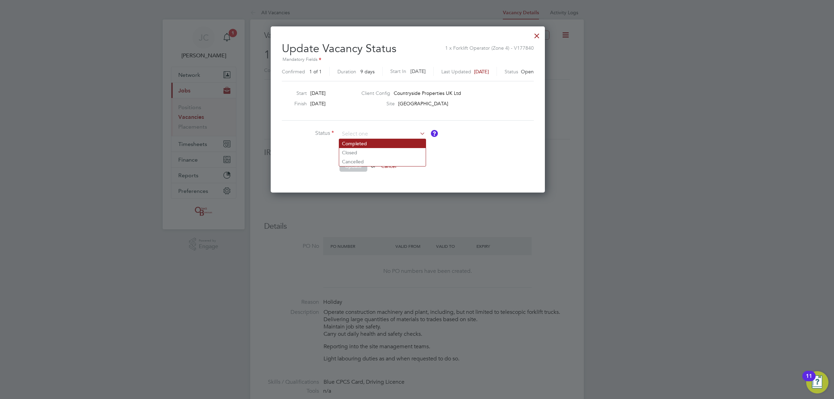
click at [350, 141] on li "Completed" at bounding box center [382, 143] width 87 height 9
type input "Completed"
click at [355, 165] on button "Update" at bounding box center [354, 166] width 28 height 11
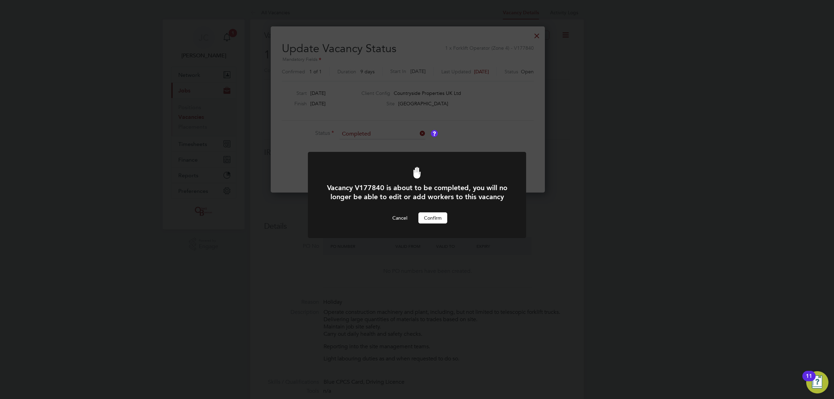
click at [425, 222] on button "Confirm" at bounding box center [432, 217] width 29 height 11
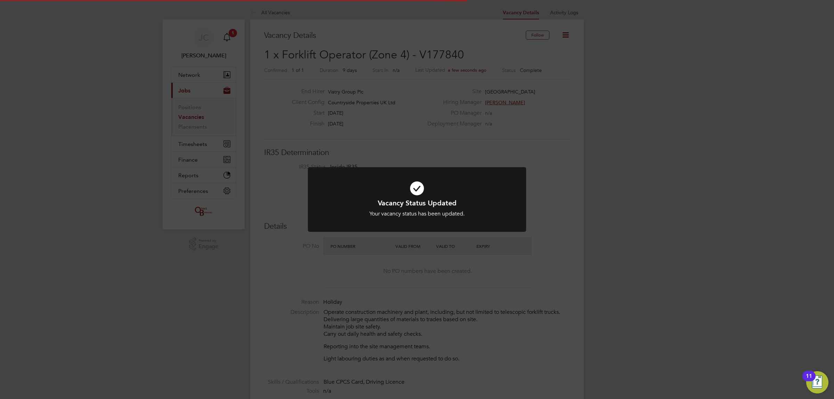
click at [479, 137] on div "Vacancy Status Updated Your vacancy status has been updated. Cancel Okay" at bounding box center [417, 199] width 834 height 399
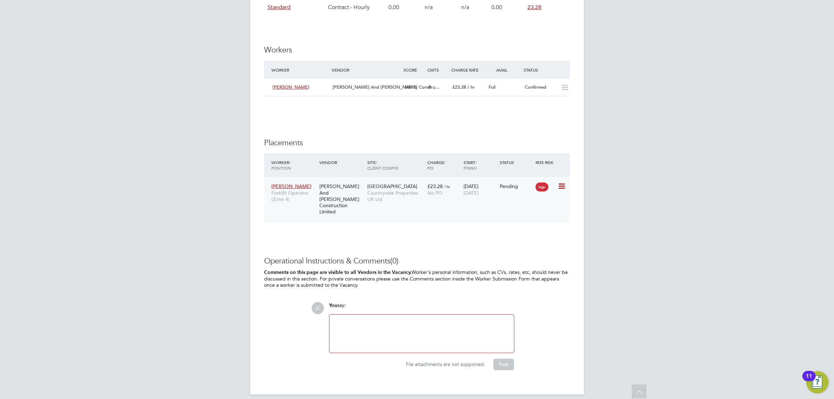
click at [563, 186] on icon at bounding box center [561, 186] width 7 height 8
click at [526, 230] on li "Start" at bounding box center [539, 230] width 49 height 10
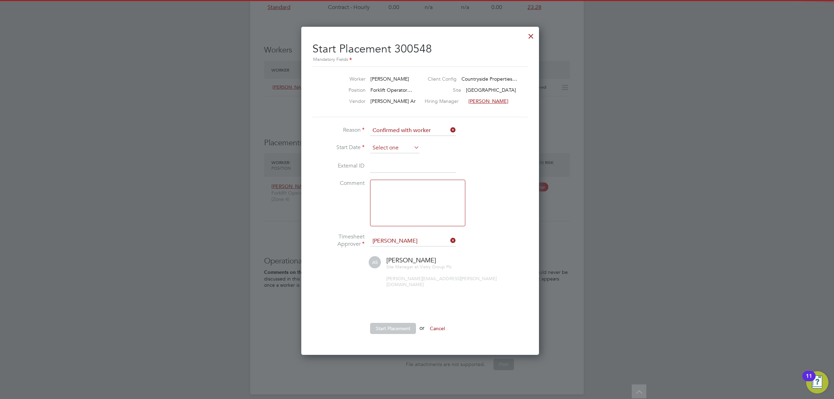
click at [382, 146] on input at bounding box center [394, 148] width 49 height 10
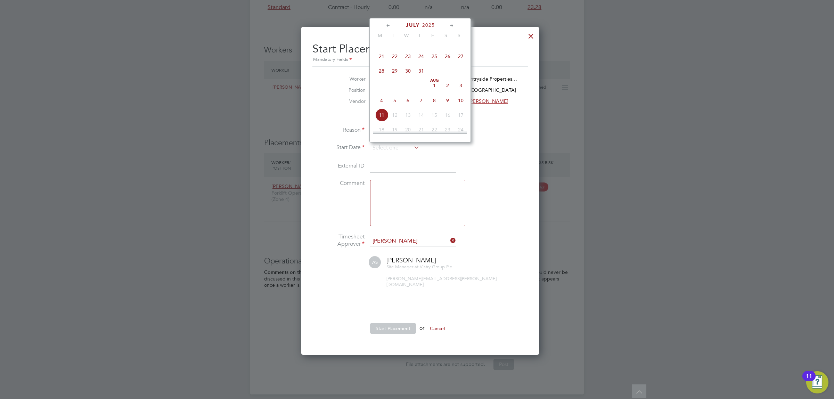
click at [420, 76] on span "31" at bounding box center [421, 70] width 13 height 13
type input "[DATE]"
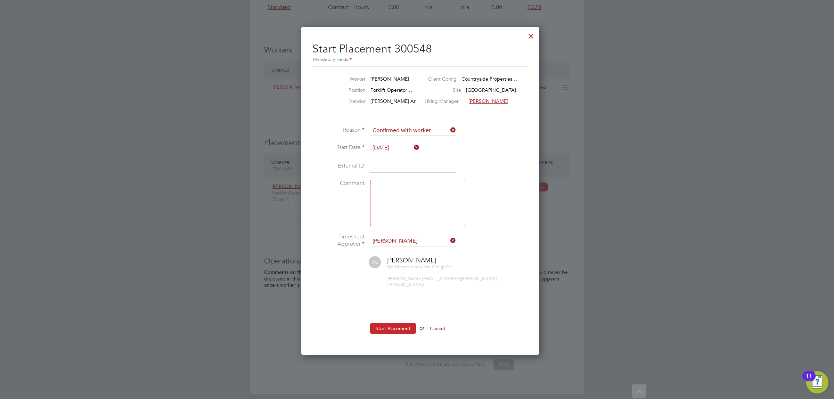
click at [388, 324] on button "Start Placement" at bounding box center [393, 328] width 46 height 11
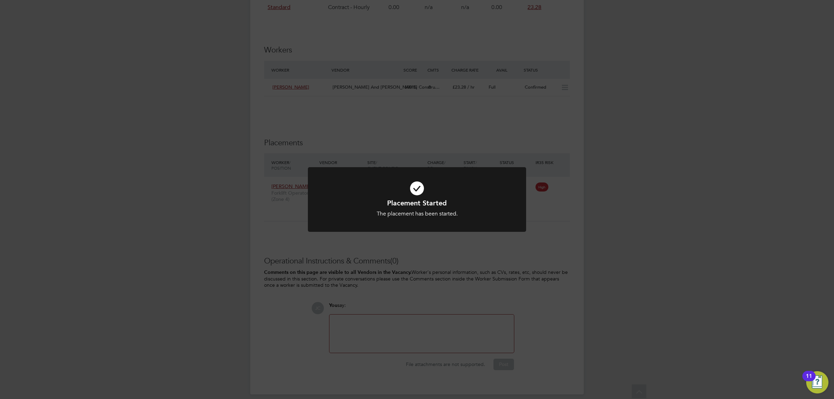
click at [554, 206] on div "Placement Started The placement has been started. Cancel Okay" at bounding box center [417, 199] width 834 height 399
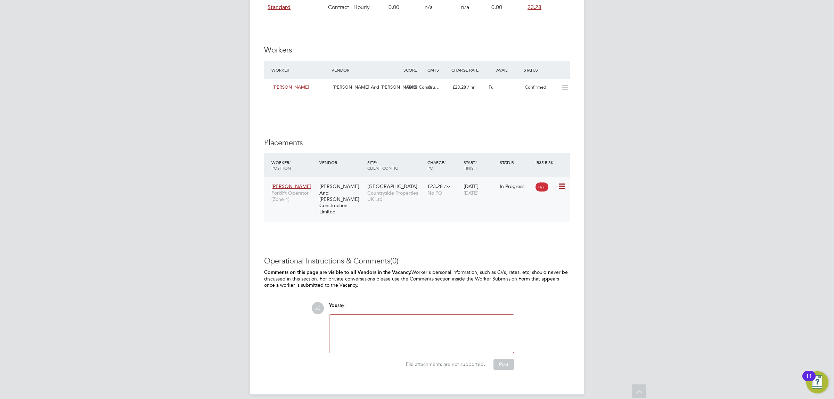
click at [564, 185] on icon at bounding box center [561, 186] width 7 height 8
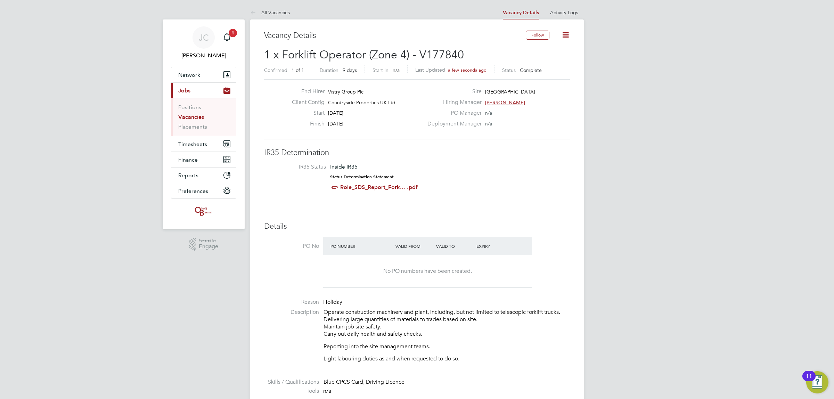
click at [567, 35] on icon at bounding box center [565, 35] width 9 height 9
click at [541, 60] on li "Update Status" at bounding box center [548, 61] width 40 height 10
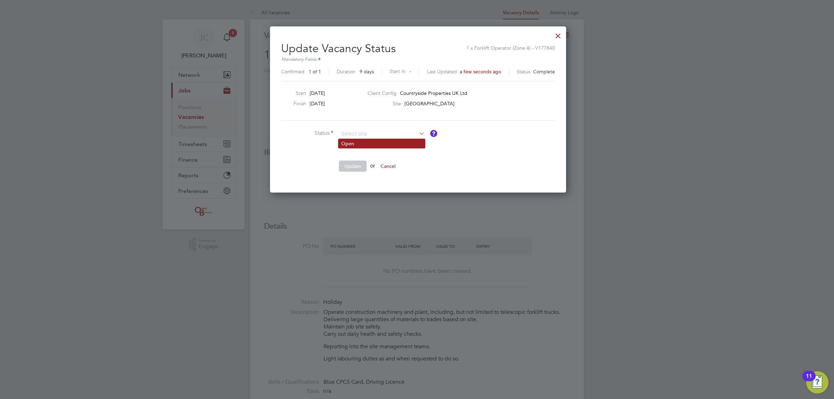
click at [365, 141] on li "Open" at bounding box center [382, 143] width 87 height 9
type input "Open"
click at [355, 169] on button "Update" at bounding box center [353, 166] width 28 height 11
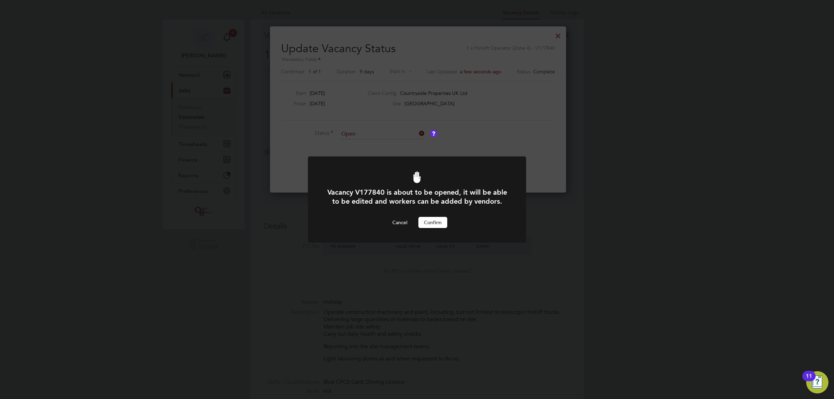
click at [515, 132] on div "Vacancy V177840 is about to be opened, it will be able to be edited and workers…" at bounding box center [417, 199] width 834 height 399
click at [554, 35] on div "Vacancy V177840 is about to be opened, it will be able to be edited and workers…" at bounding box center [417, 199] width 834 height 399
click at [404, 223] on button "Cancel" at bounding box center [400, 222] width 26 height 11
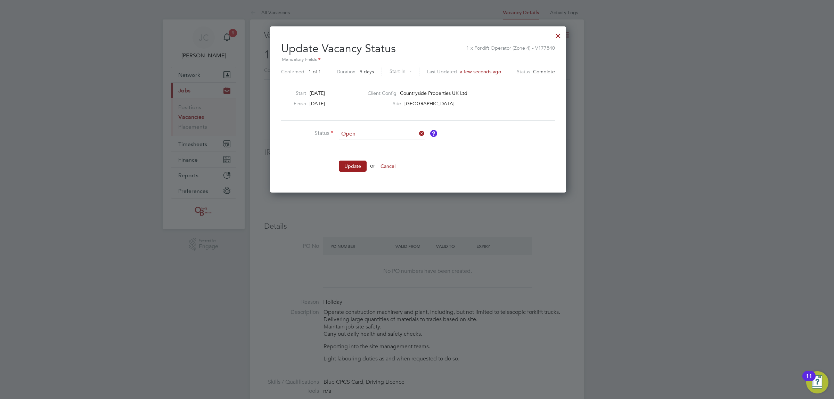
drag, startPoint x: 552, startPoint y: 39, endPoint x: 546, endPoint y: 38, distance: 6.0
click at [552, 38] on div at bounding box center [558, 34] width 13 height 13
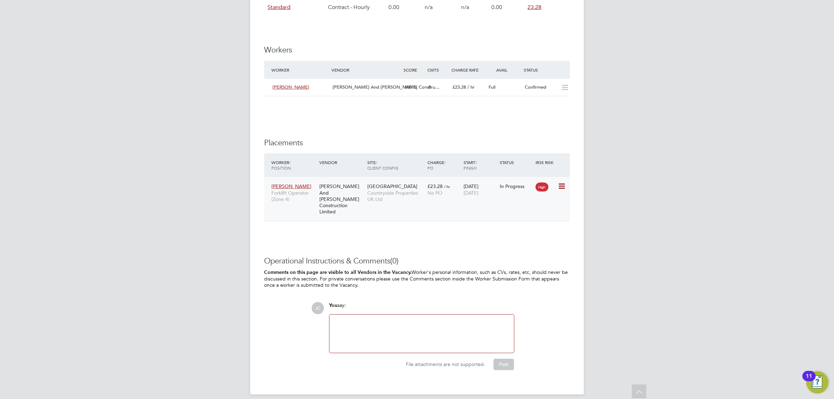
click at [565, 182] on icon at bounding box center [561, 186] width 7 height 8
click at [452, 218] on div "Worker / Position Vendor Site / Client Config Charge / PO Start / Finish Status…" at bounding box center [417, 190] width 306 height 75
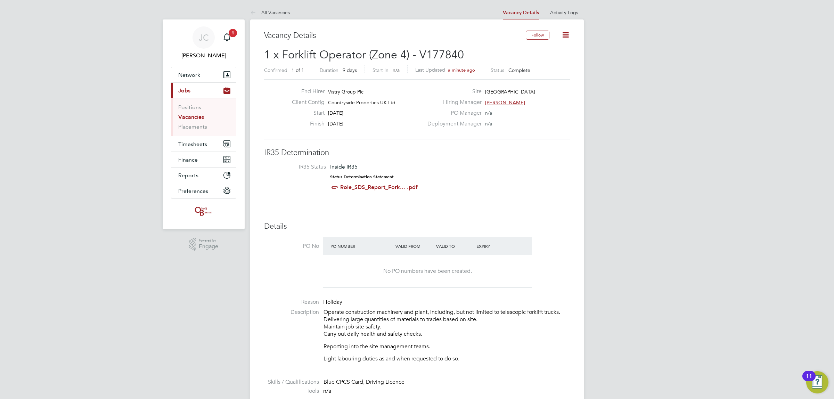
click at [569, 38] on icon at bounding box center [565, 35] width 9 height 9
click at [540, 62] on li "Update Status" at bounding box center [548, 61] width 40 height 10
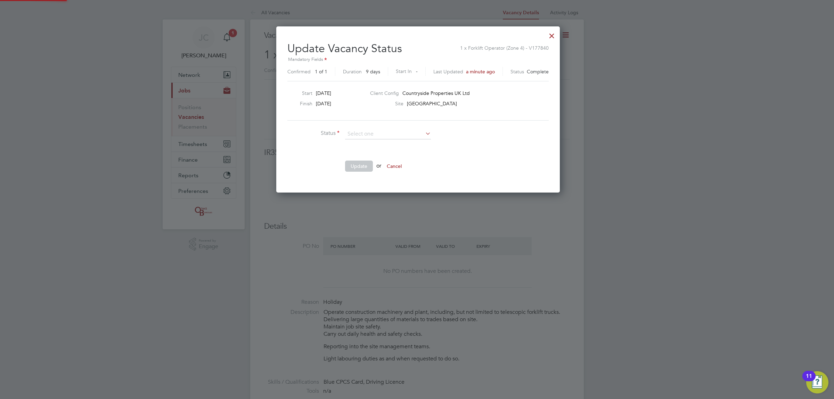
scroll to position [166, 282]
drag, startPoint x: 487, startPoint y: 124, endPoint x: 502, endPoint y: 114, distance: 17.9
click at [489, 122] on div "Update Vacancy Status 1 x Forklift Operator (Zone 4) - V177840 Mandatory Fields…" at bounding box center [417, 107] width 261 height 143
click at [368, 136] on input at bounding box center [388, 134] width 86 height 10
click at [483, 130] on li "Status" at bounding box center [391, 137] width 209 height 17
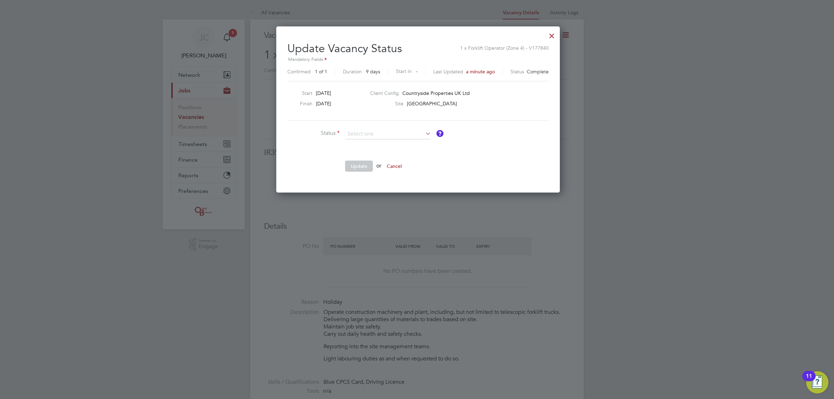
drag, startPoint x: 548, startPoint y: 35, endPoint x: 526, endPoint y: 49, distance: 26.6
click at [548, 34] on div at bounding box center [552, 34] width 13 height 13
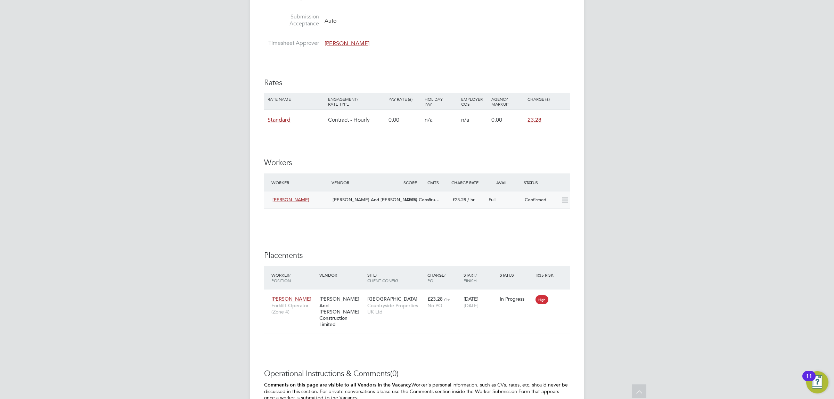
scroll to position [434, 0]
click at [565, 298] on icon at bounding box center [561, 298] width 7 height 8
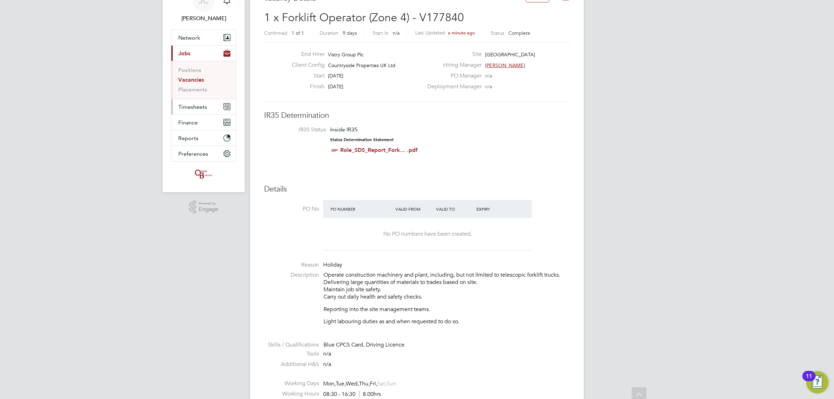
scroll to position [0, 0]
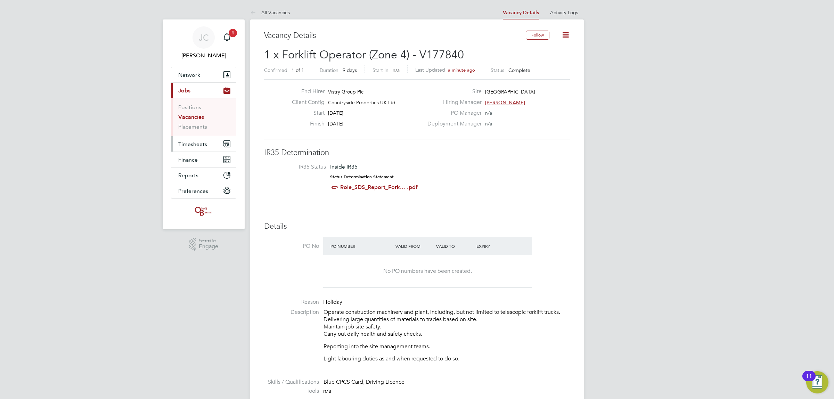
click at [201, 145] on span "Timesheets" at bounding box center [192, 144] width 29 height 7
click at [194, 122] on link "Timesheets" at bounding box center [192, 123] width 29 height 7
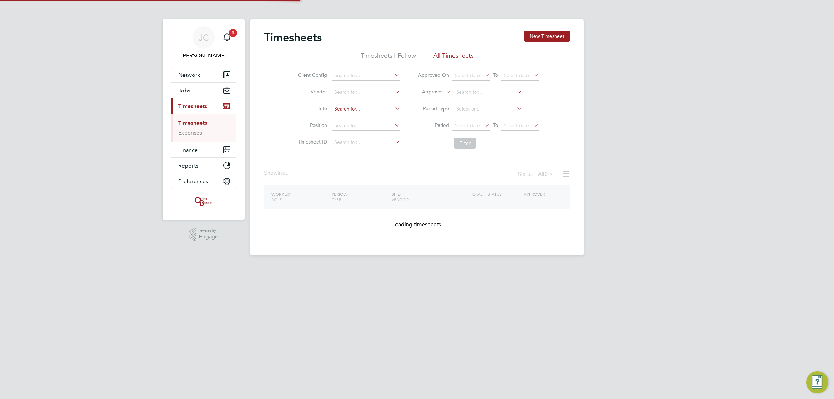
click at [342, 105] on input at bounding box center [366, 109] width 68 height 10
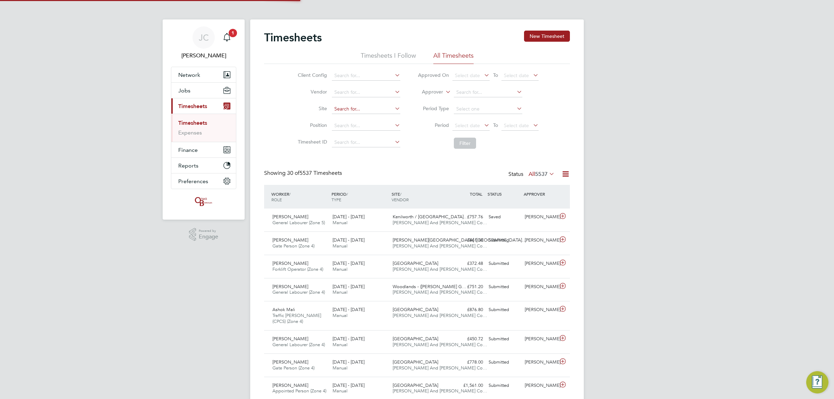
scroll to position [3, 3]
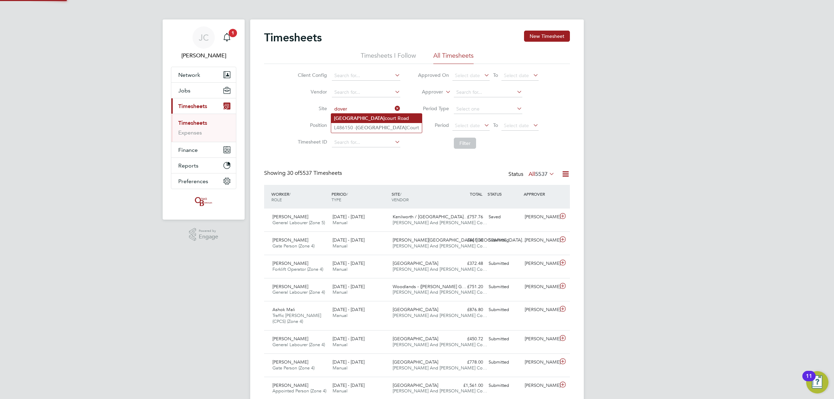
drag, startPoint x: 348, startPoint y: 117, endPoint x: 384, endPoint y: 122, distance: 36.5
click at [349, 117] on li "Dover court Road" at bounding box center [376, 118] width 91 height 9
type input "Dovercourt Road"
click at [547, 31] on button "New Timesheet" at bounding box center [547, 36] width 46 height 11
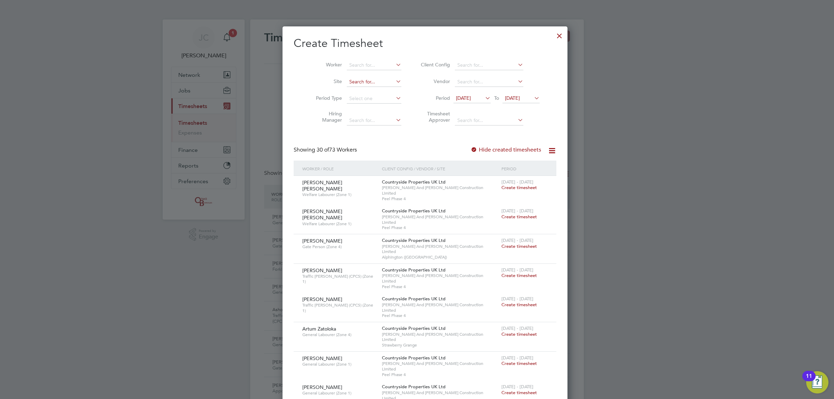
click at [353, 83] on input at bounding box center [374, 82] width 55 height 10
drag, startPoint x: 362, startPoint y: 89, endPoint x: 377, endPoint y: 92, distance: 16.0
click at [362, 89] on li "Dover court Road" at bounding box center [383, 91] width 91 height 9
type input "Dovercourt Road"
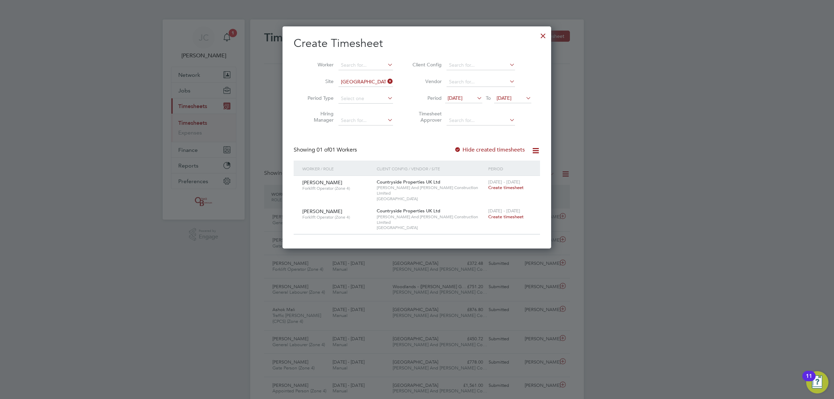
click at [463, 98] on span "28 Jul 2025" at bounding box center [455, 98] width 15 height 6
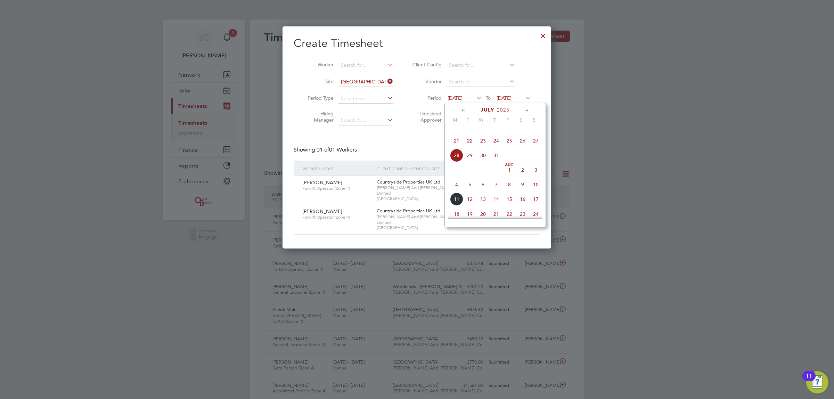
click at [402, 145] on div "Create Timesheet Worker Site Dovercourt Road Period Type Hiring Manager Client …" at bounding box center [417, 135] width 246 height 198
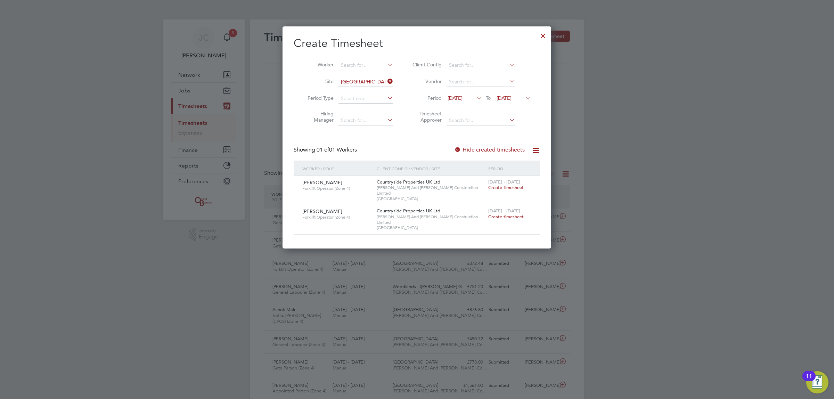
click at [510, 188] on span "Create timesheet" at bounding box center [505, 188] width 35 height 6
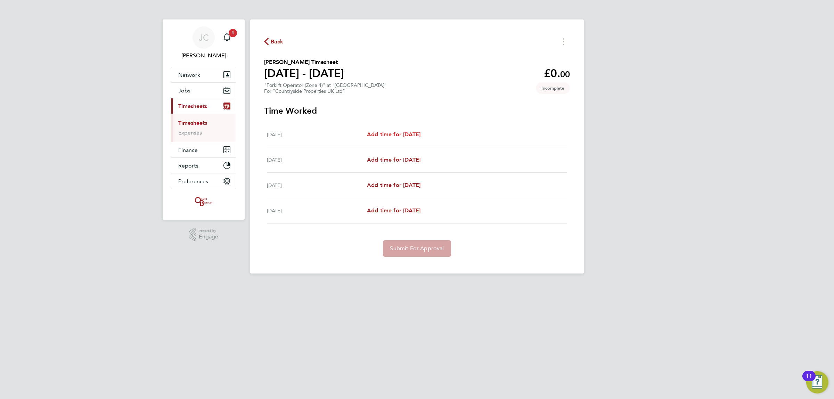
click at [384, 136] on span "Add time for Thu 31 Jul" at bounding box center [394, 134] width 54 height 7
select select "30"
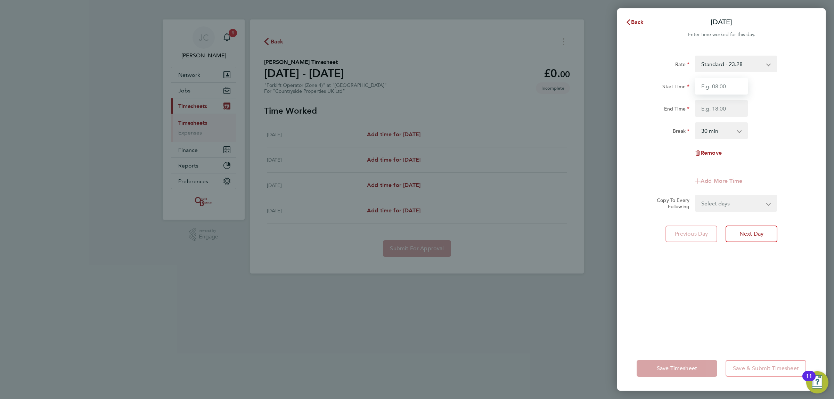
click at [732, 86] on input "Start Time" at bounding box center [721, 86] width 53 height 17
type input "07:00"
click at [718, 104] on input "End Time" at bounding box center [721, 108] width 53 height 17
type input "16:00"
click at [771, 112] on div "End Time 16:00" at bounding box center [721, 108] width 175 height 17
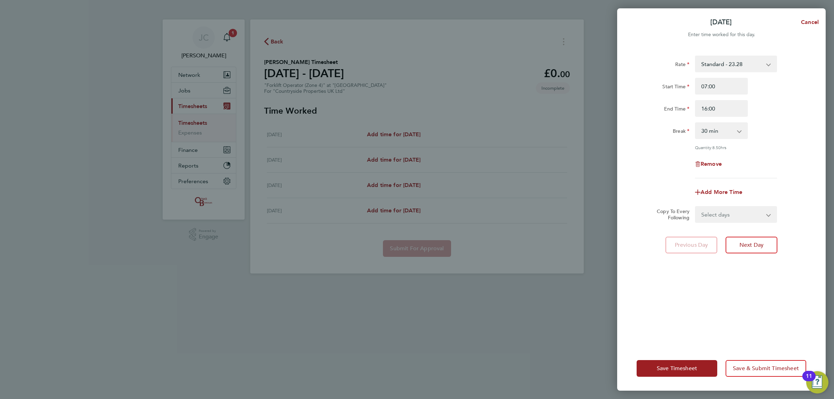
click at [740, 132] on app-icon-cross-button at bounding box center [743, 130] width 8 height 15
click at [724, 128] on select "0 min 15 min 30 min 45 min 60 min 75 min 90 min" at bounding box center [717, 130] width 43 height 15
select select "60"
click at [696, 123] on select "0 min 15 min 30 min 45 min 60 min 75 min 90 min" at bounding box center [717, 130] width 43 height 15
click at [765, 160] on div "Remove" at bounding box center [721, 164] width 175 height 17
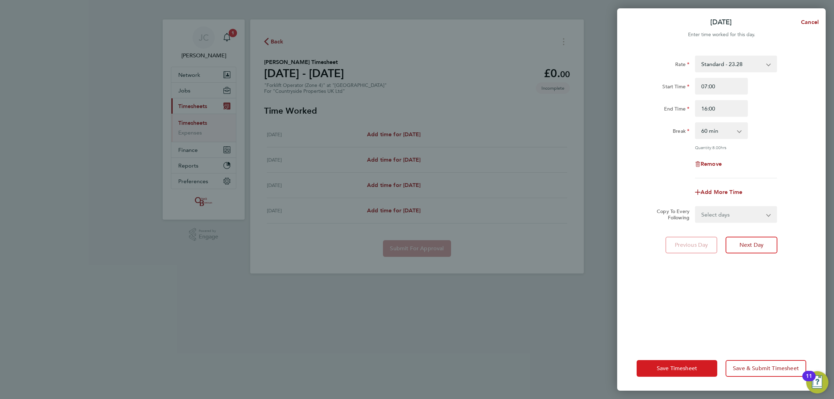
click at [673, 367] on span "Save Timesheet" at bounding box center [677, 368] width 40 height 7
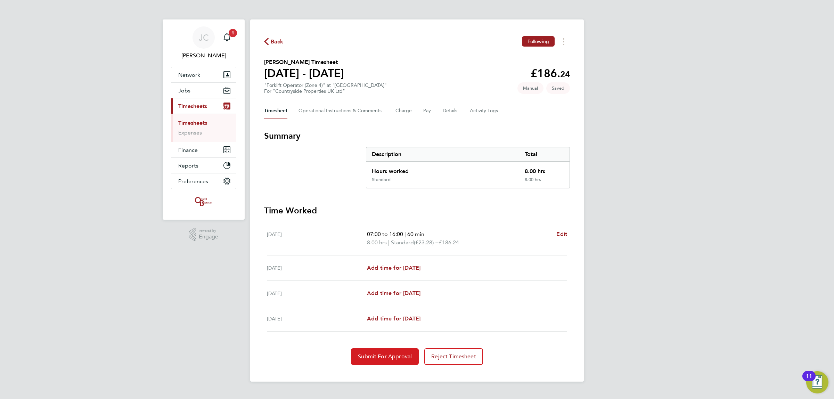
click at [376, 357] on span "Submit For Approval" at bounding box center [385, 356] width 54 height 7
click at [188, 97] on button "Jobs" at bounding box center [203, 90] width 65 height 15
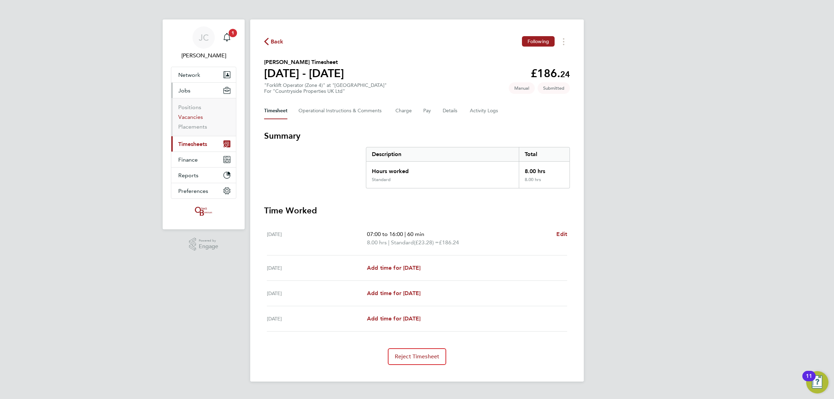
click at [197, 119] on link "Vacancies" at bounding box center [190, 117] width 25 height 7
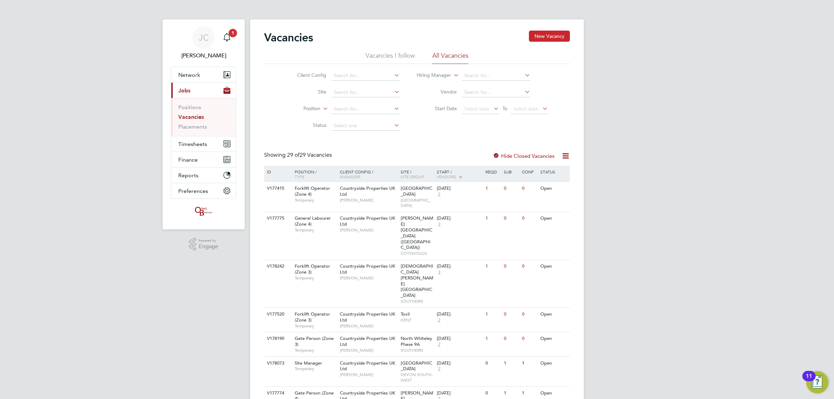
click at [550, 35] on button "New Vacancy" at bounding box center [549, 36] width 41 height 11
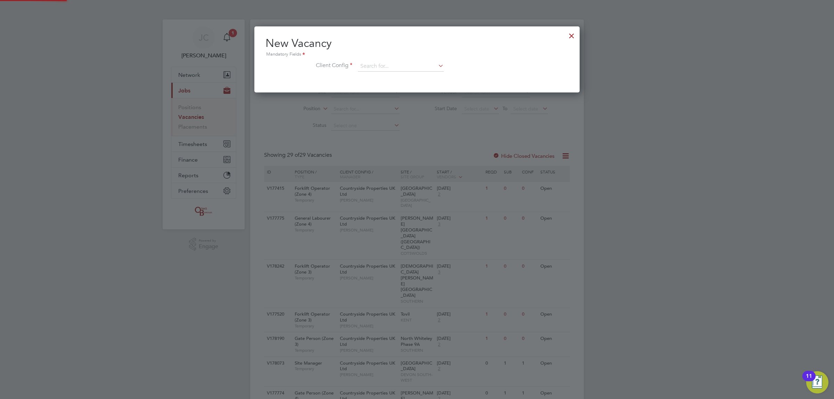
scroll to position [66, 325]
drag, startPoint x: 569, startPoint y: 39, endPoint x: 560, endPoint y: 39, distance: 9.4
click at [575, 38] on div at bounding box center [572, 34] width 13 height 13
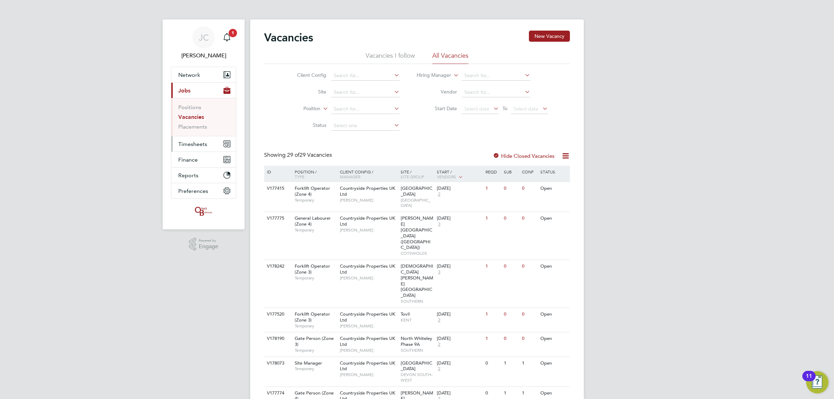
click at [195, 143] on span "Timesheets" at bounding box center [192, 144] width 29 height 7
click at [195, 127] on li "Timesheets" at bounding box center [204, 125] width 52 height 10
click at [195, 124] on link "Timesheets" at bounding box center [192, 123] width 29 height 7
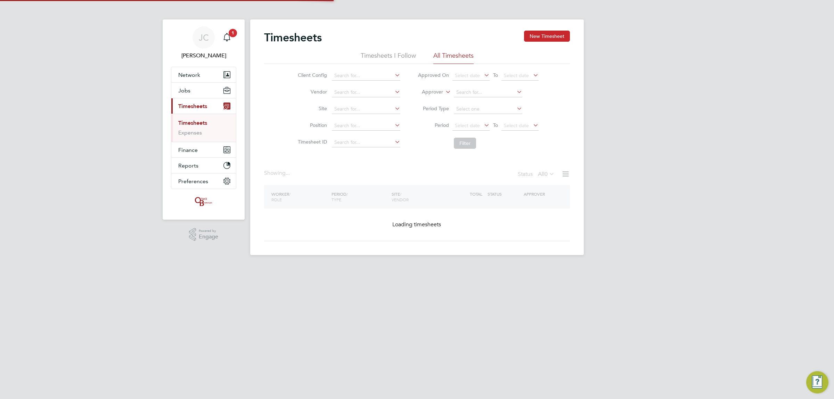
click at [546, 36] on button "New Timesheet" at bounding box center [547, 36] width 46 height 11
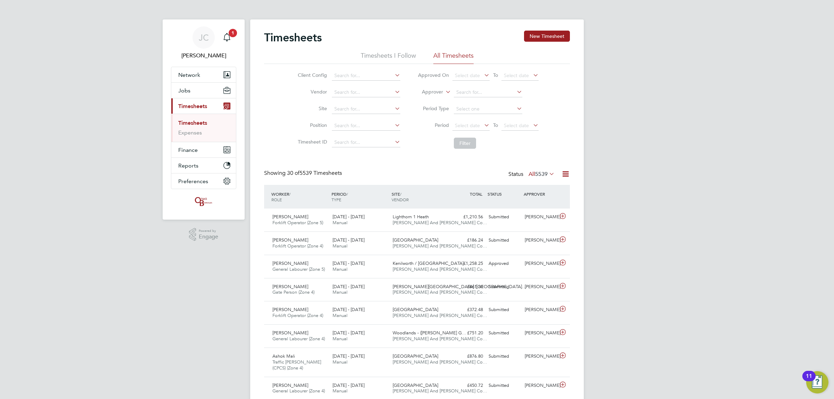
scroll to position [17, 60]
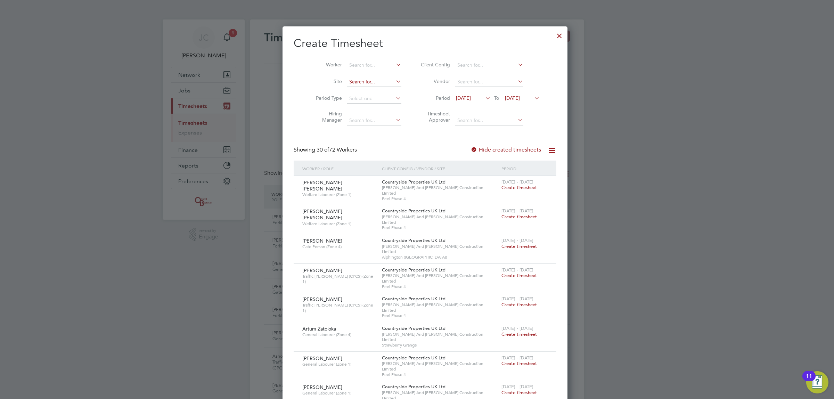
click at [365, 83] on input at bounding box center [374, 82] width 55 height 10
click at [360, 91] on li "Impe rial Park" at bounding box center [371, 91] width 67 height 9
type input "Imperial Park"
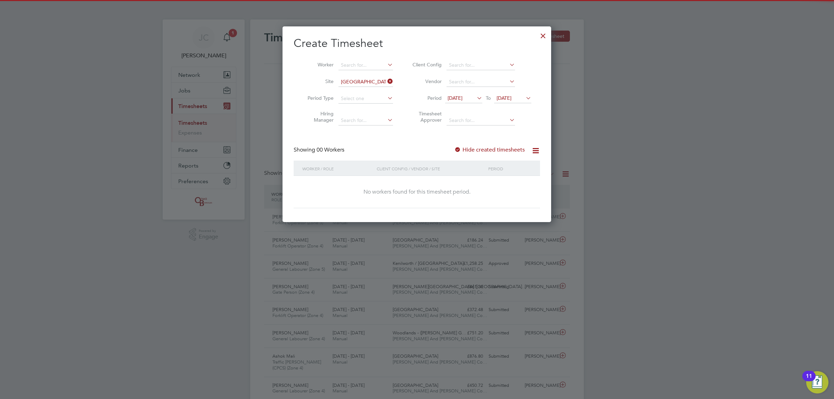
click at [475, 98] on icon at bounding box center [475, 98] width 0 height 10
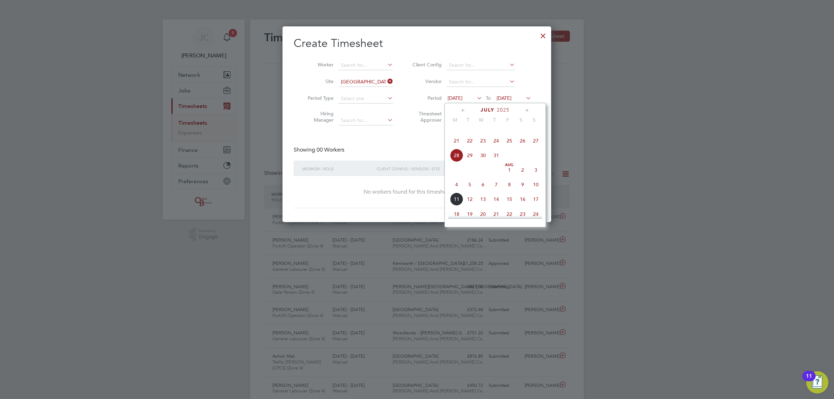
click at [456, 147] on span "21" at bounding box center [456, 140] width 13 height 13
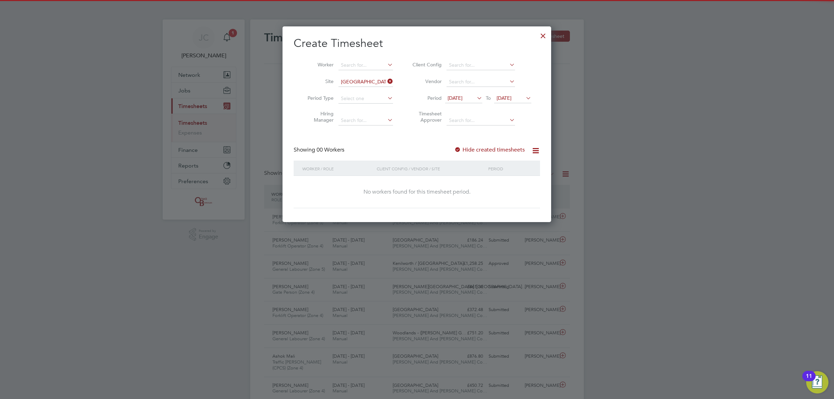
click at [512, 98] on span "04 Aug 2025" at bounding box center [504, 98] width 15 height 6
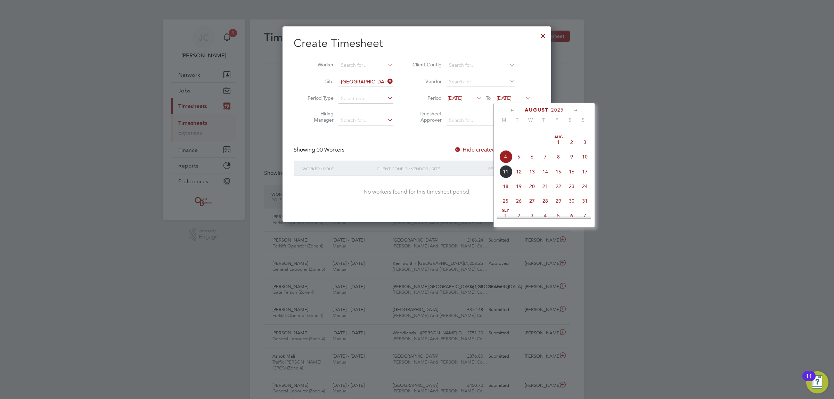
click at [588, 172] on div "Aug 1 2 3 4 5 6 7 8 9 10 11 12 13 14 15 16 17 18 19 20 21 22 23 24 25 26 27 28 …" at bounding box center [548, 172] width 103 height 73
click at [586, 163] on span "10" at bounding box center [584, 156] width 13 height 13
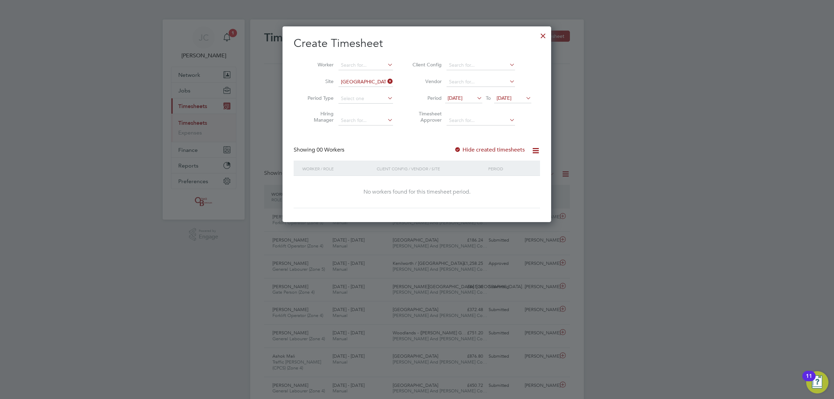
click at [547, 33] on div at bounding box center [543, 34] width 13 height 13
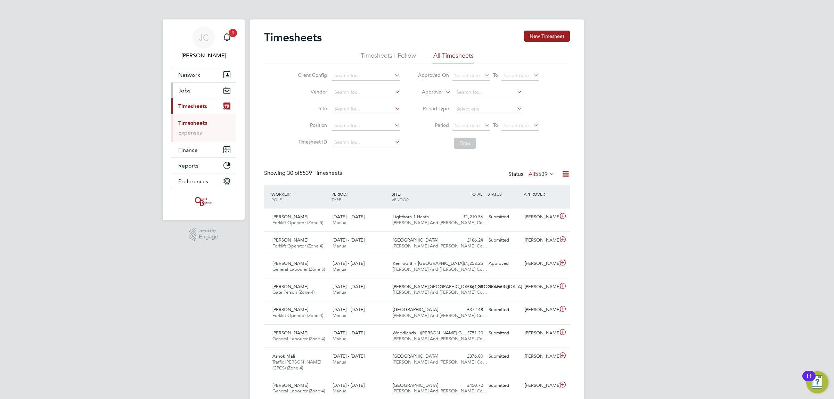
click at [186, 94] on button "Jobs" at bounding box center [203, 90] width 65 height 15
click at [194, 126] on link "Placements" at bounding box center [192, 126] width 29 height 7
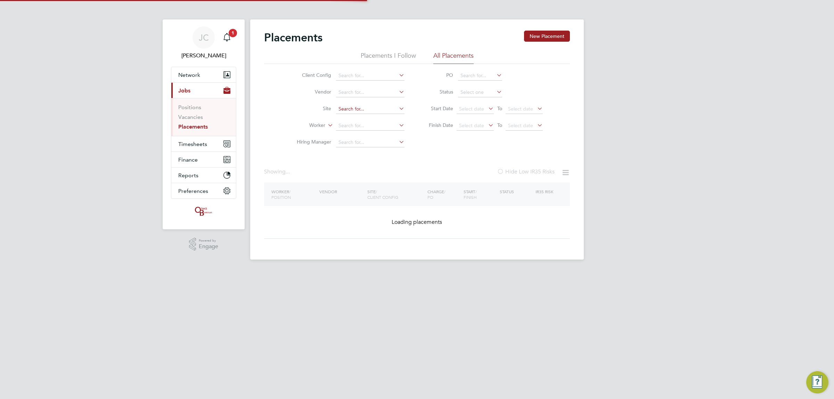
click at [359, 105] on input at bounding box center [370, 109] width 68 height 10
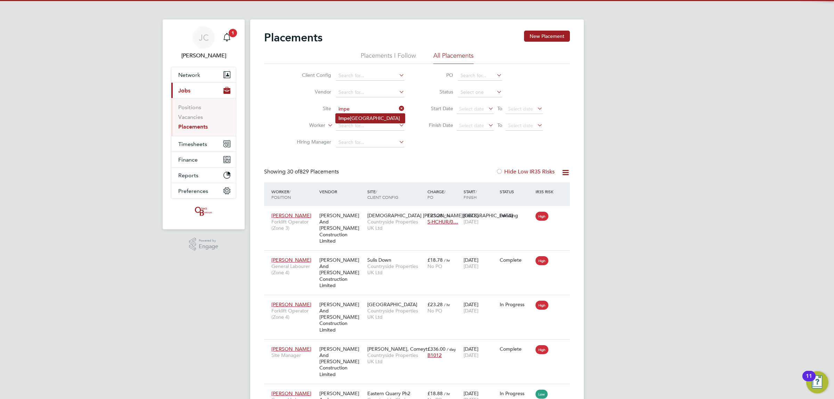
click at [373, 116] on li "Impe rial Park" at bounding box center [370, 118] width 69 height 9
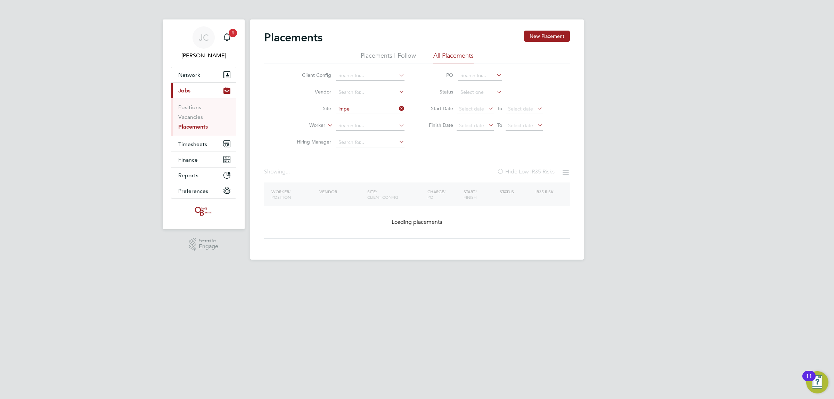
type input "Imperial Park"
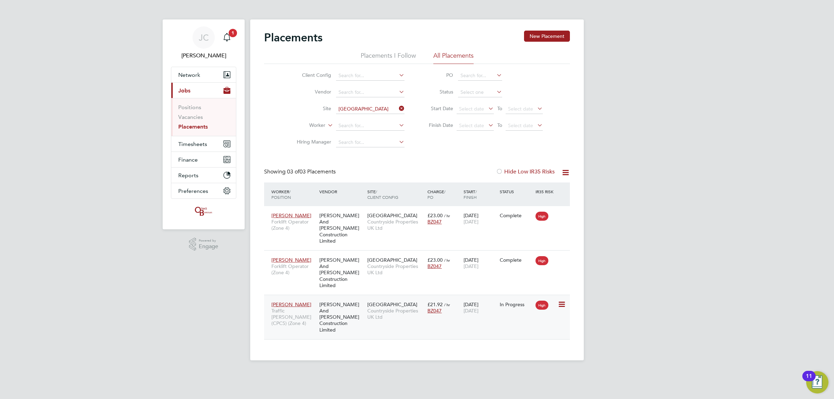
click at [561, 300] on icon at bounding box center [561, 304] width 7 height 8
click at [473, 324] on div "Placements New Placement Placements I Follow All Placements Client Config Vendo…" at bounding box center [417, 189] width 334 height 341
click at [477, 298] on div "04 Aug 2025 31 Dec 2025" at bounding box center [480, 307] width 36 height 19
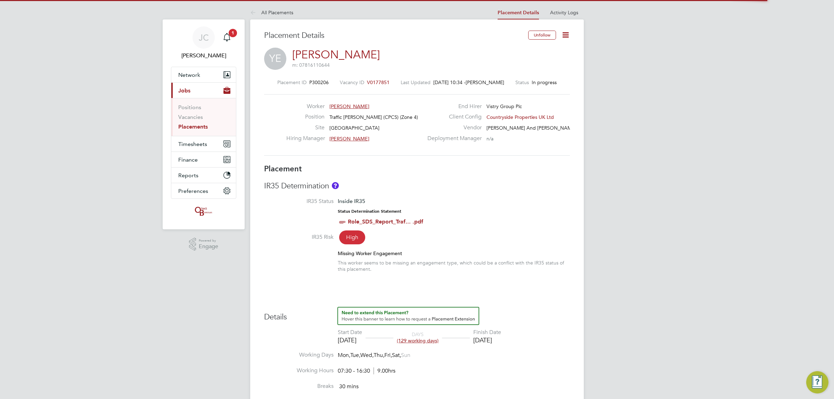
click at [567, 37] on icon at bounding box center [565, 35] width 9 height 9
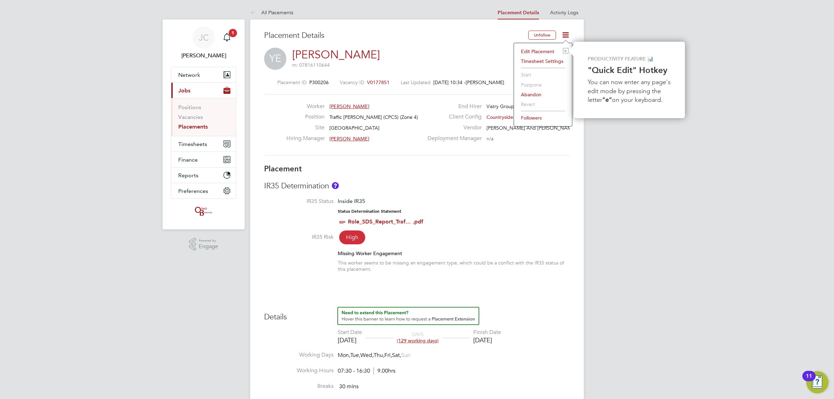
click at [560, 148] on div "Worker [PERSON_NAME] Position Traffic [PERSON_NAME] (CPCS) (Zone 4) Site [GEOGR…" at bounding box center [417, 125] width 306 height 62
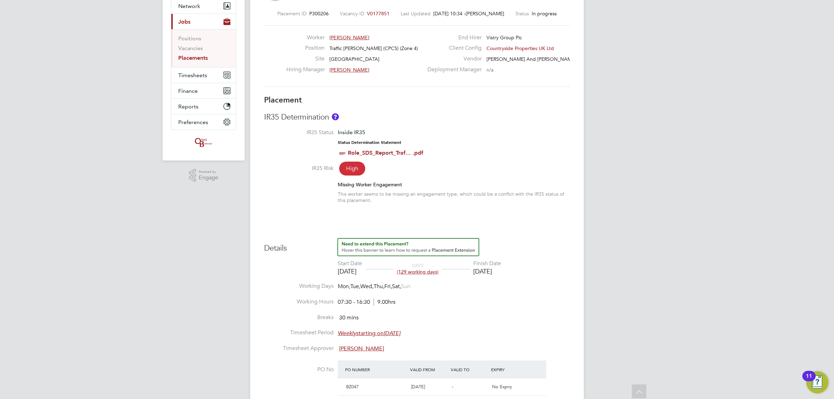
scroll to position [48, 0]
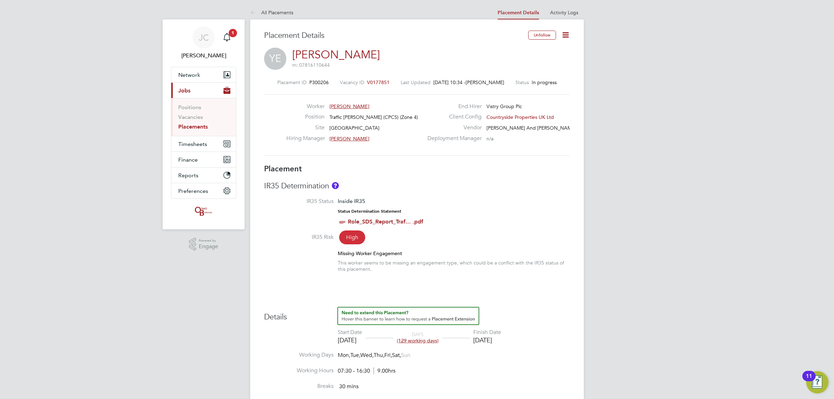
click at [566, 35] on icon at bounding box center [565, 35] width 9 height 9
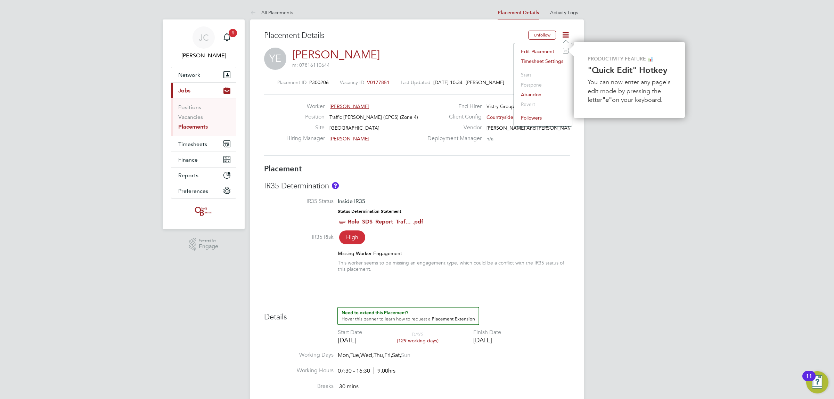
click at [540, 50] on li "Edit Placement e" at bounding box center [543, 52] width 51 height 10
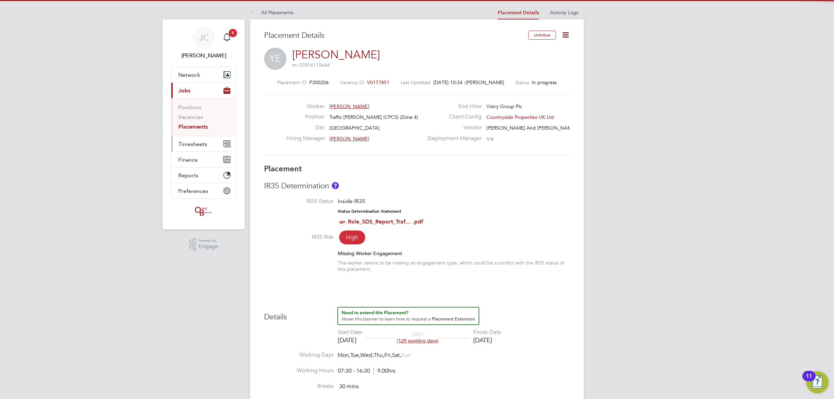
click at [206, 143] on span "Timesheets" at bounding box center [192, 144] width 29 height 7
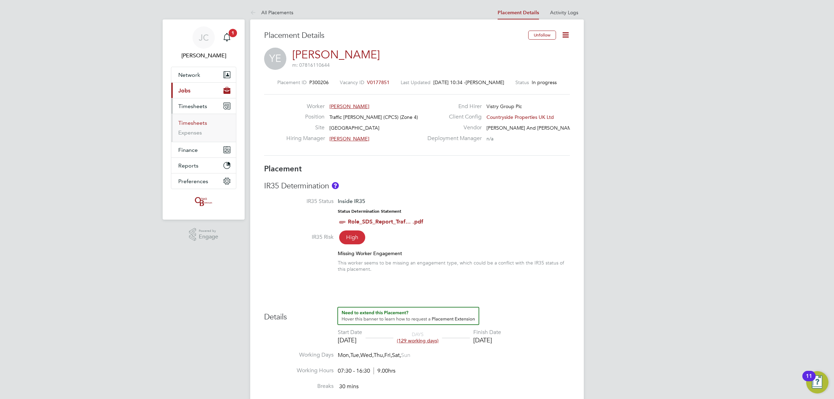
click at [192, 123] on link "Timesheets" at bounding box center [192, 123] width 29 height 7
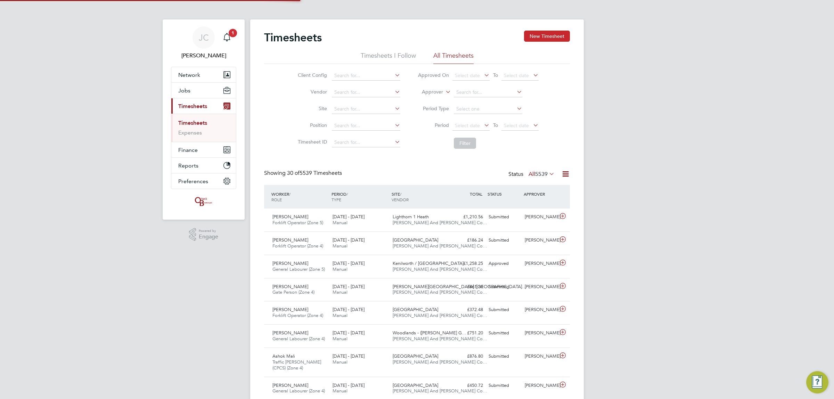
click at [534, 32] on button "New Timesheet" at bounding box center [547, 36] width 46 height 11
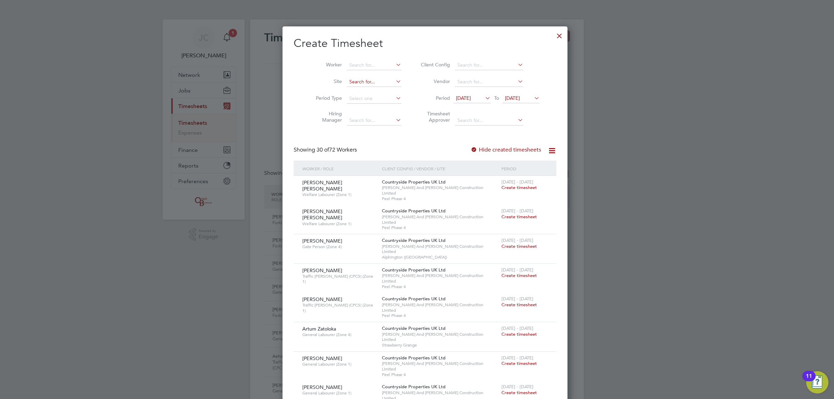
drag, startPoint x: 343, startPoint y: 79, endPoint x: 348, endPoint y: 79, distance: 4.2
click at [347, 79] on input at bounding box center [374, 82] width 55 height 10
click at [359, 88] on li "Imper [GEOGRAPHIC_DATA]" at bounding box center [372, 91] width 69 height 9
type input "[GEOGRAPHIC_DATA]"
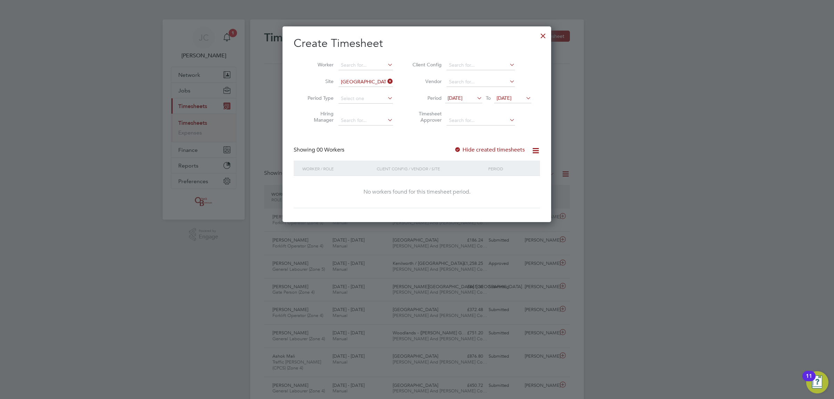
click at [490, 144] on div "Create Timesheet Worker Site Imperial Park Period Type Hiring Manager Client Co…" at bounding box center [417, 122] width 246 height 172
click at [490, 148] on label "Hide created timesheets" at bounding box center [489, 149] width 71 height 7
click at [470, 100] on span "[DATE]" at bounding box center [463, 98] width 37 height 9
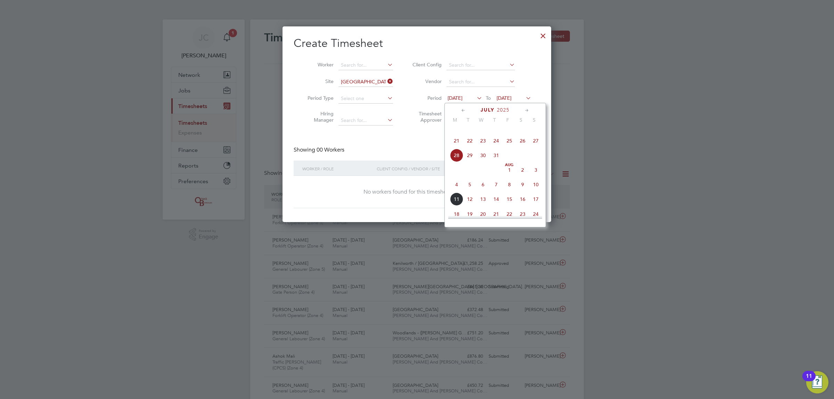
click at [452, 145] on span "21" at bounding box center [456, 140] width 13 height 13
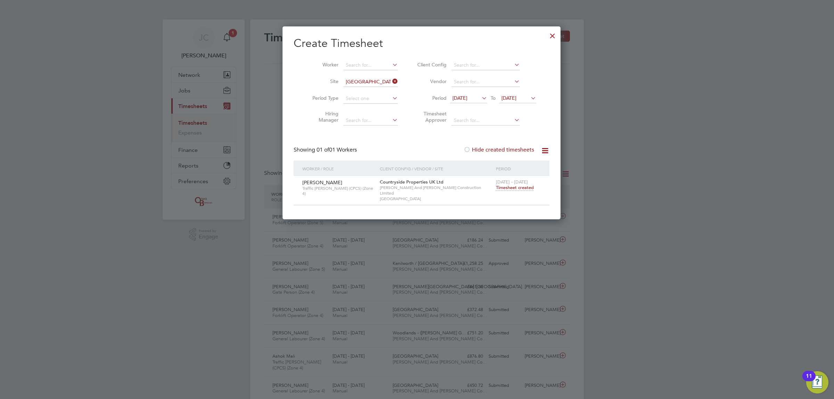
click at [509, 187] on span "Timesheet created" at bounding box center [515, 188] width 38 height 6
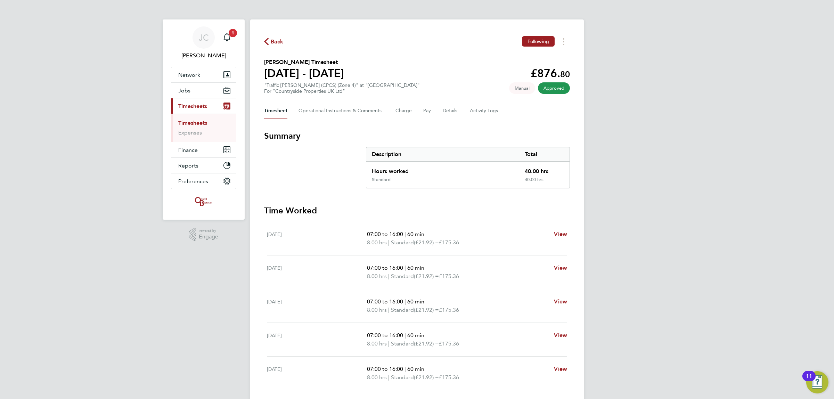
click at [478, 198] on section "Summary Description Total Hours worked 40.00 hrs Standard 40.00 hrs Time Worked…" at bounding box center [417, 302] width 306 height 344
click at [472, 115] on Logs-tab "Activity Logs" at bounding box center [484, 111] width 29 height 17
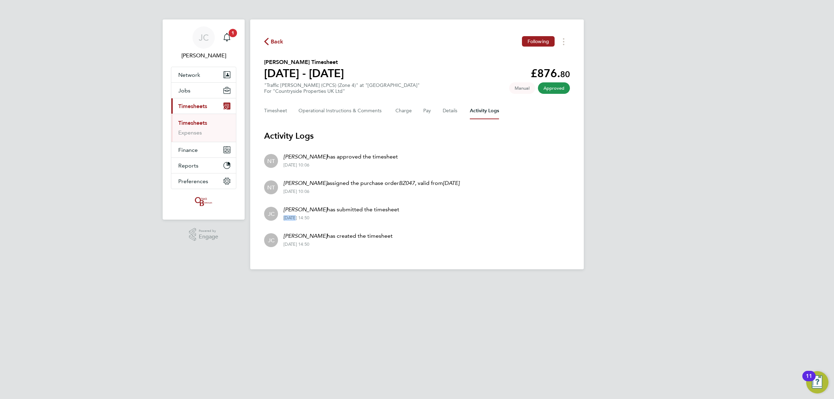
drag, startPoint x: 391, startPoint y: 213, endPoint x: 327, endPoint y: 222, distance: 64.6
click at [292, 216] on div "[PERSON_NAME] has submitted the timesheet [DATE] 14:50" at bounding box center [338, 212] width 121 height 15
click at [329, 221] on li "[PERSON_NAME] has submitted the timesheet [DATE] 14:50" at bounding box center [417, 213] width 306 height 26
